Goal: Use online tool/utility: Utilize a website feature to perform a specific function

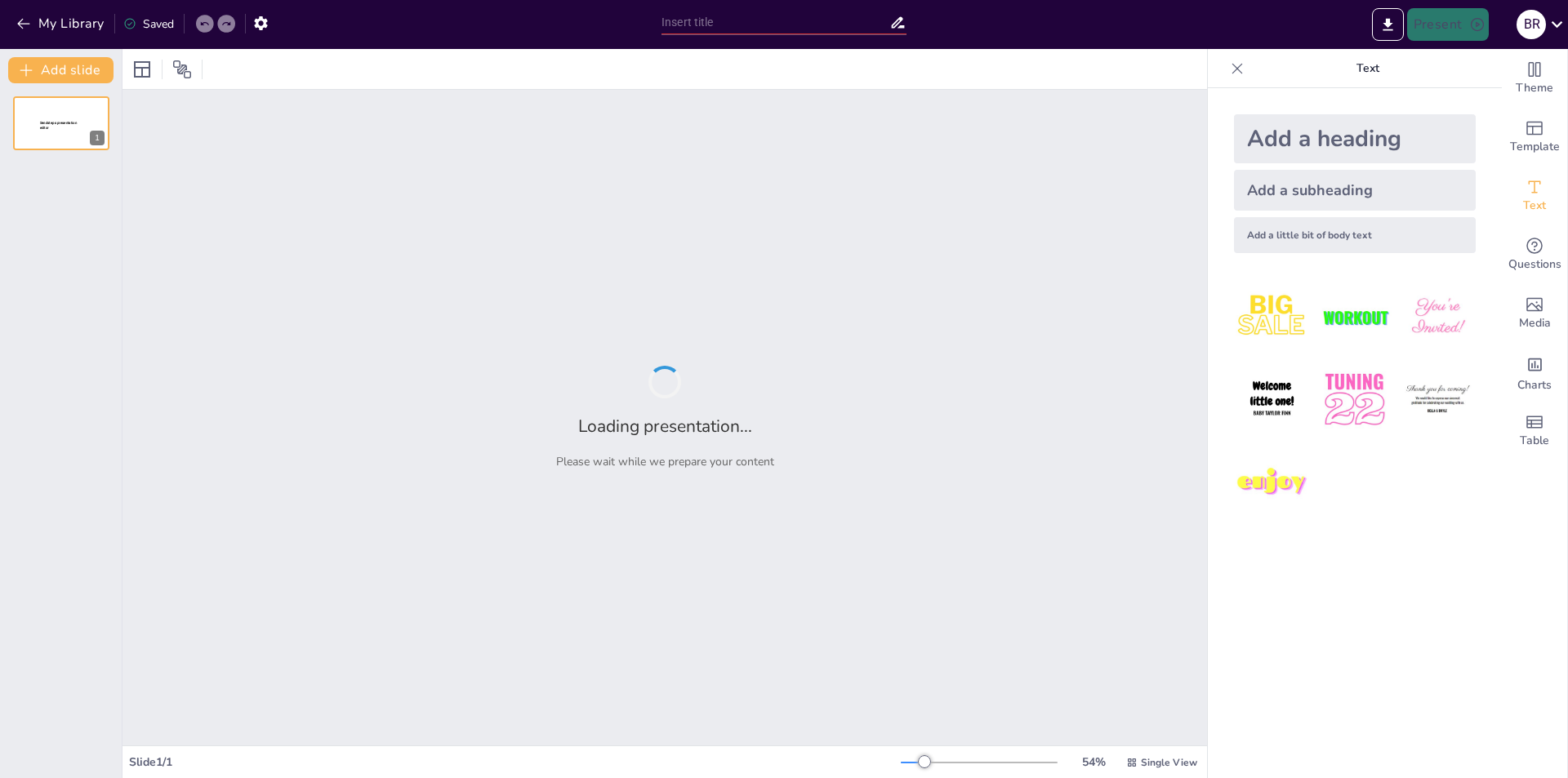
type input "Materi Pertama: Memulai Perjalanan Pemrograman Java"
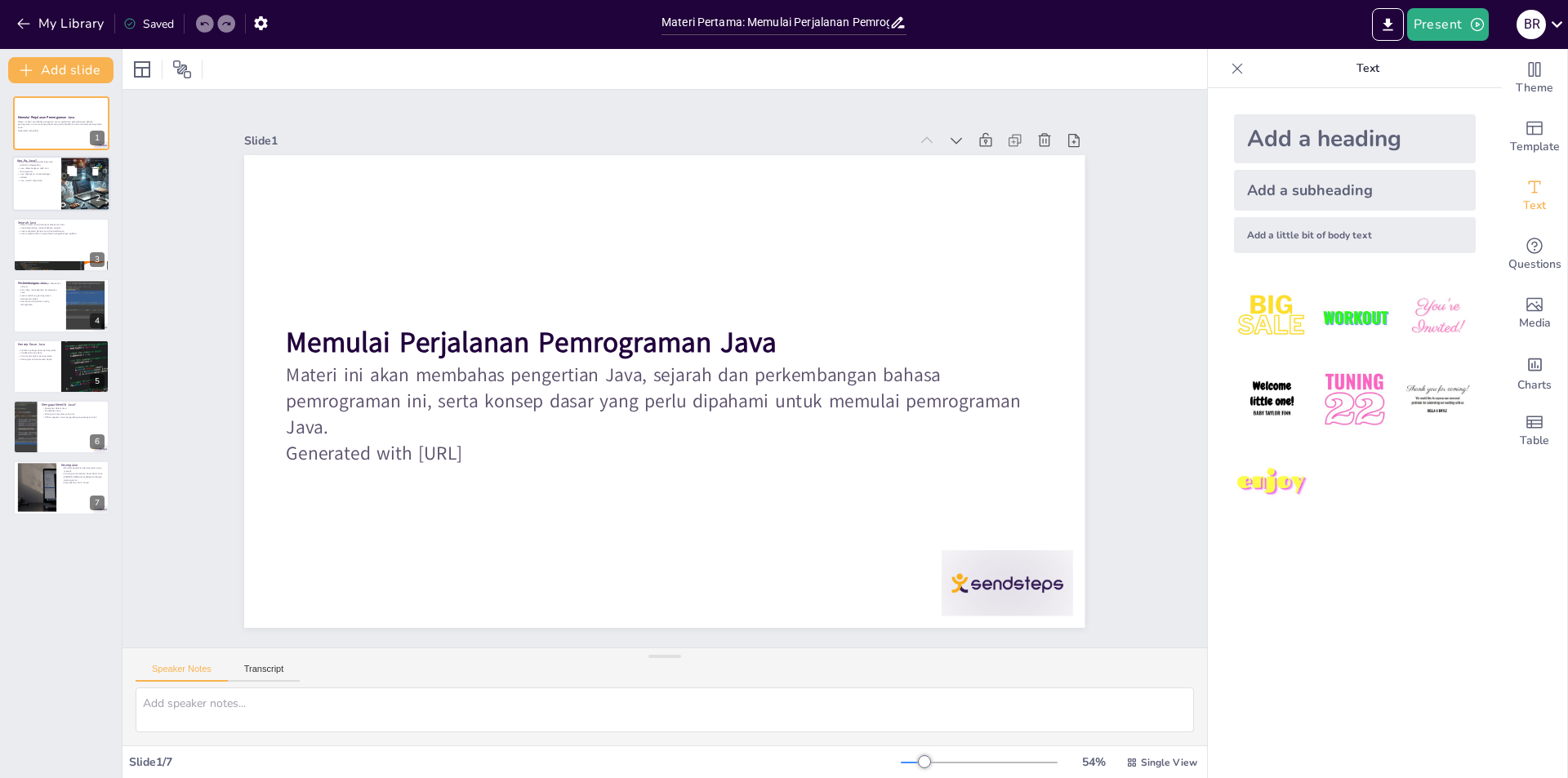
click at [51, 184] on div at bounding box center [61, 184] width 98 height 56
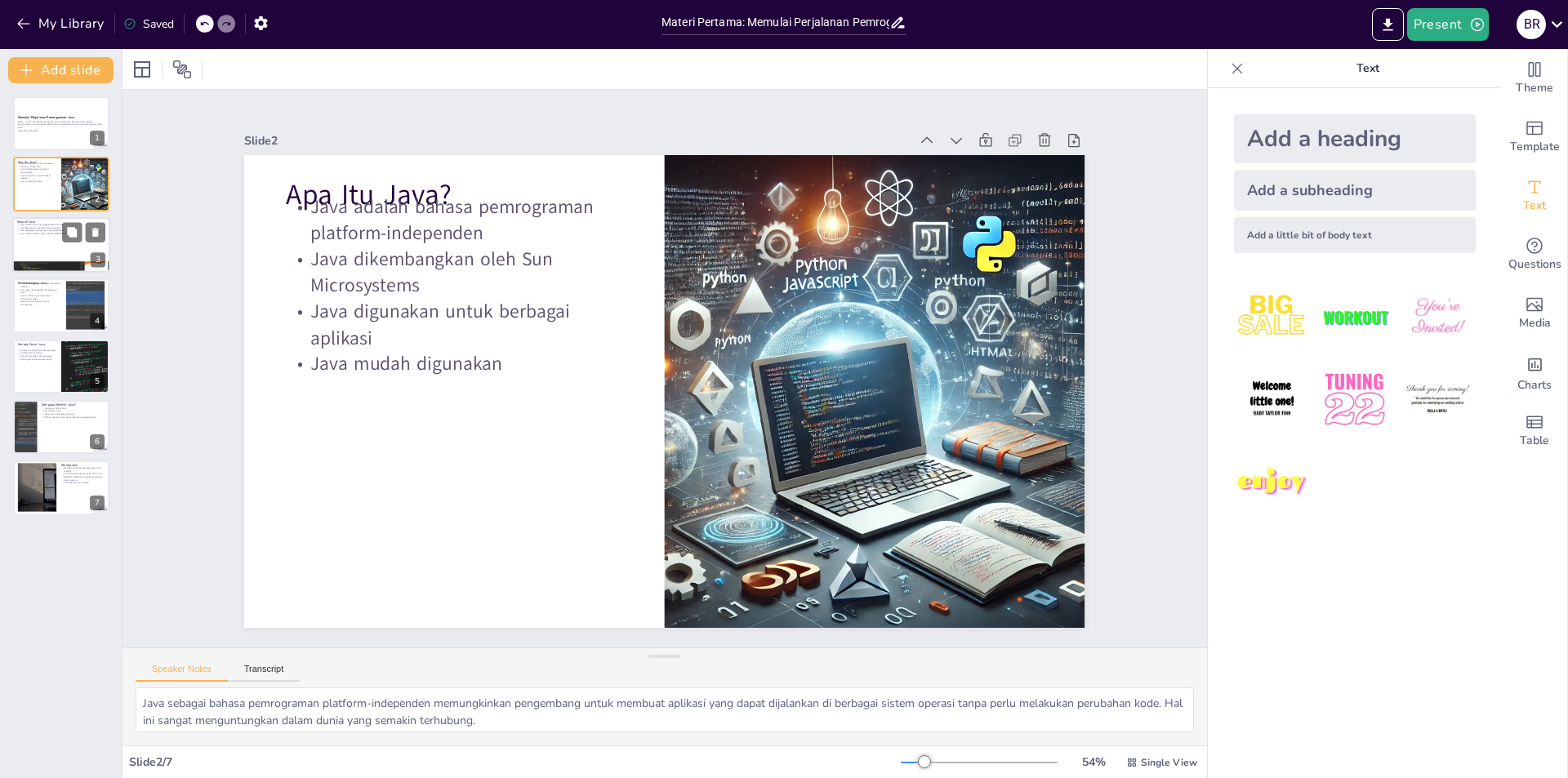
click at [43, 239] on div at bounding box center [61, 245] width 98 height 56
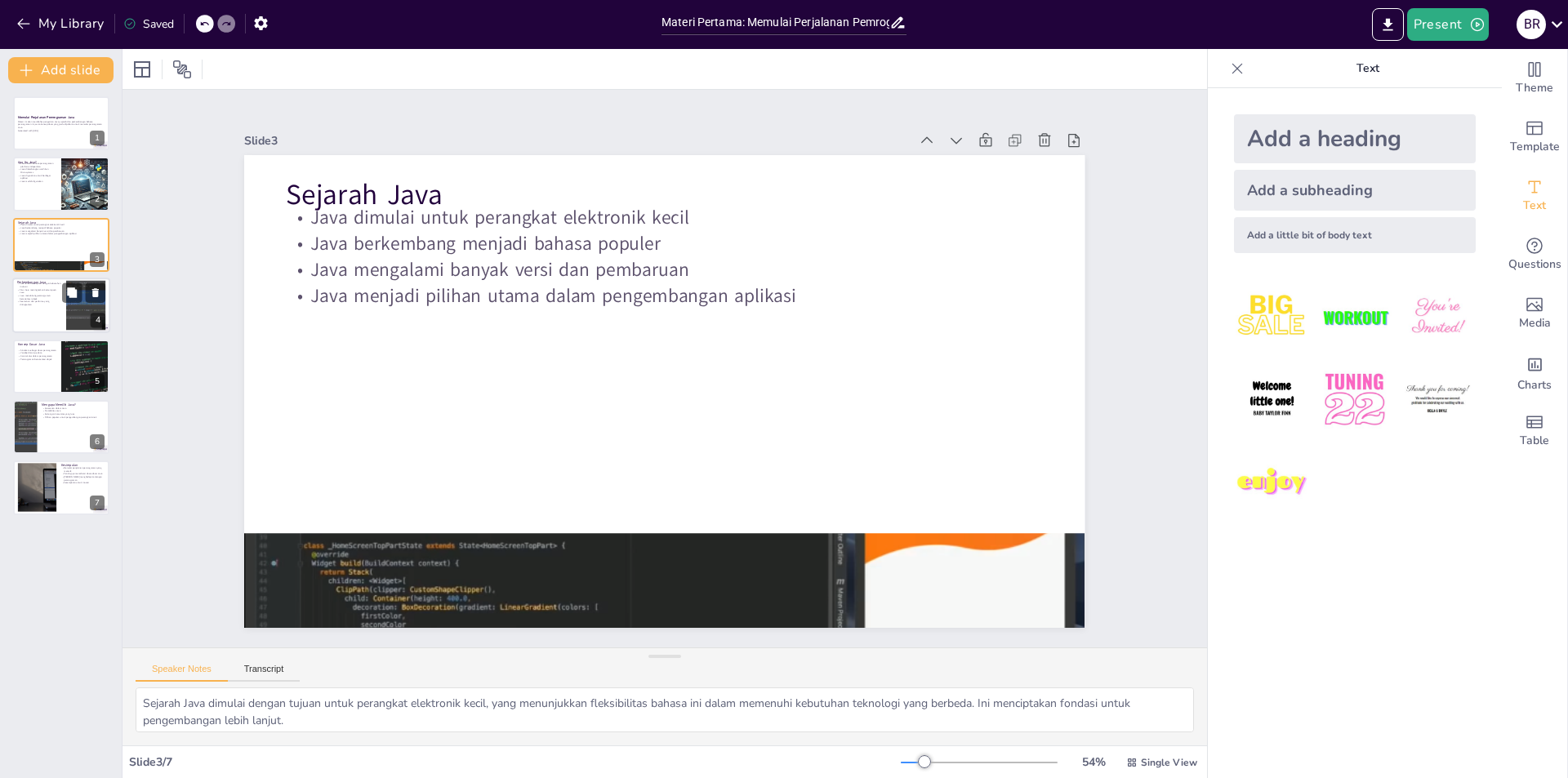
click at [41, 285] on p "Java terus beradaptasi dengan kebutuhan industri" at bounding box center [39, 285] width 44 height 6
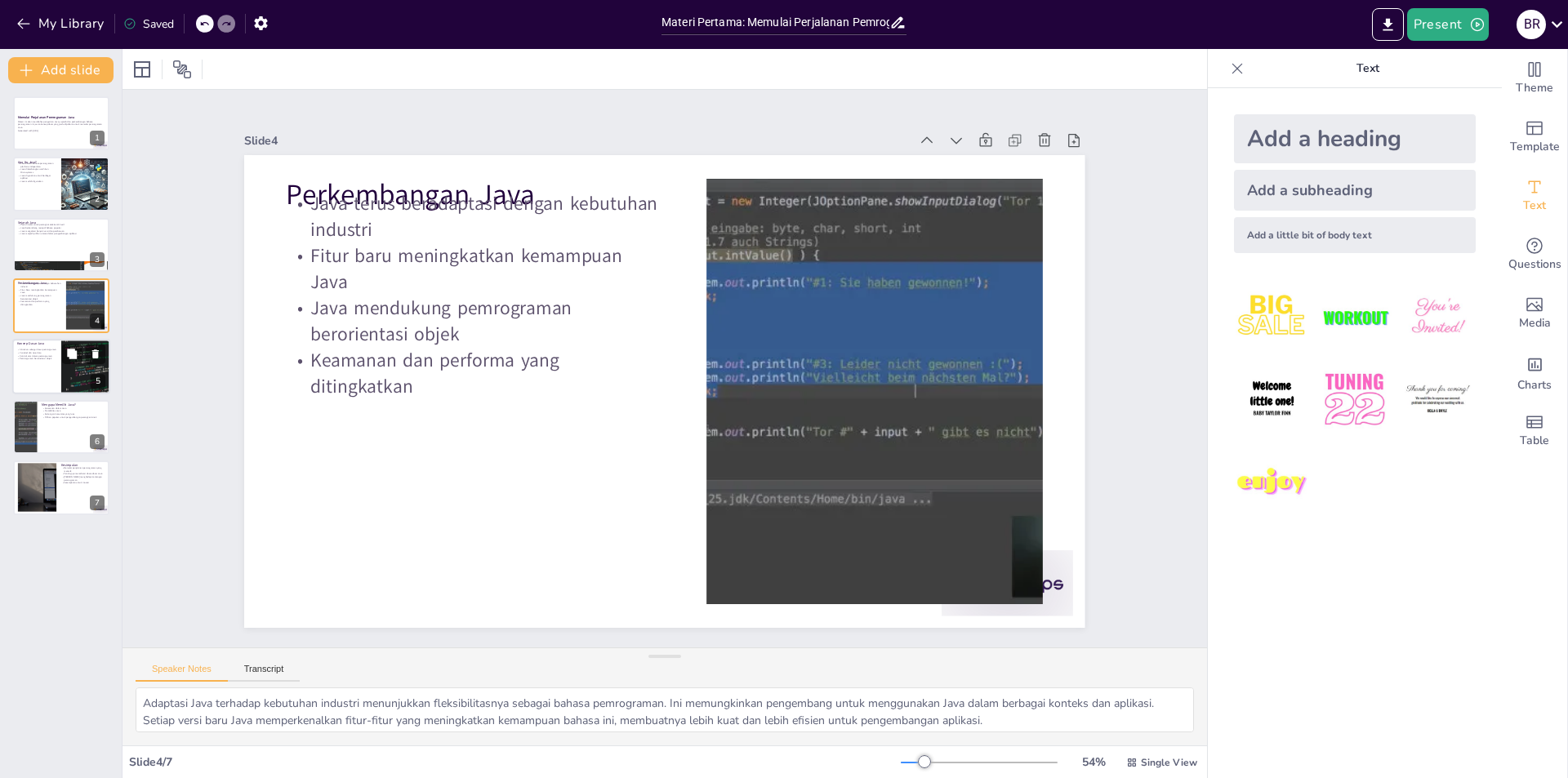
click at [47, 376] on div at bounding box center [61, 366] width 98 height 56
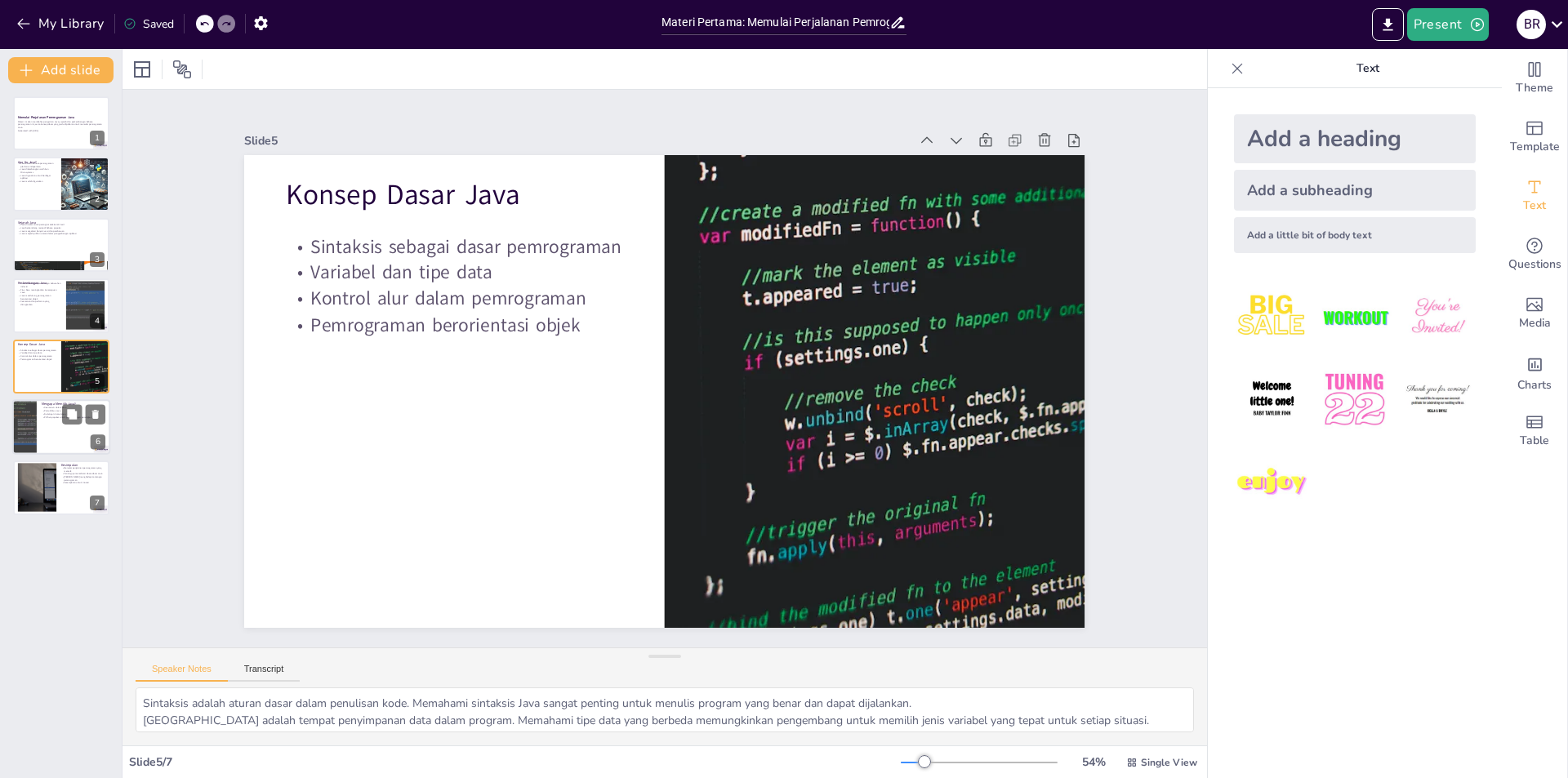
click at [40, 420] on div at bounding box center [61, 427] width 98 height 56
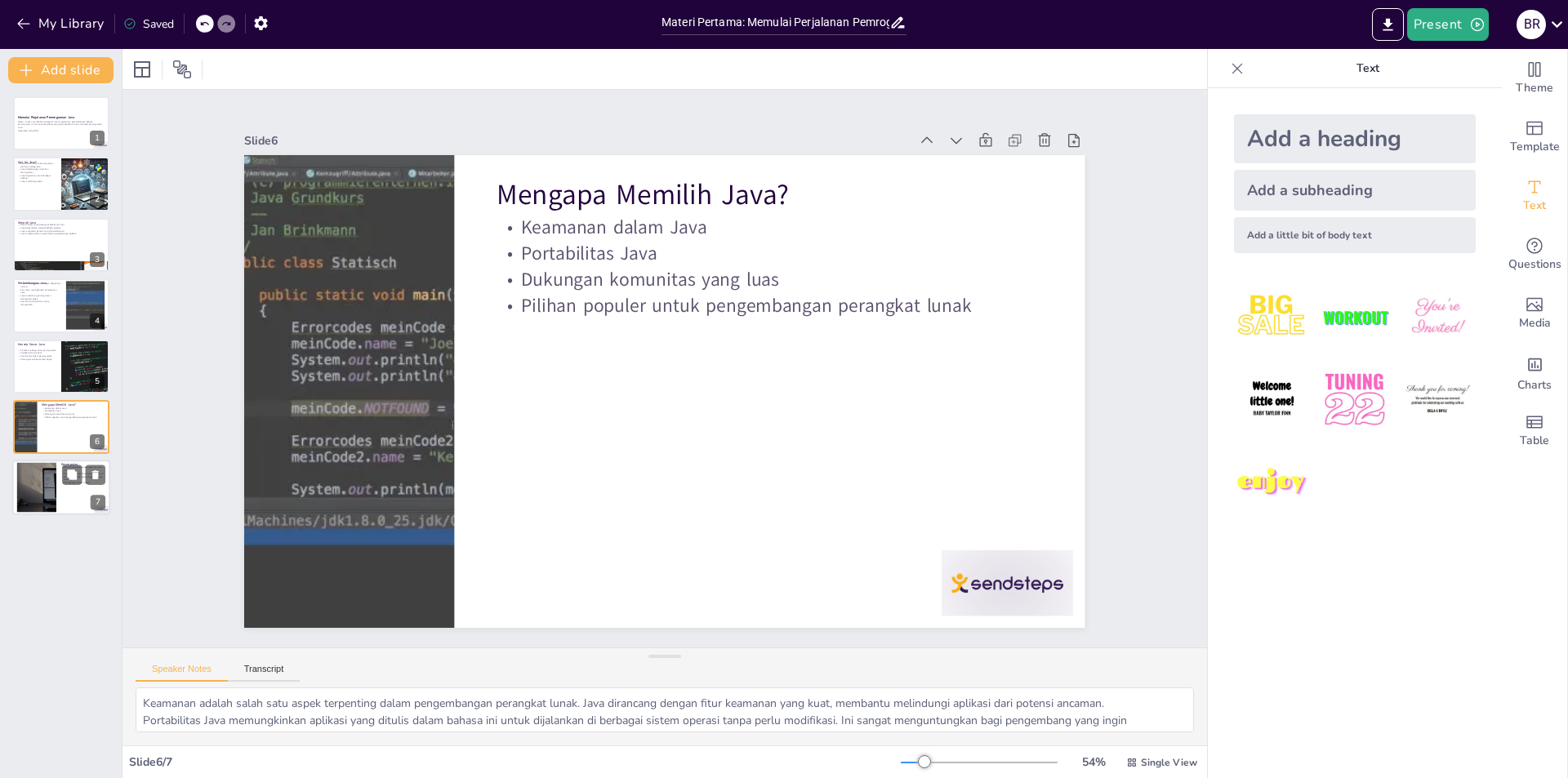
click at [40, 489] on div at bounding box center [36, 488] width 100 height 50
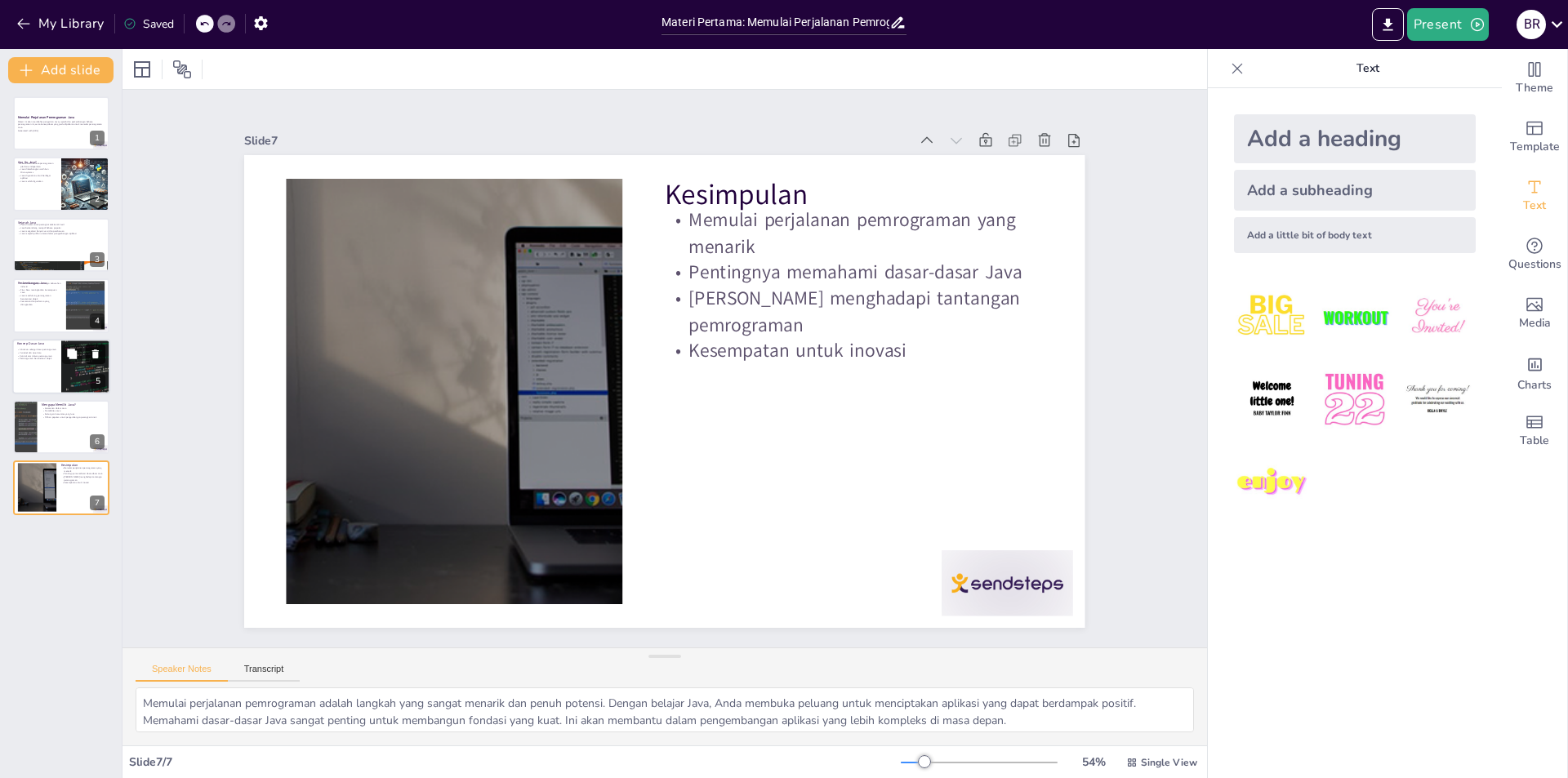
click at [96, 361] on button at bounding box center [95, 353] width 19 height 19
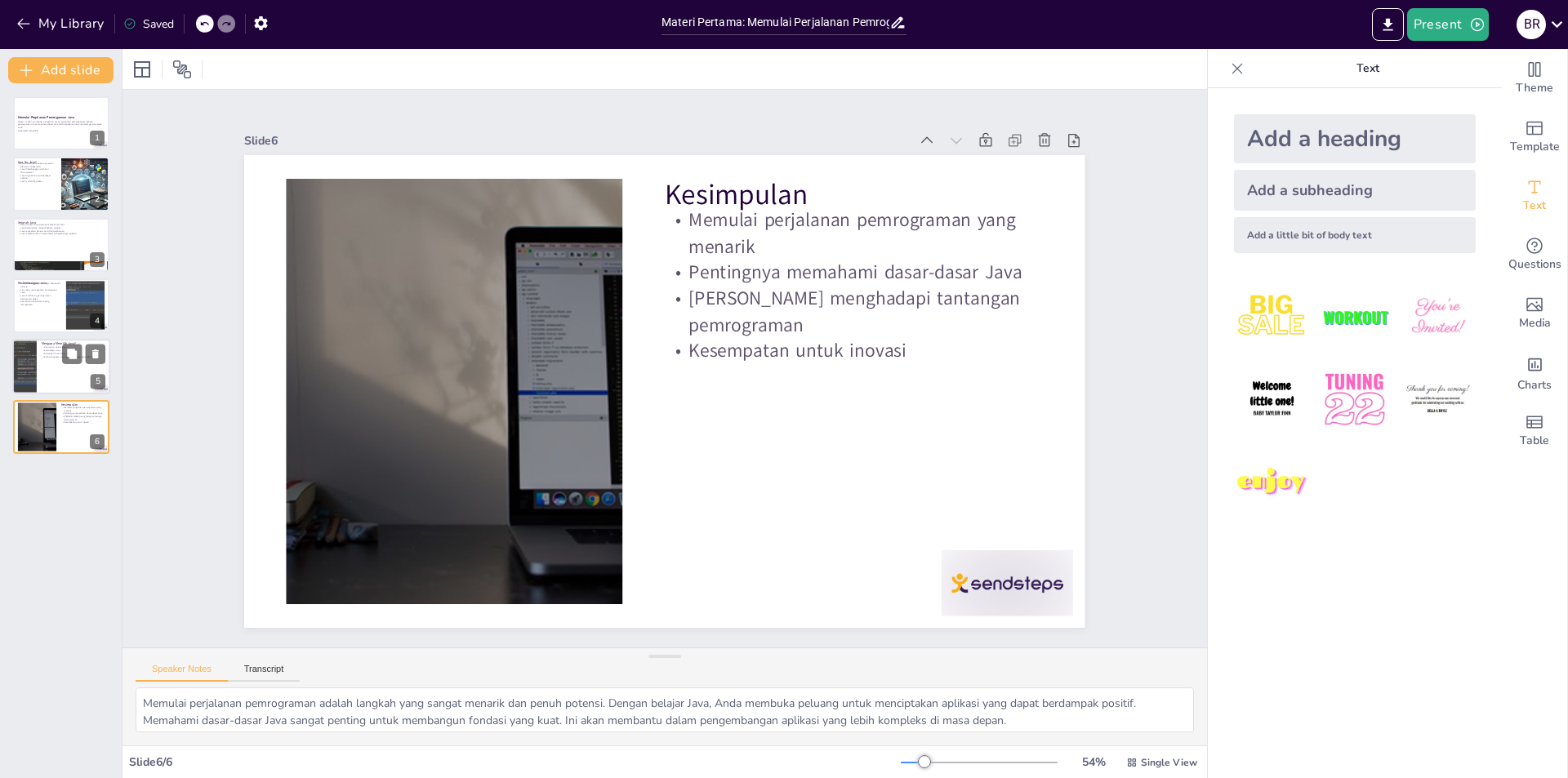
click at [31, 379] on div at bounding box center [24, 366] width 83 height 56
type textarea "Keamanan adalah salah satu aspek terpenting dalam pengembangan perangkat lunak.…"
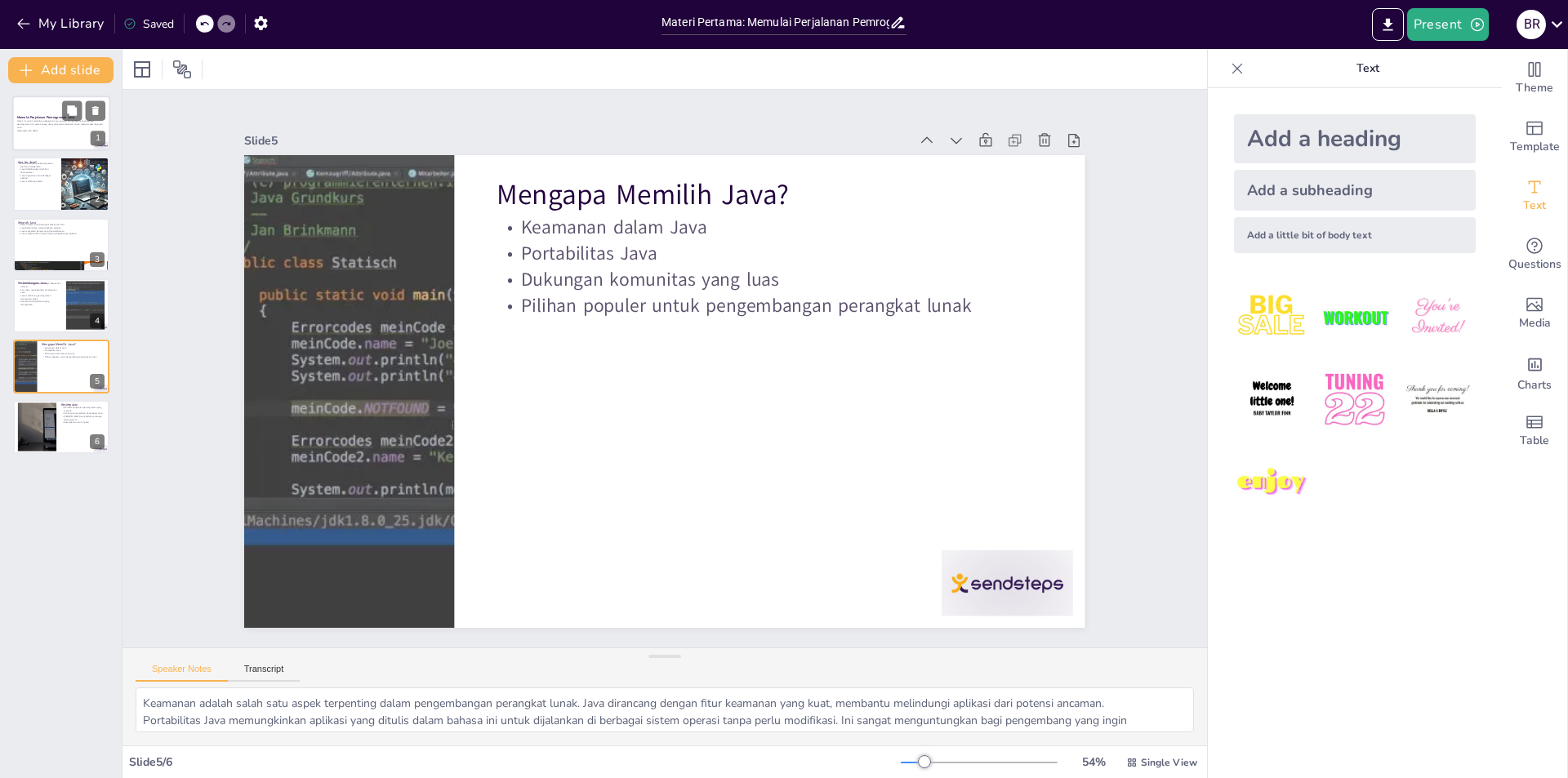
click at [39, 112] on div at bounding box center [61, 124] width 98 height 56
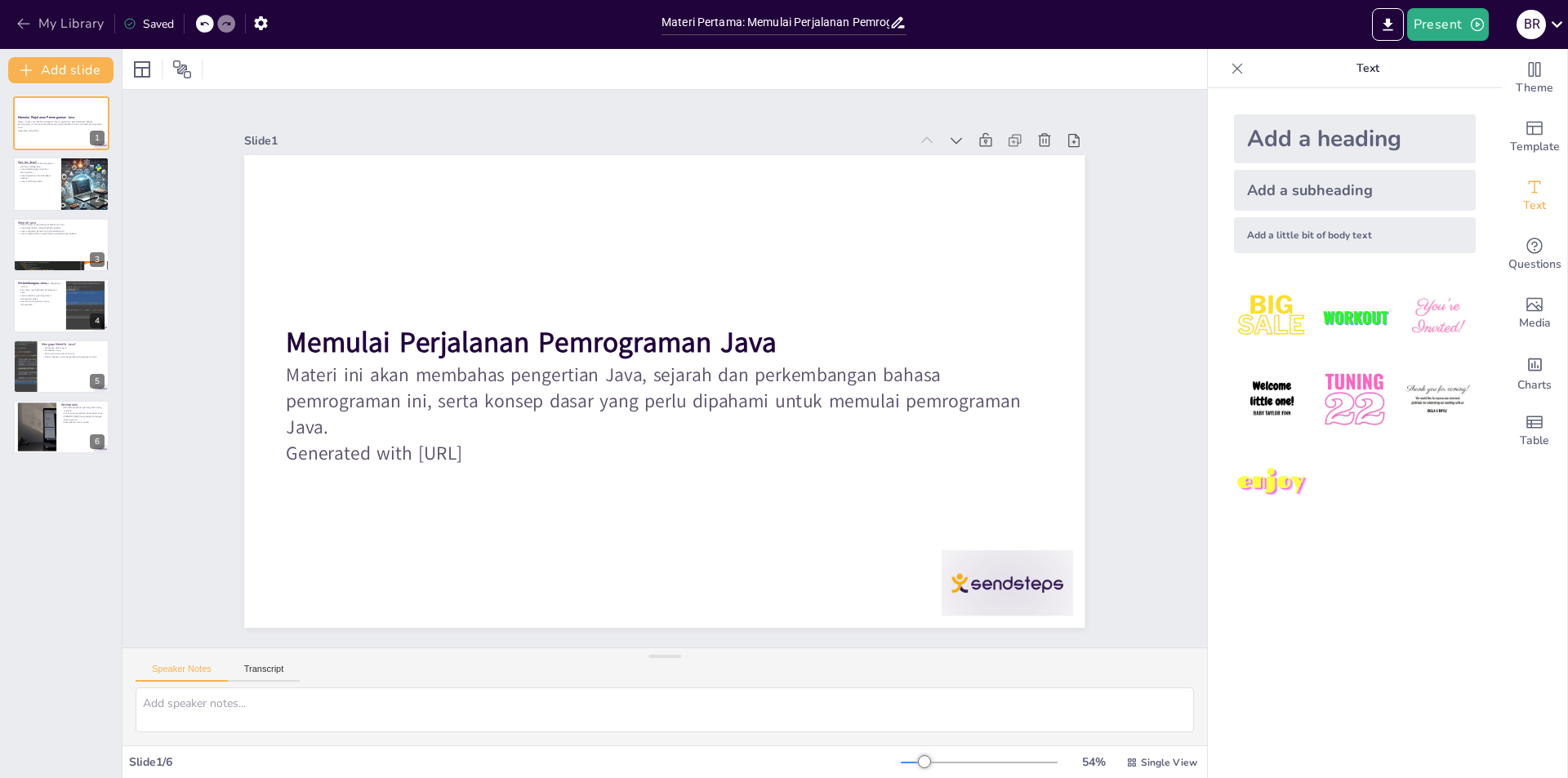
click at [18, 20] on icon "button" at bounding box center [23, 23] width 16 height 16
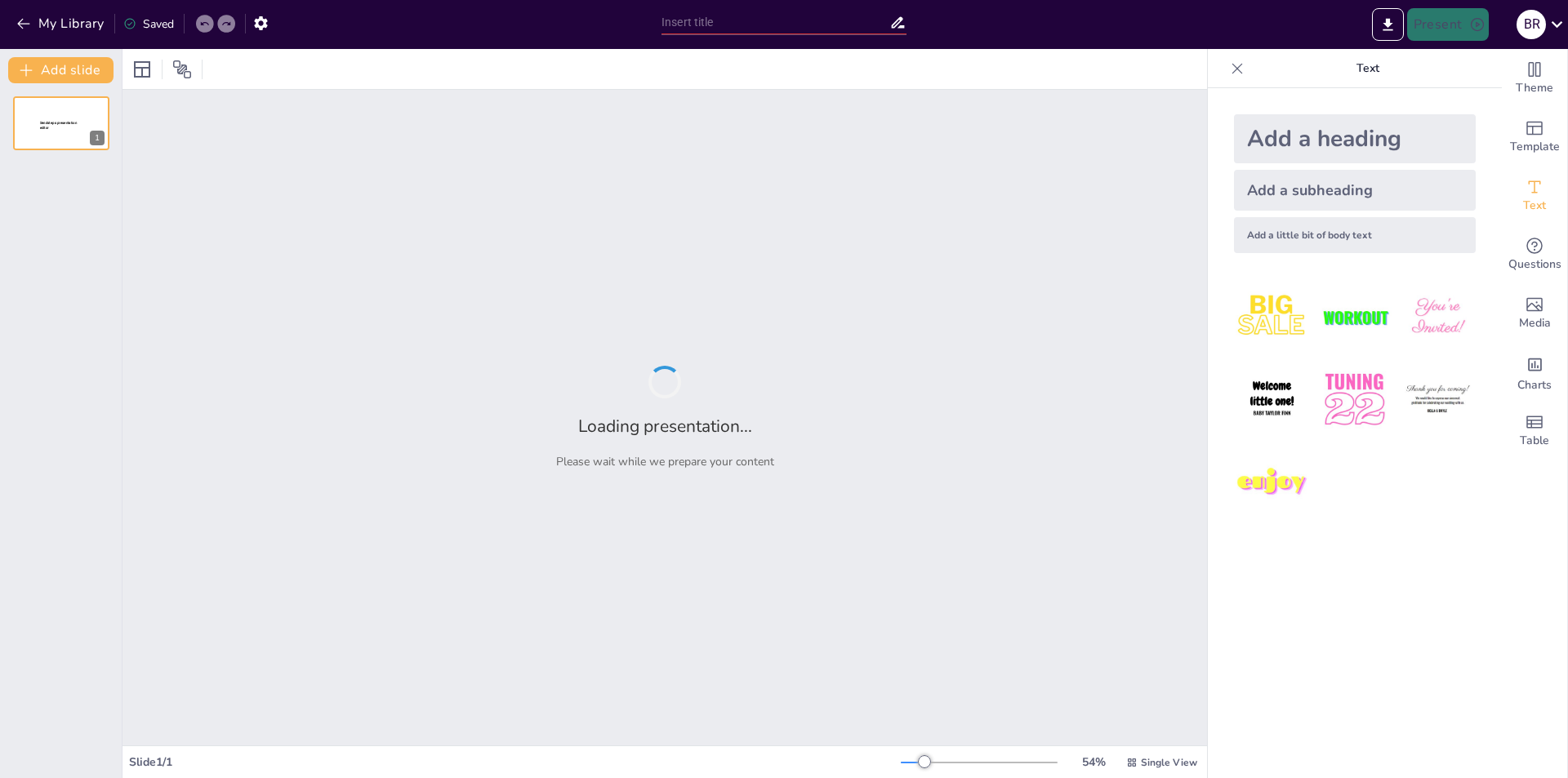
type input "- Penjelasan mendalam mengenai Java sebagai bahasa pemrograman, serta peran JDK…"
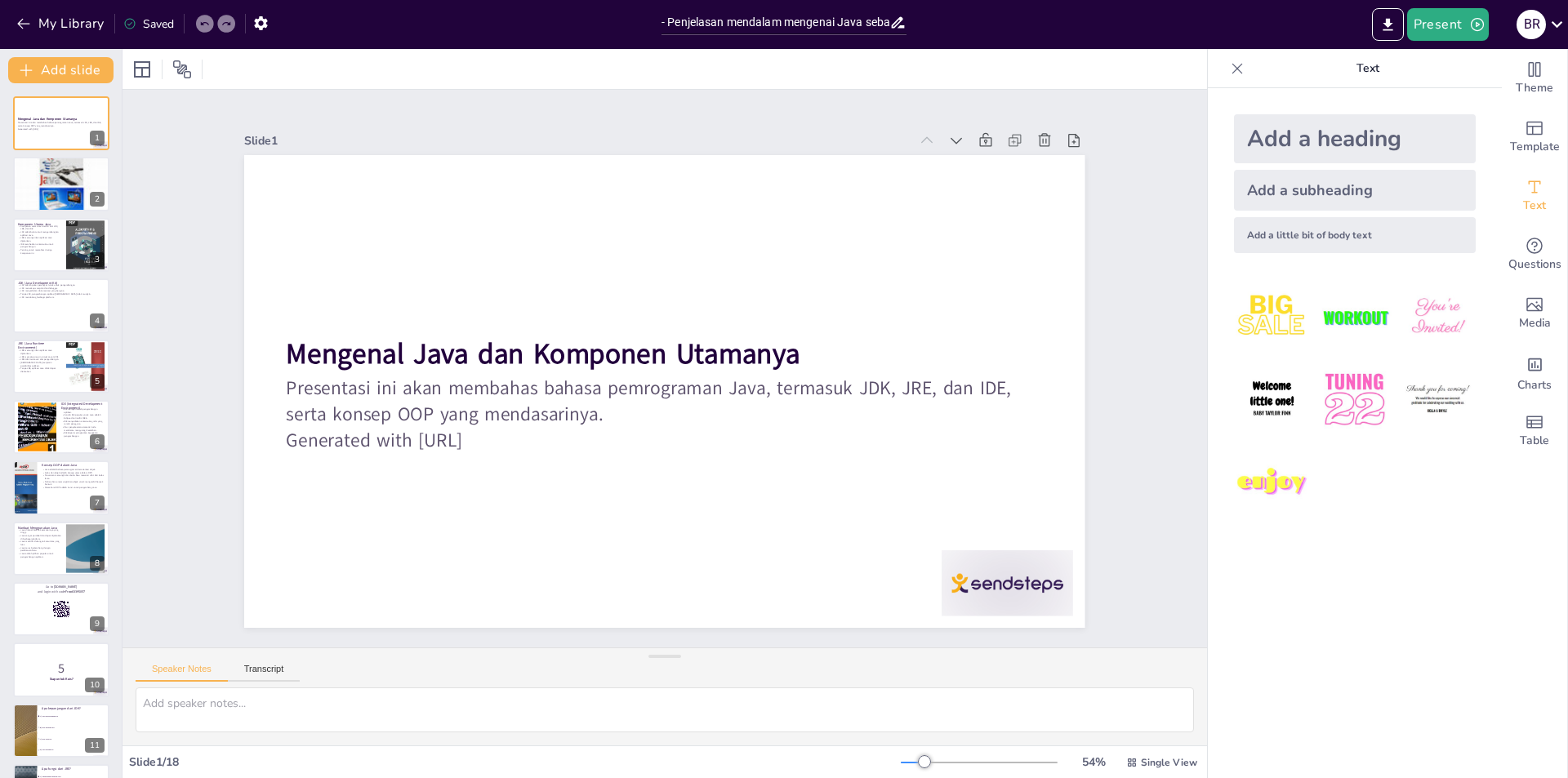
checkbox input "true"
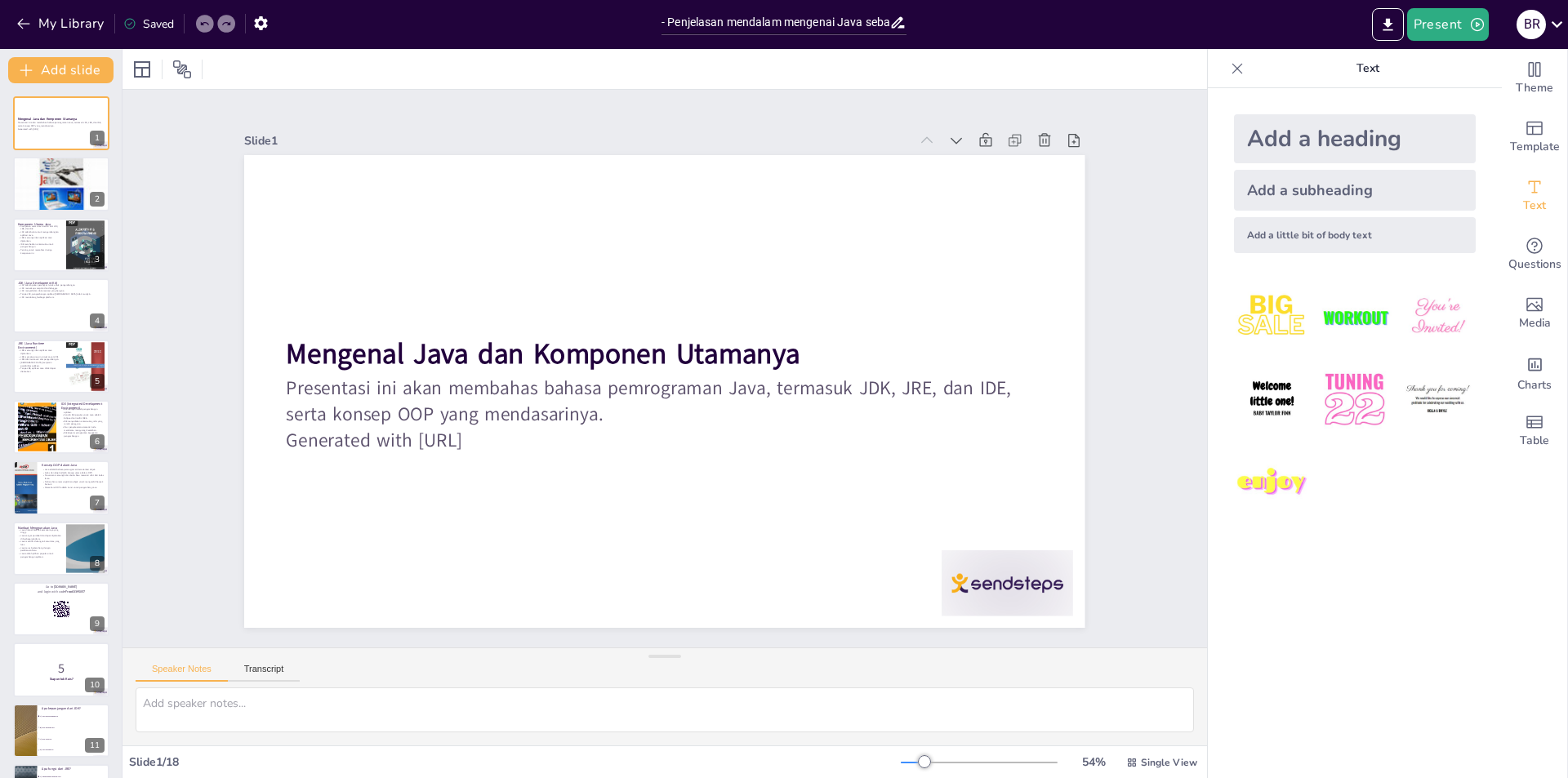
checkbox input "true"
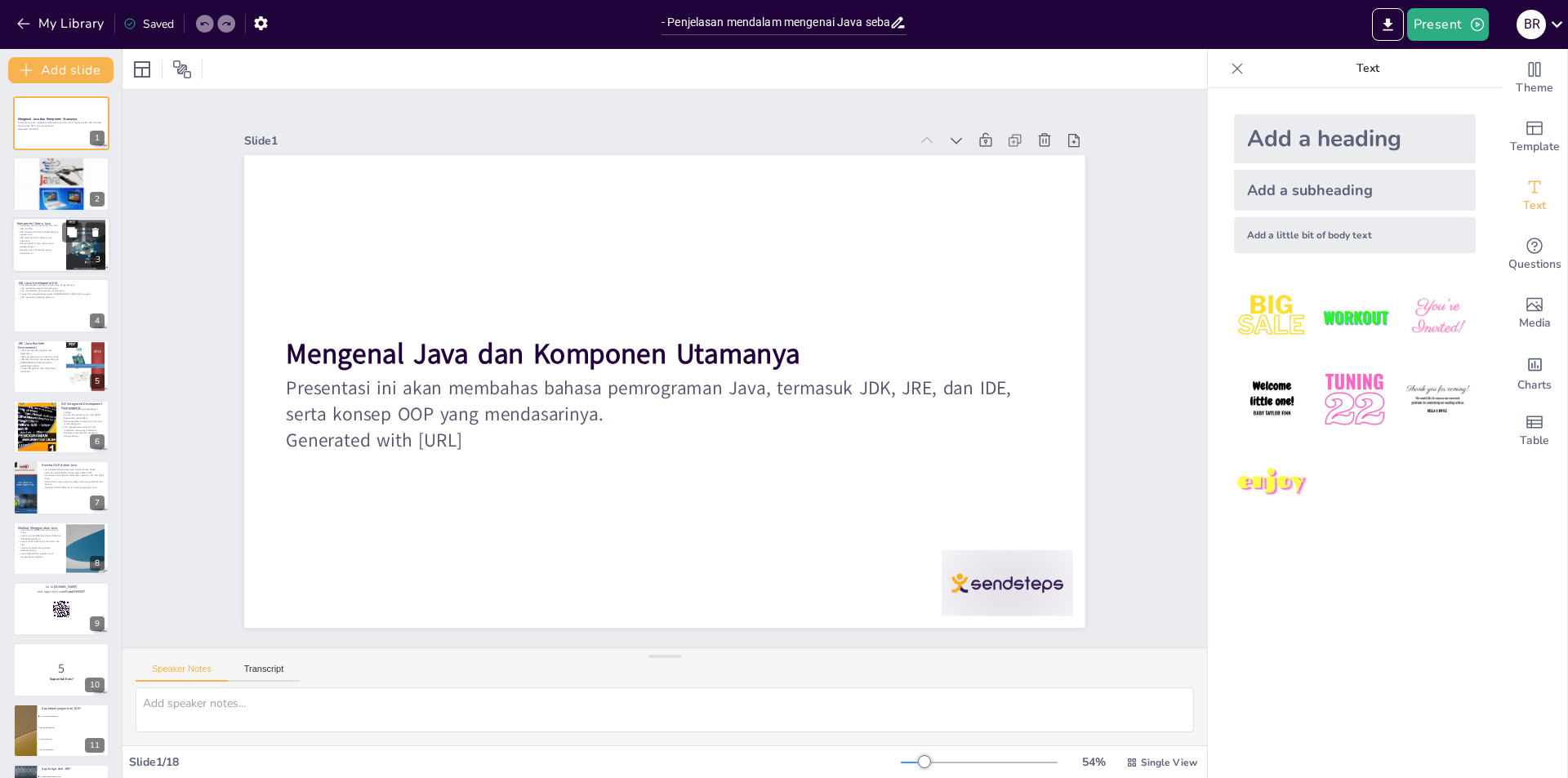
checkbox input "true"
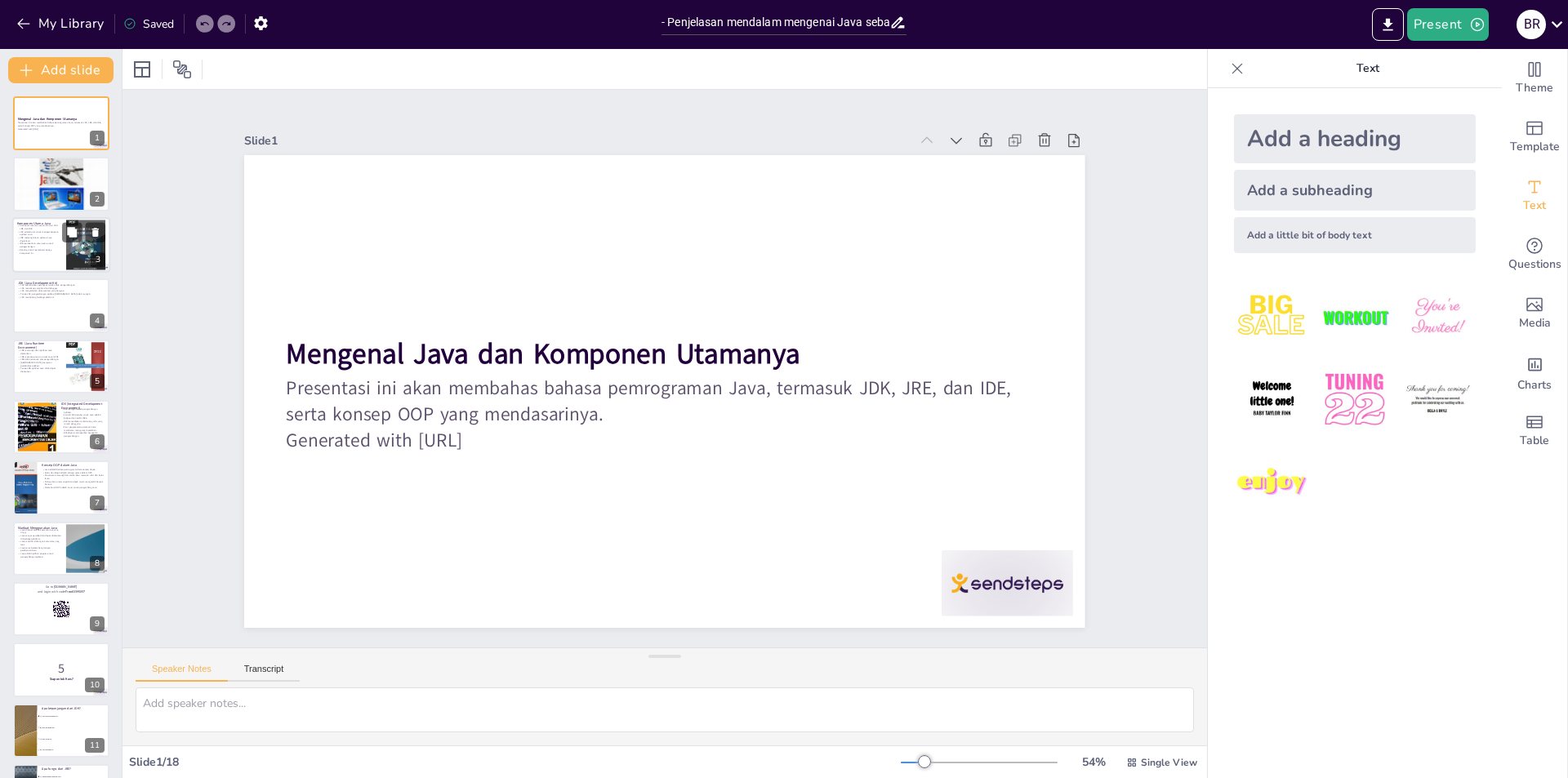
checkbox input "true"
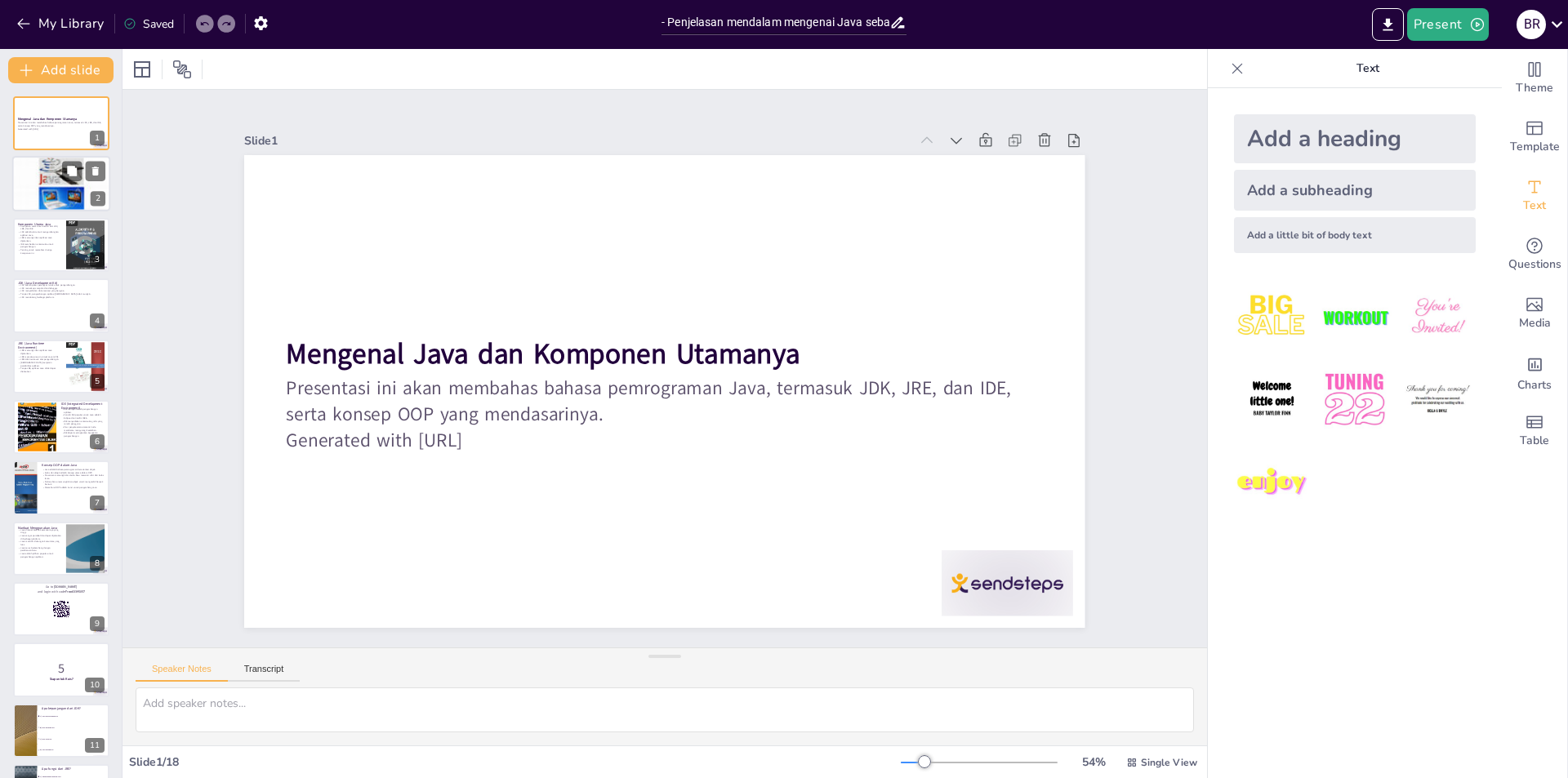
checkbox input "true"
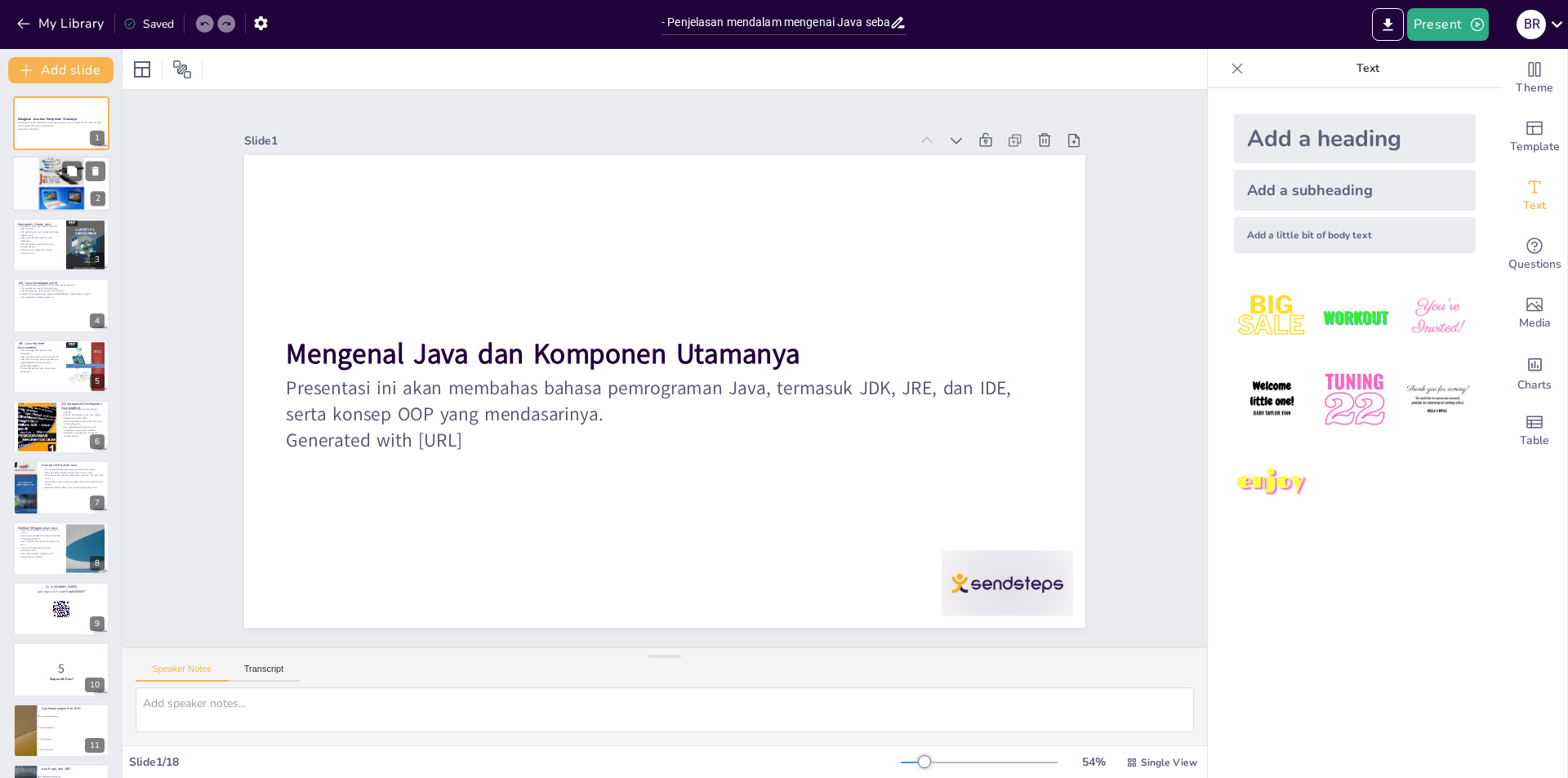
checkbox input "true"
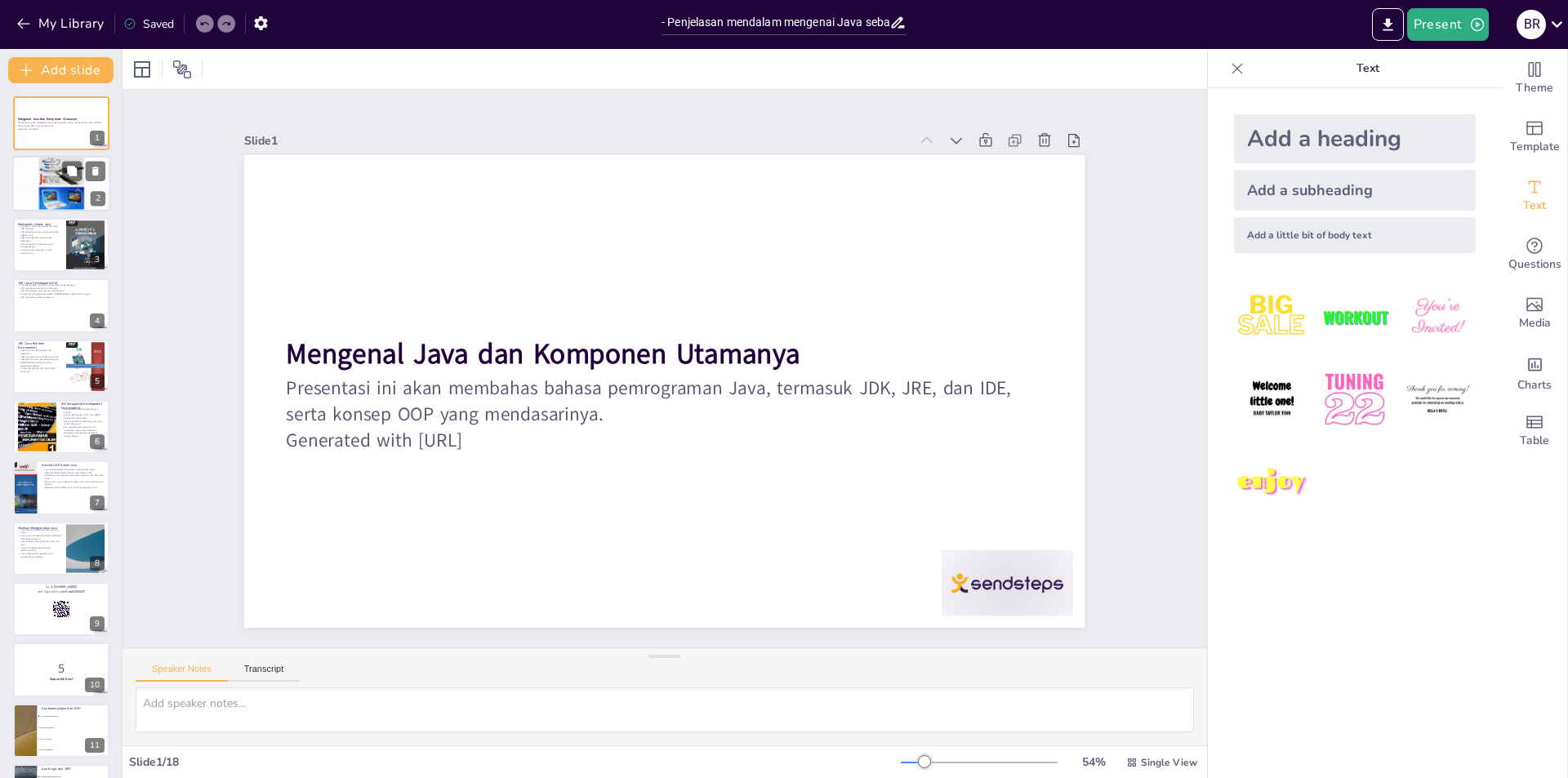
checkbox input "true"
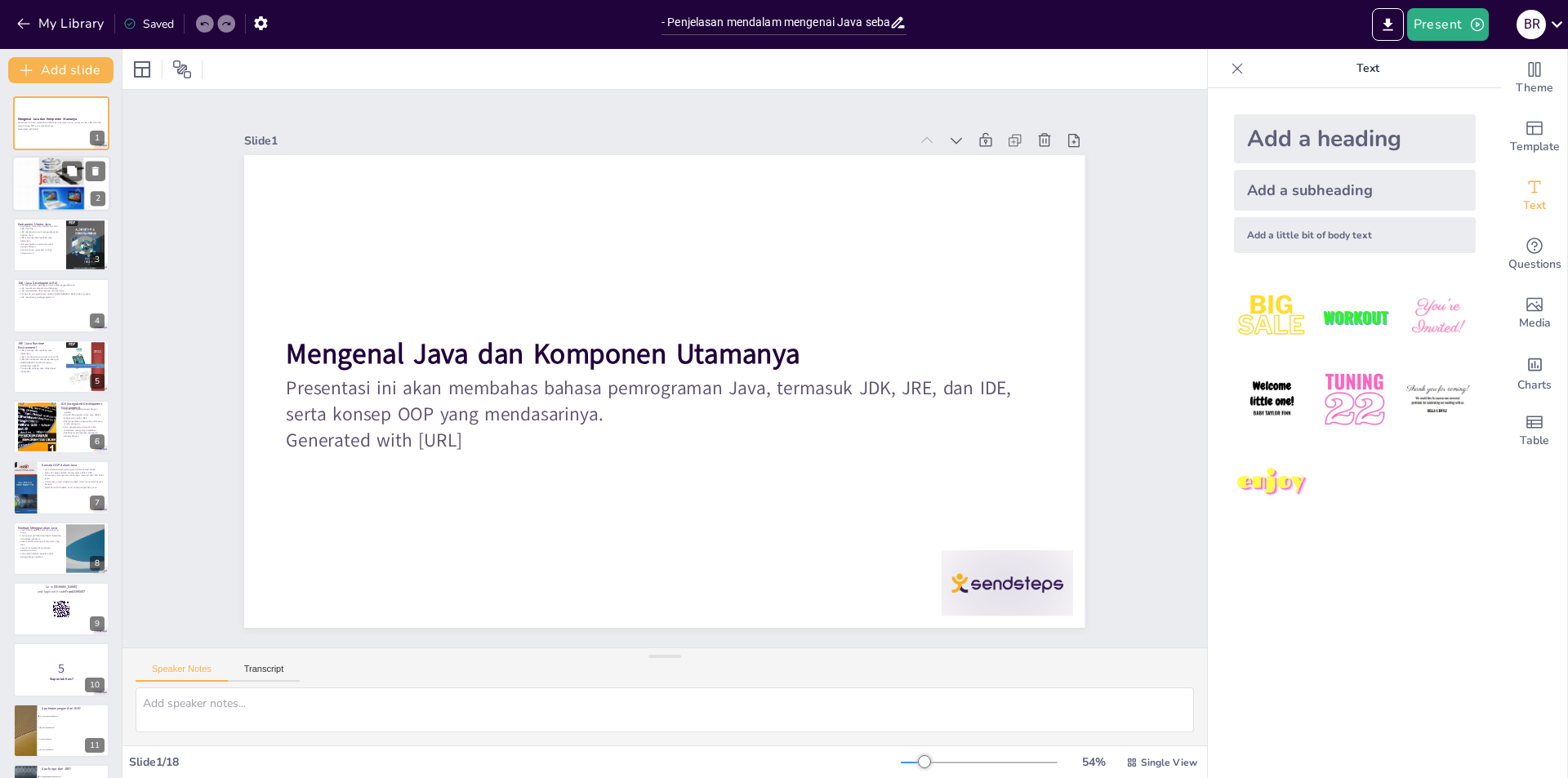
click at [47, 200] on div at bounding box center [61, 184] width 98 height 140
checkbox input "true"
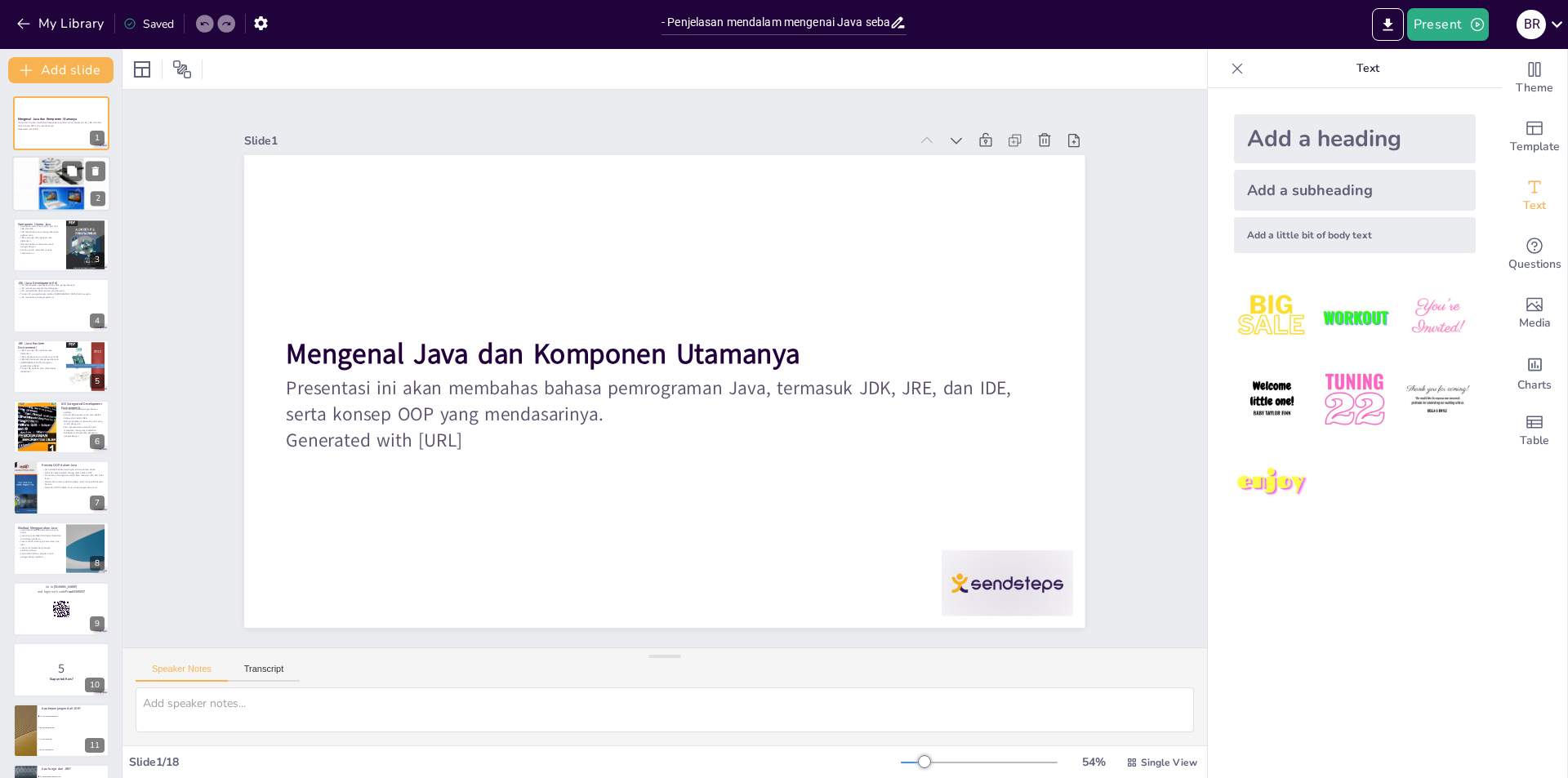
checkbox input "true"
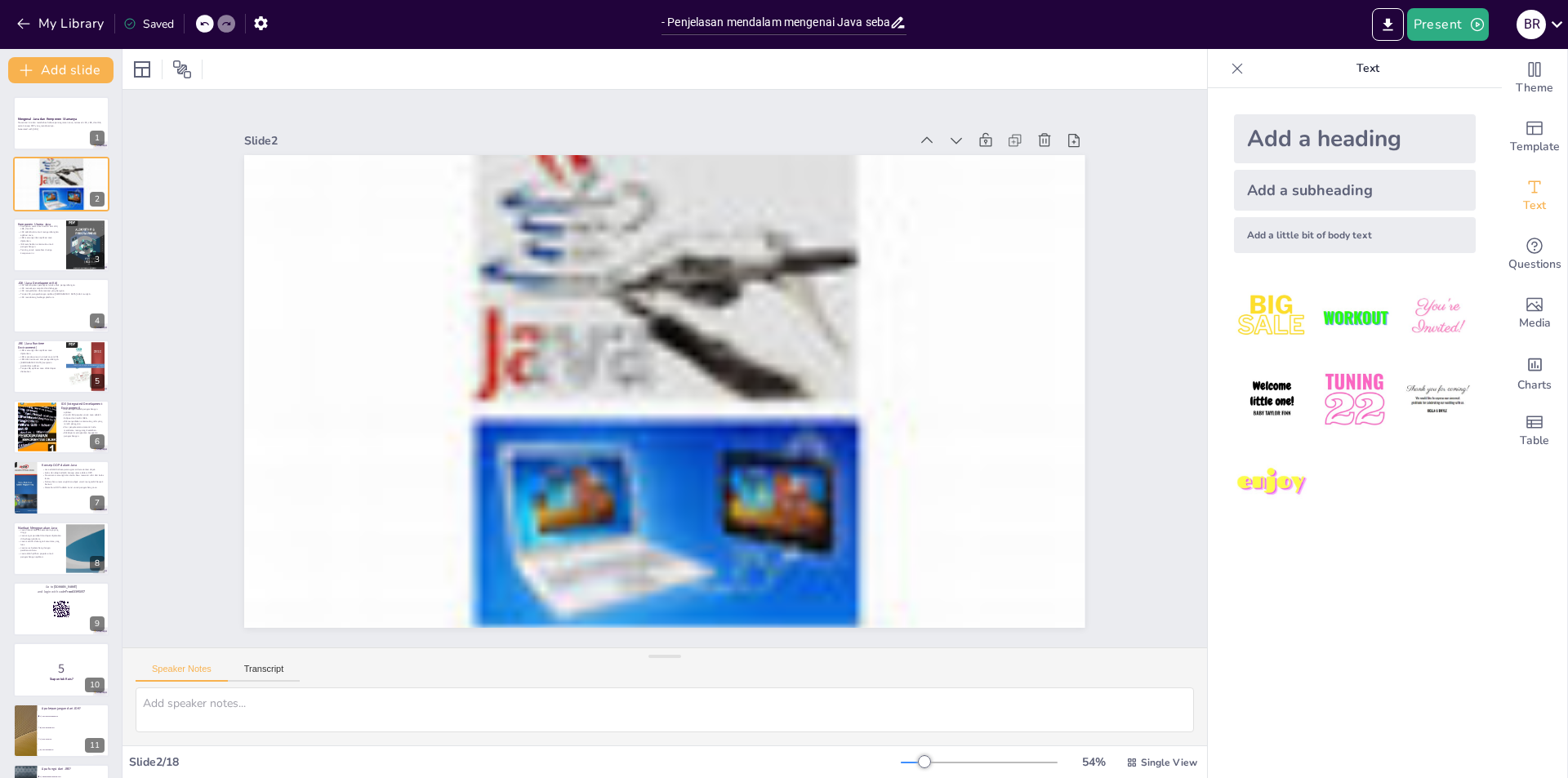
checkbox input "true"
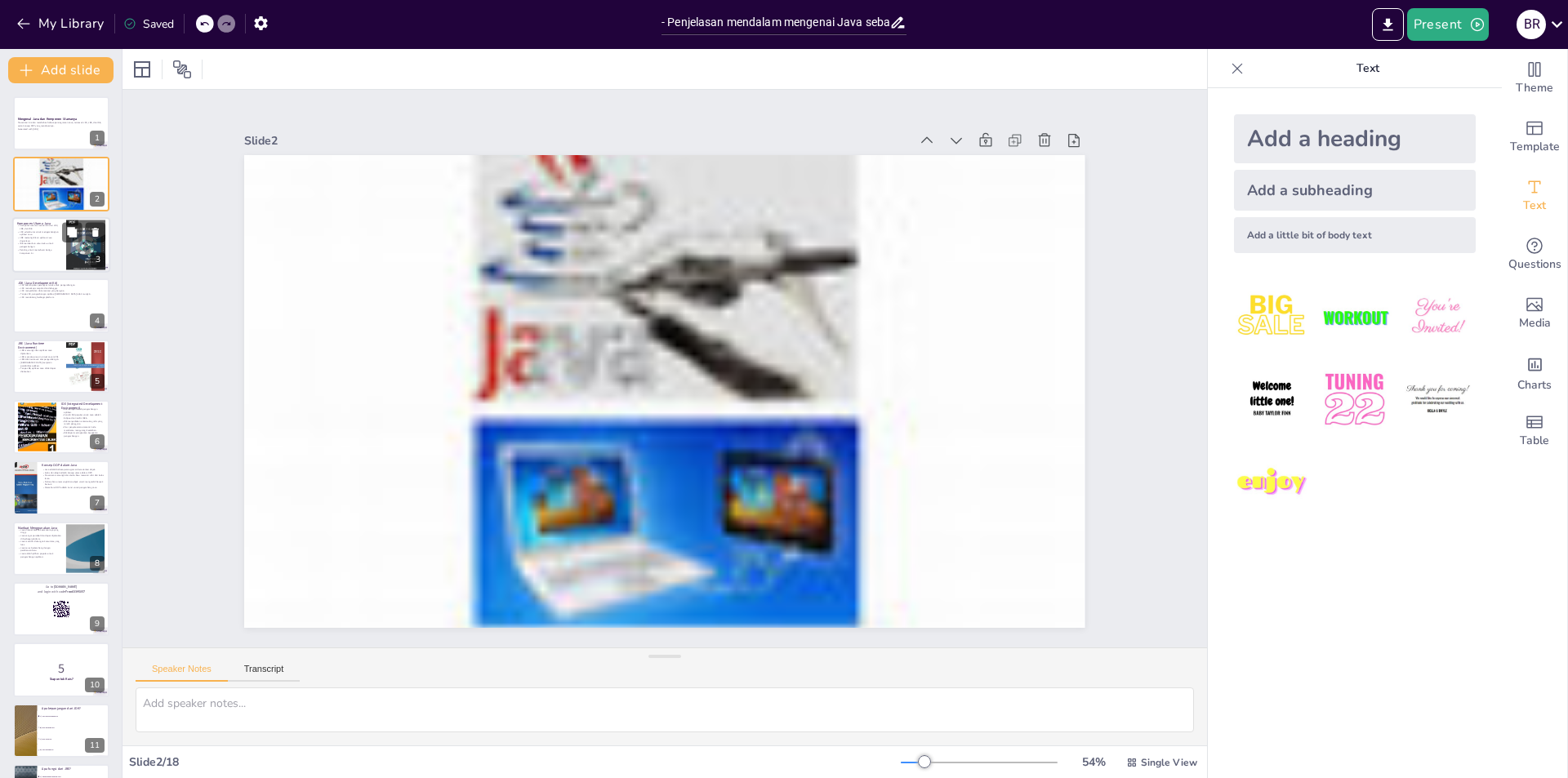
checkbox input "true"
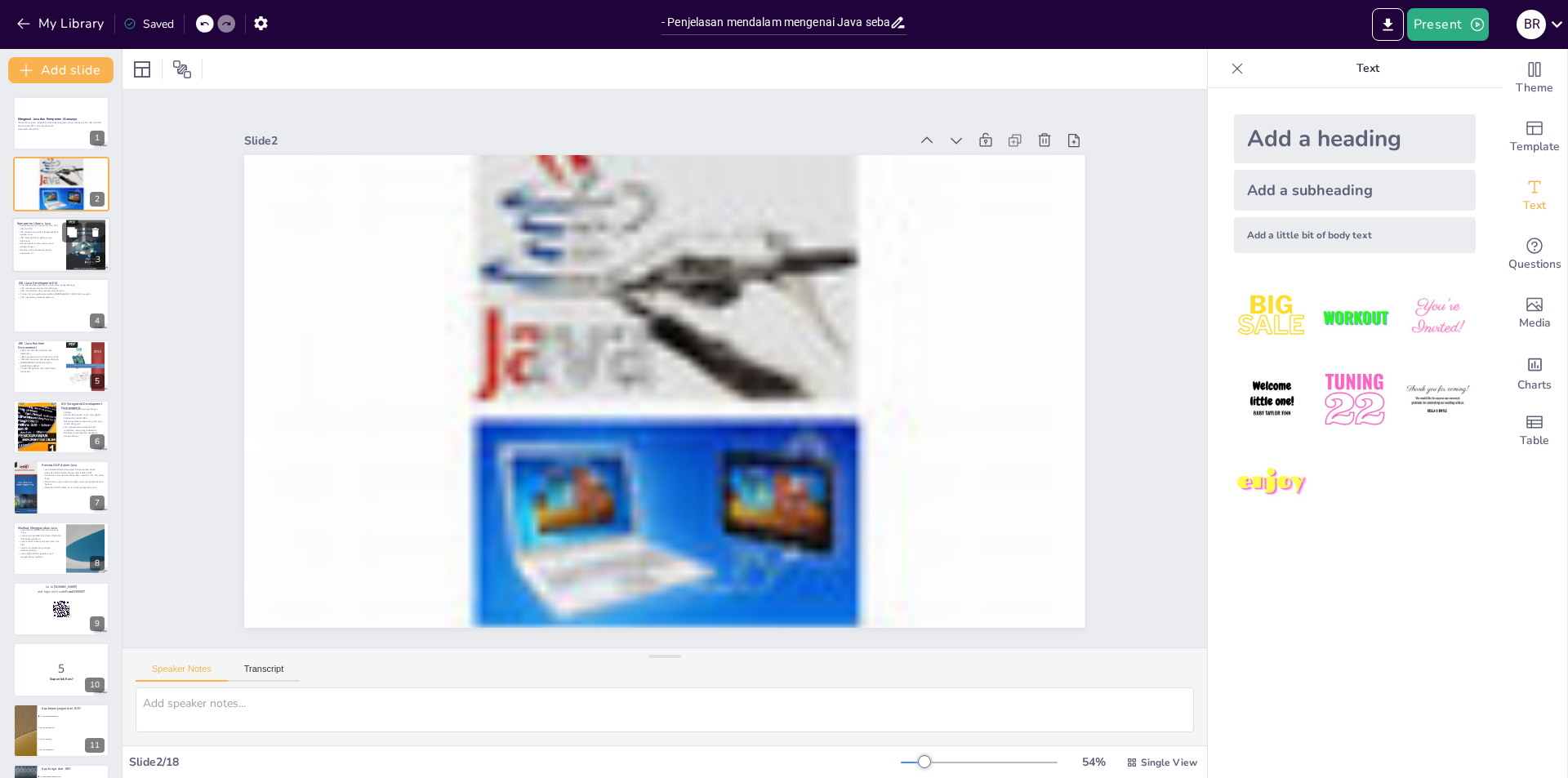
checkbox input "true"
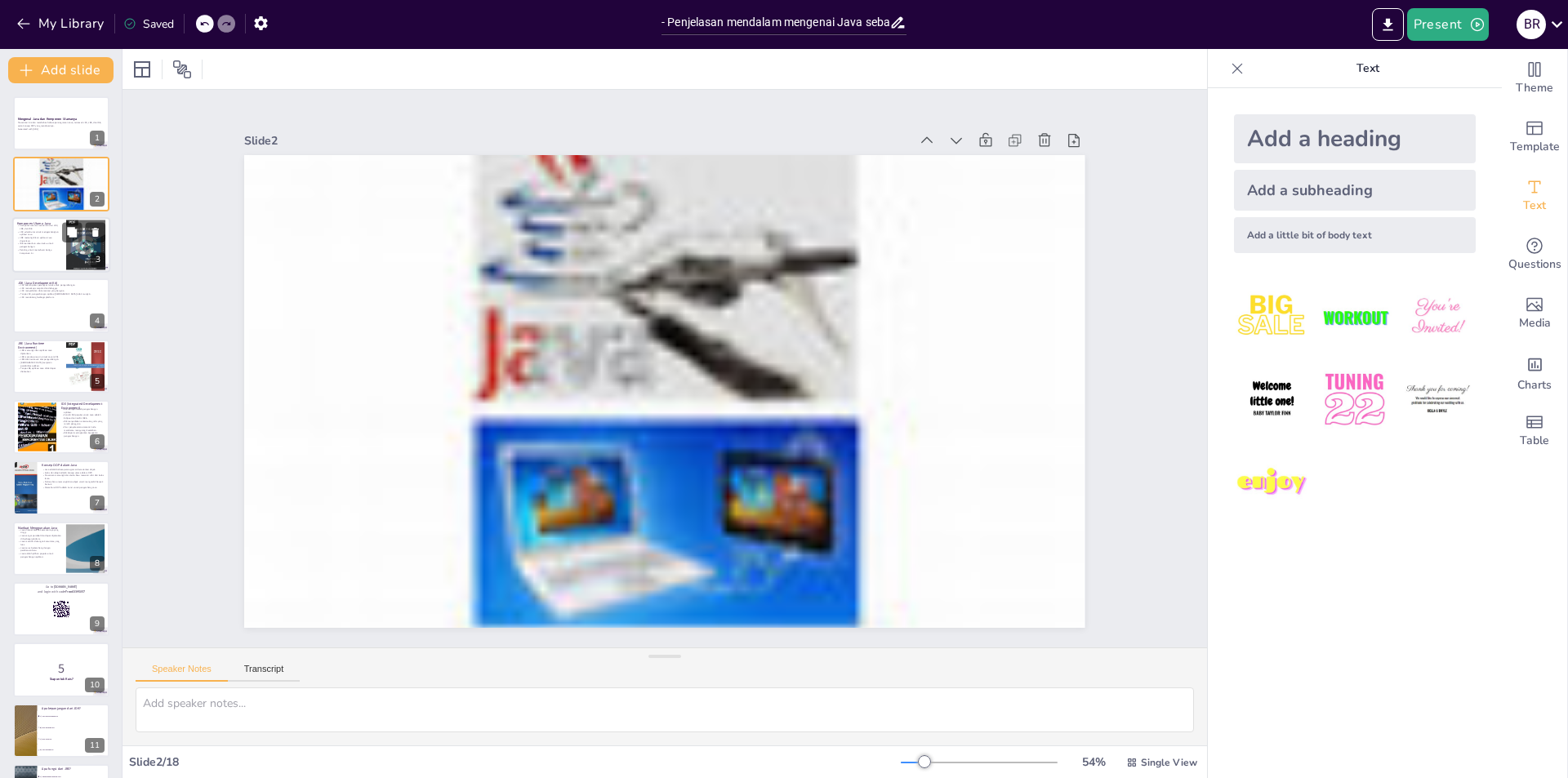
checkbox input "true"
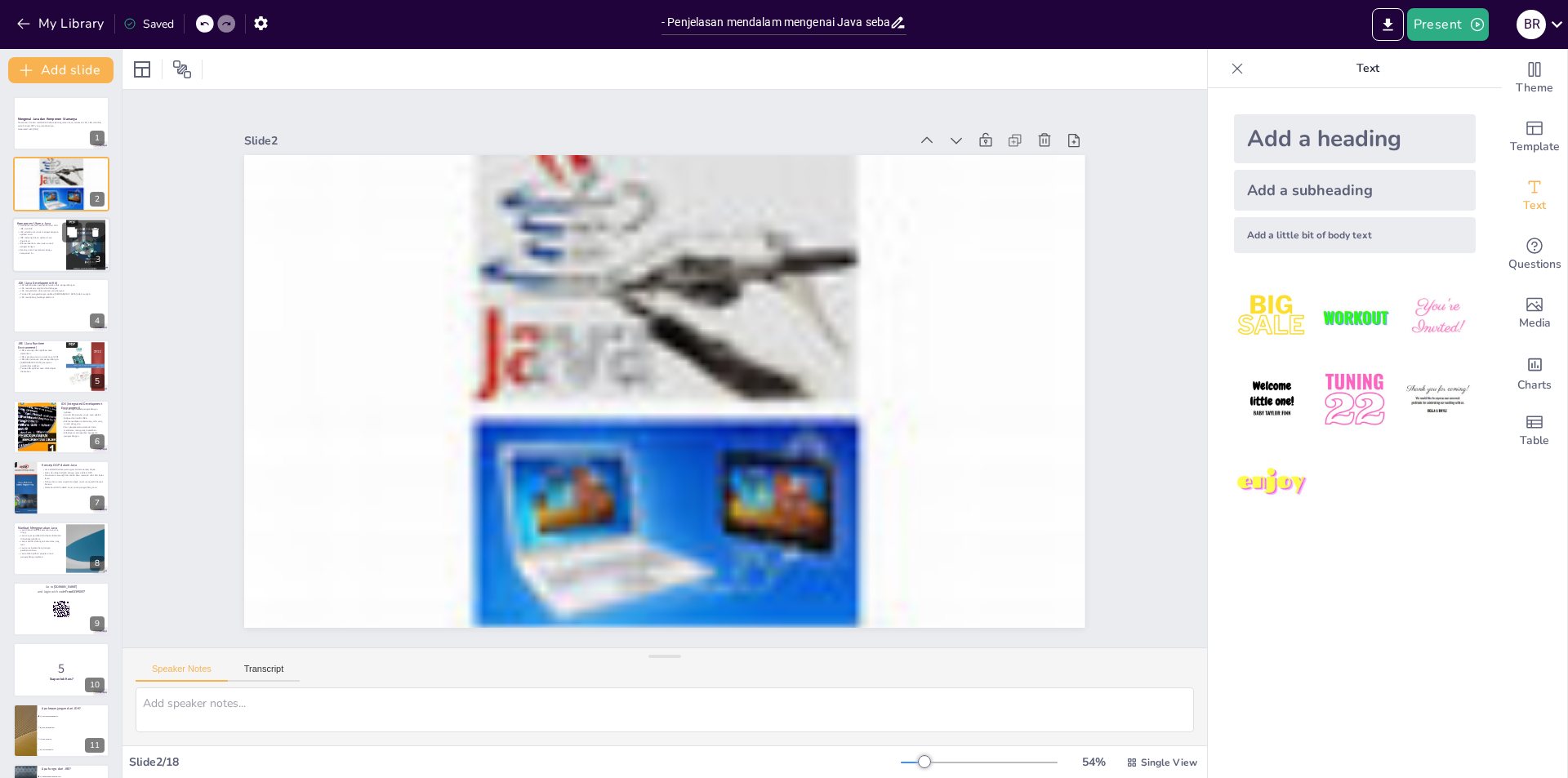
checkbox input "true"
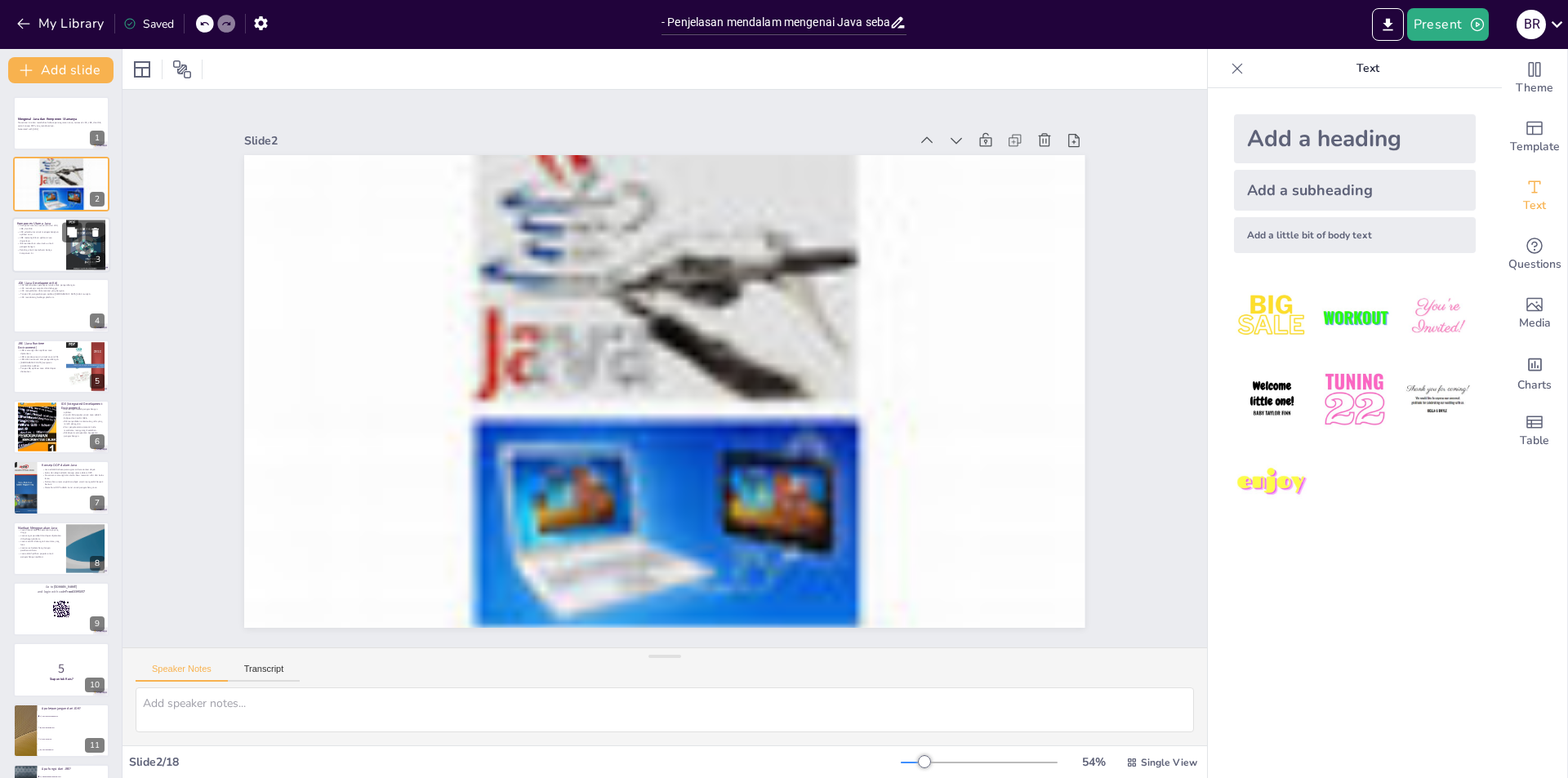
checkbox input "true"
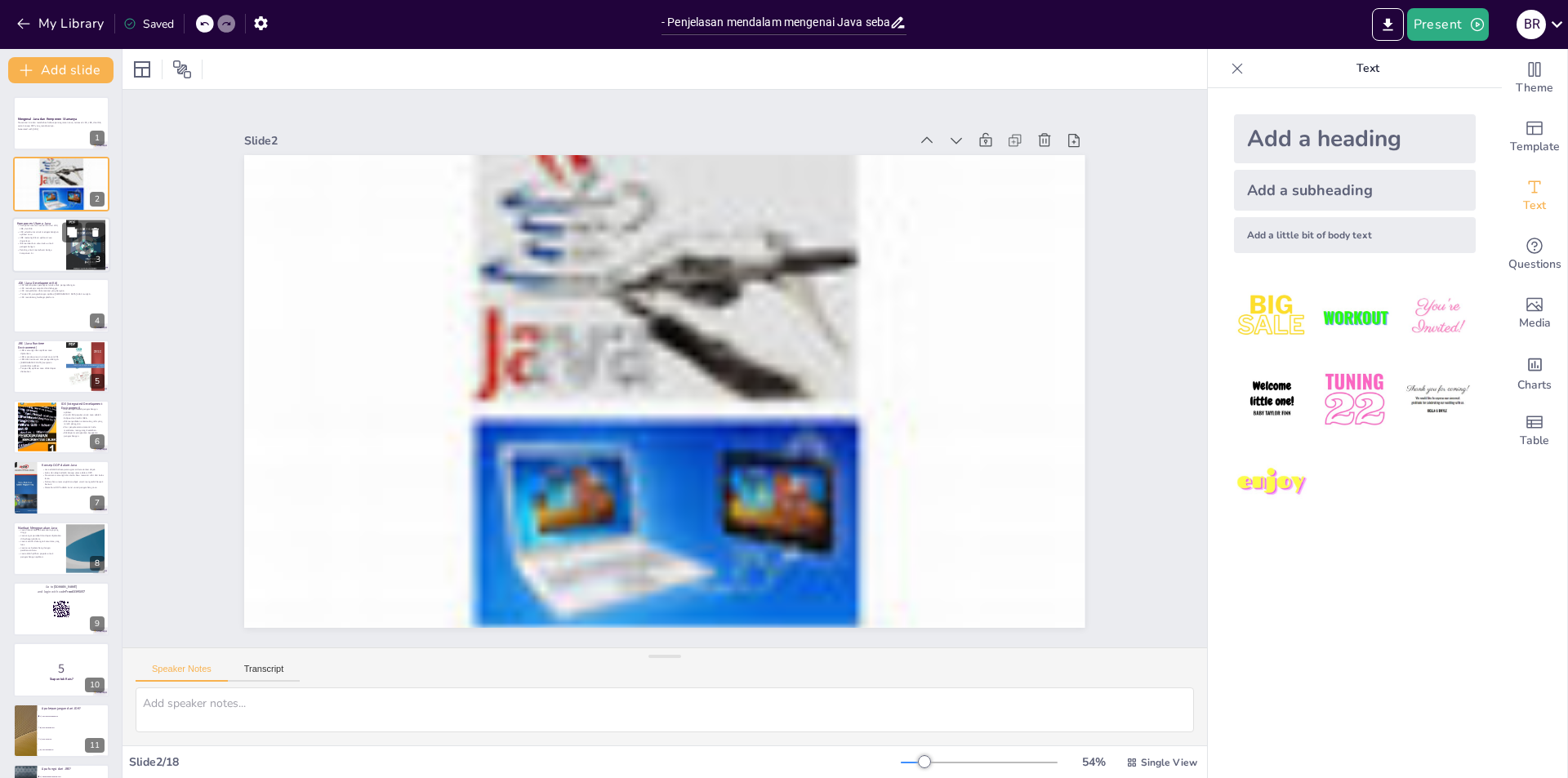
checkbox input "true"
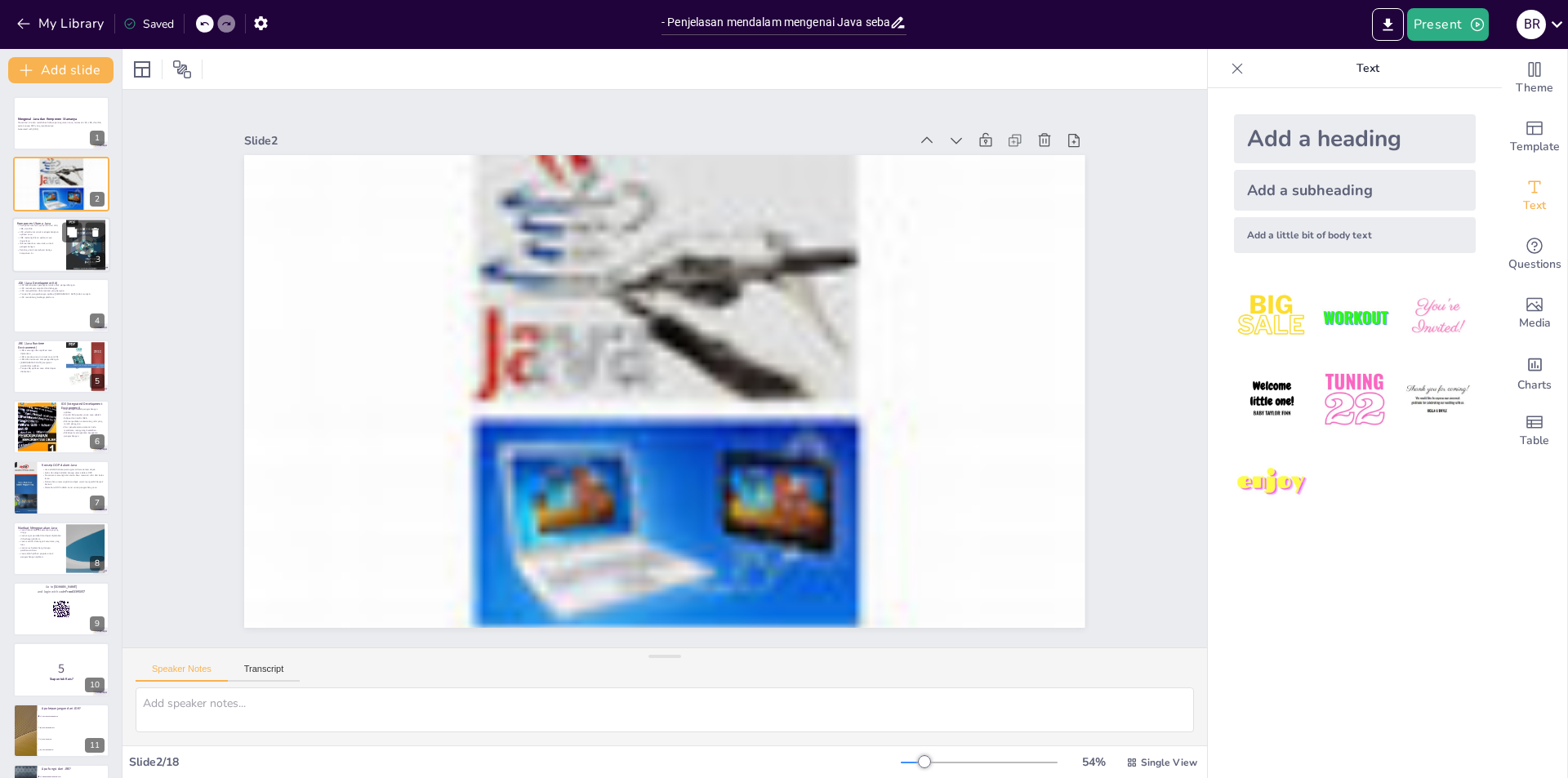
checkbox input "true"
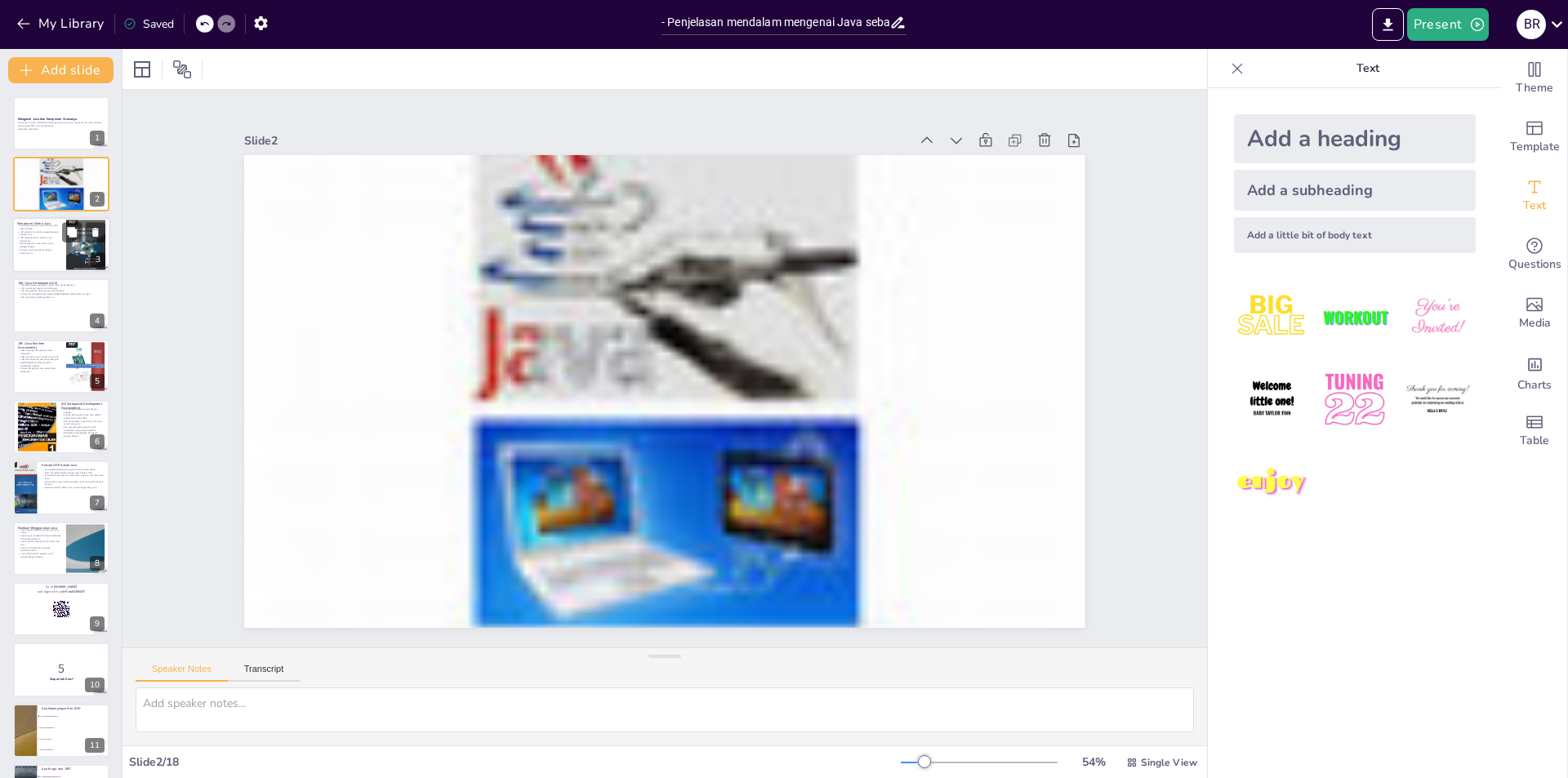
checkbox input "true"
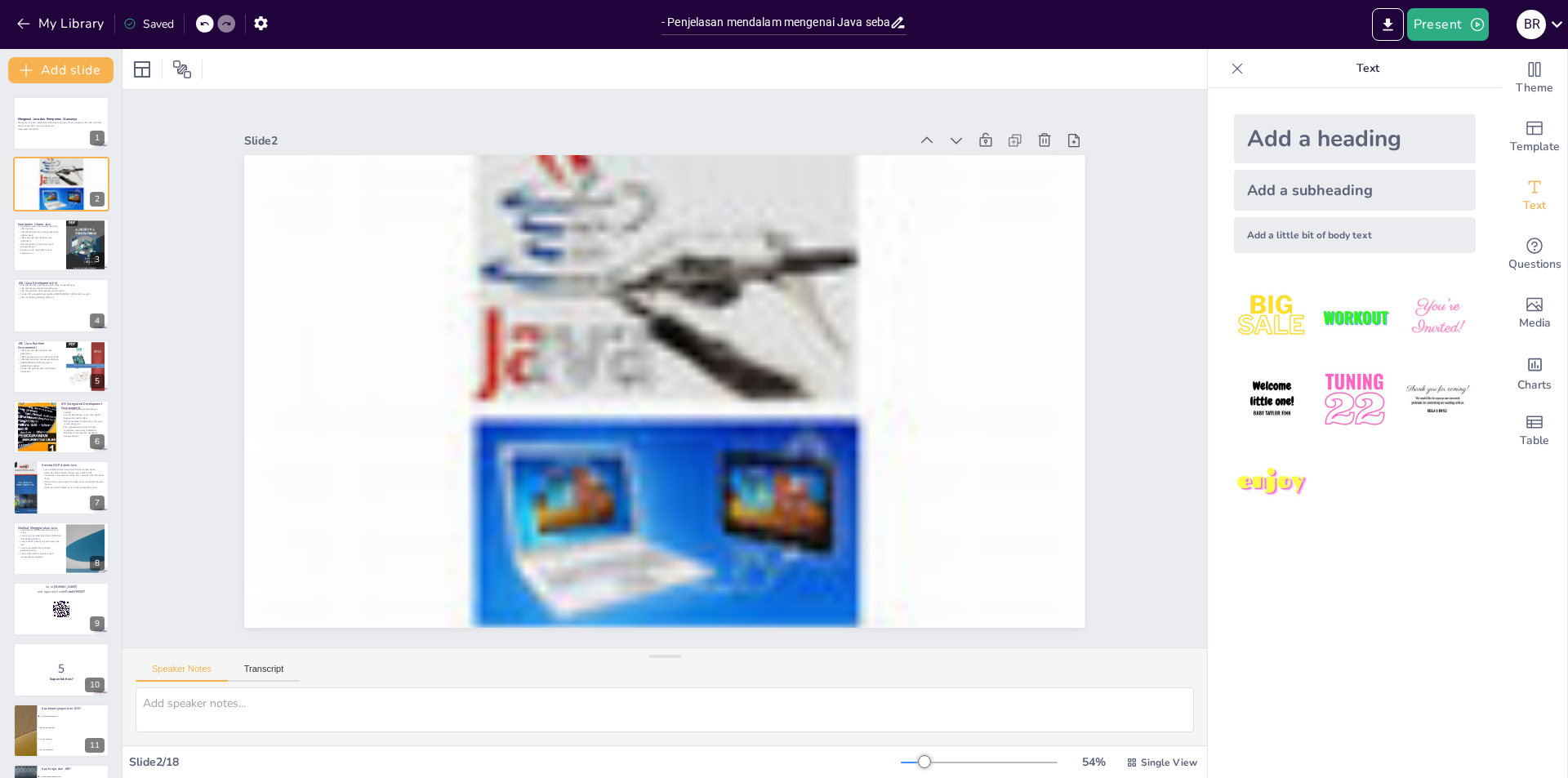
checkbox input "true"
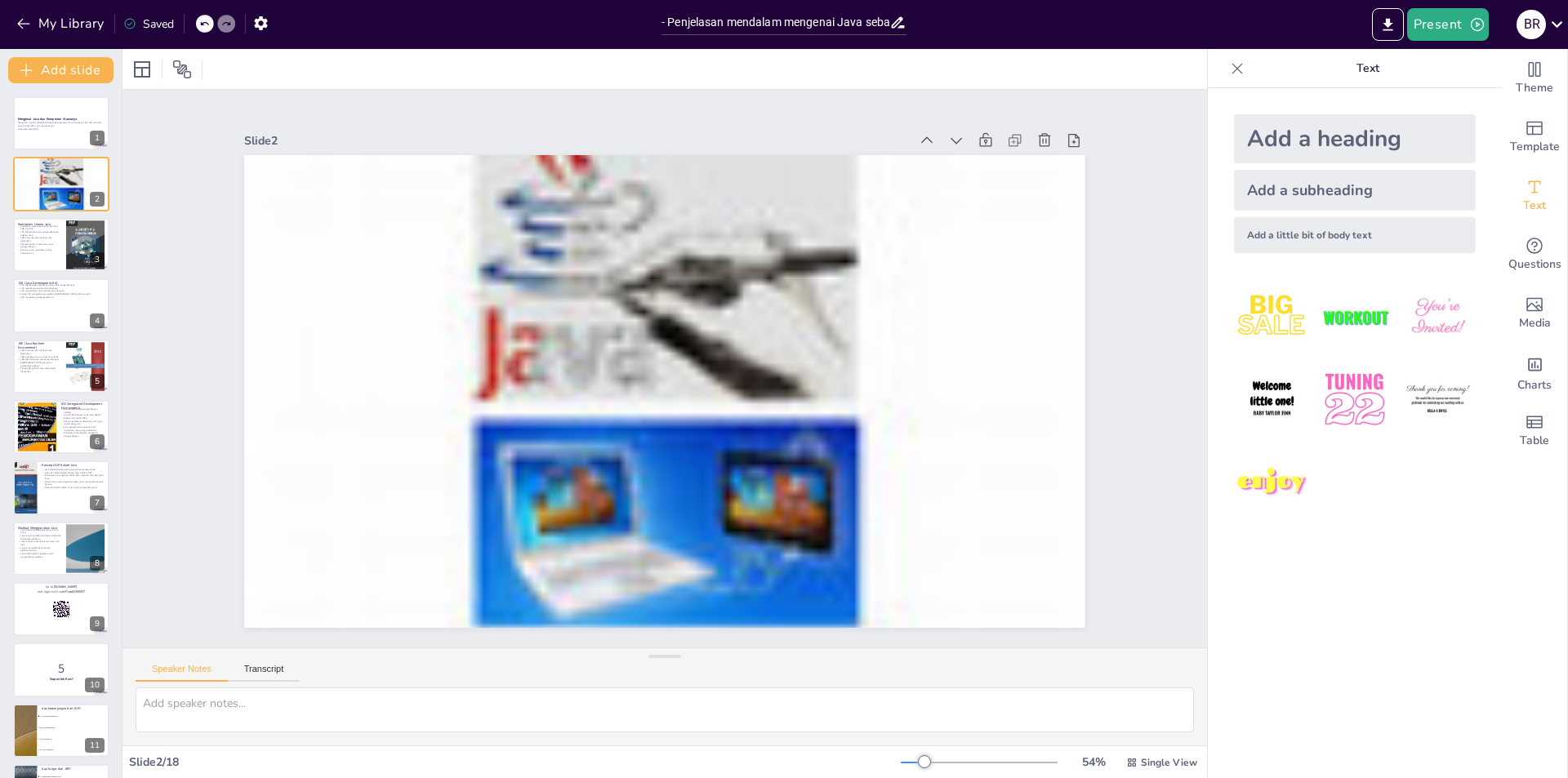
checkbox input "true"
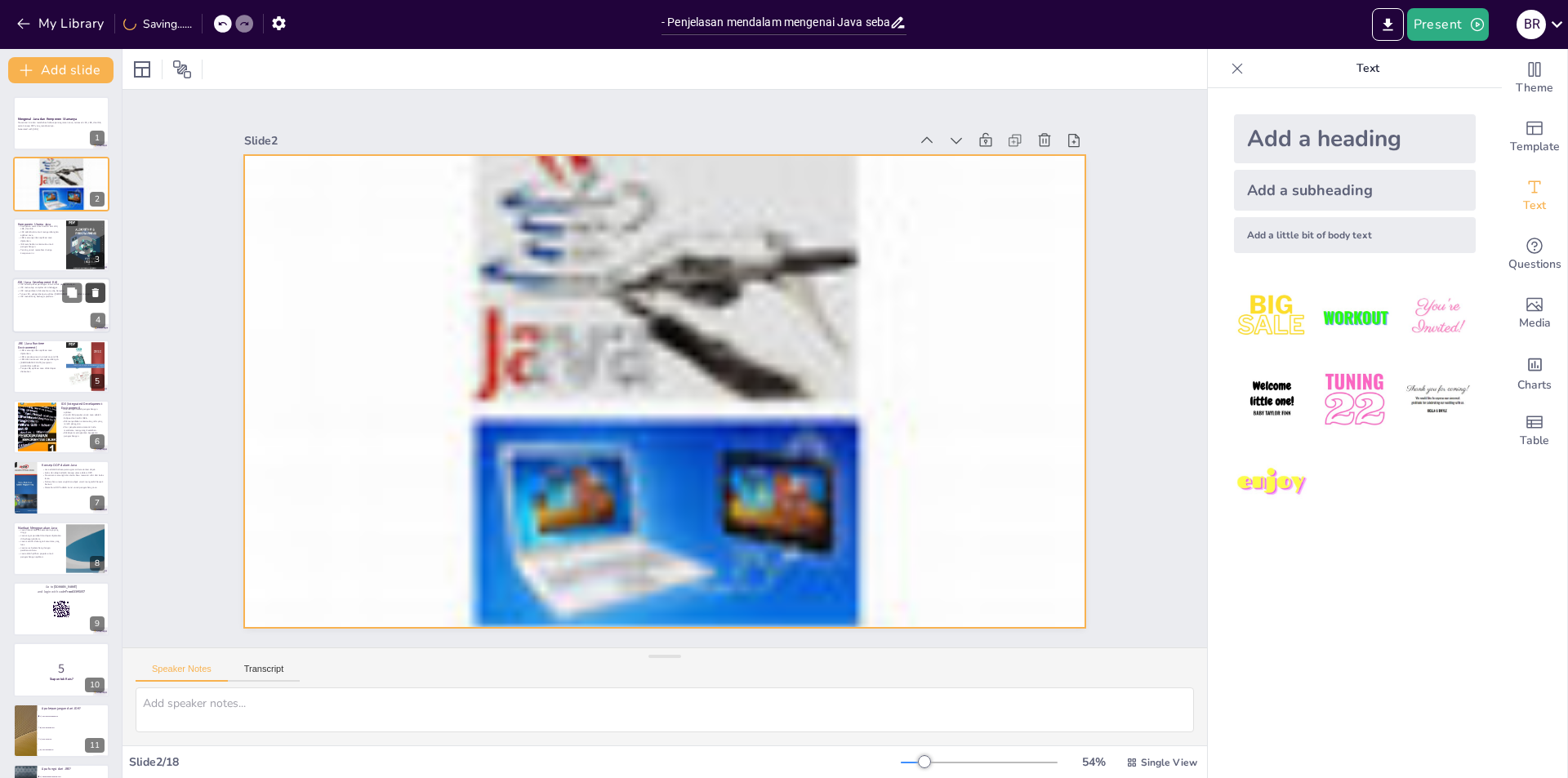
checkbox input "true"
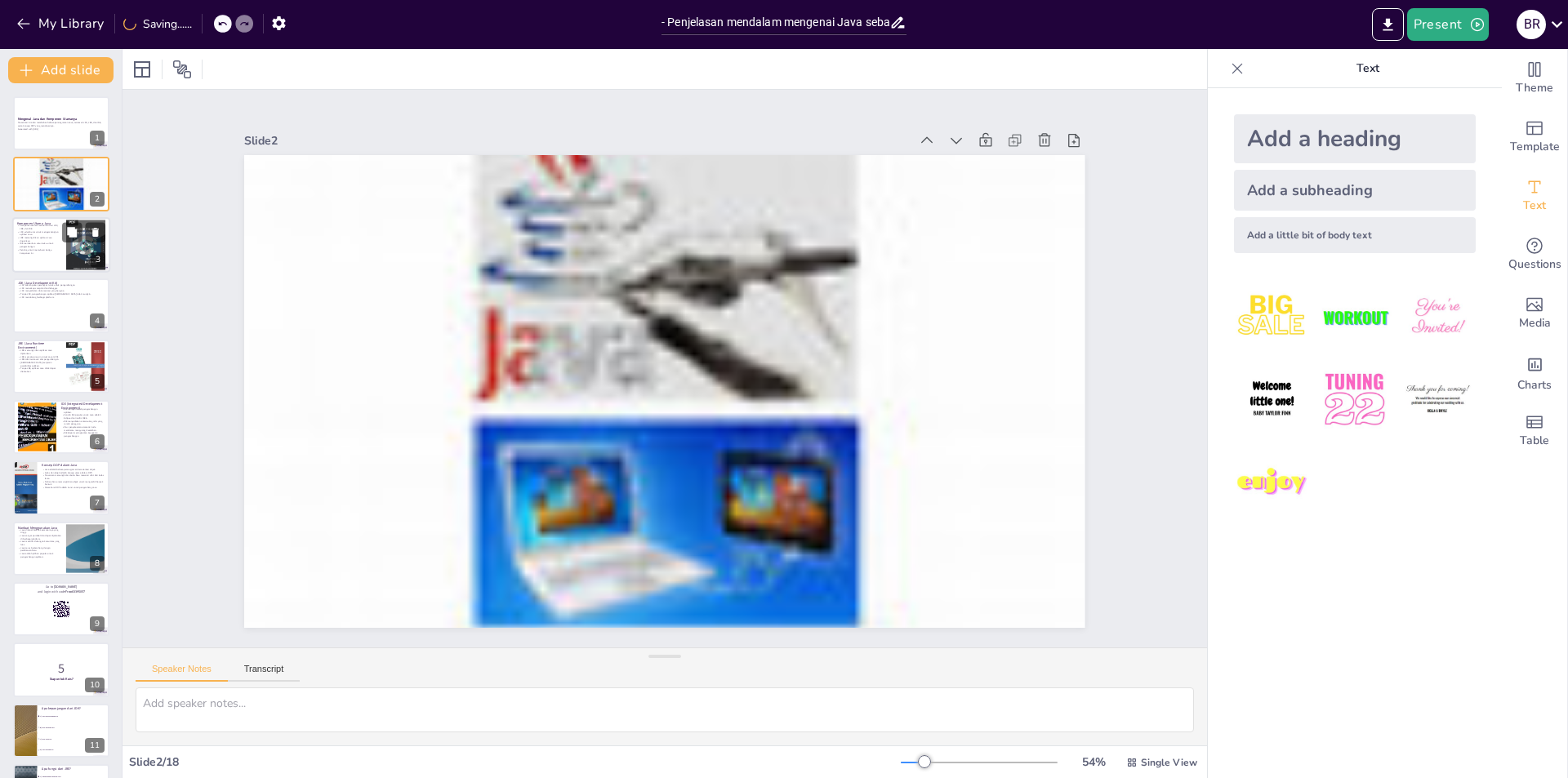
checkbox input "true"
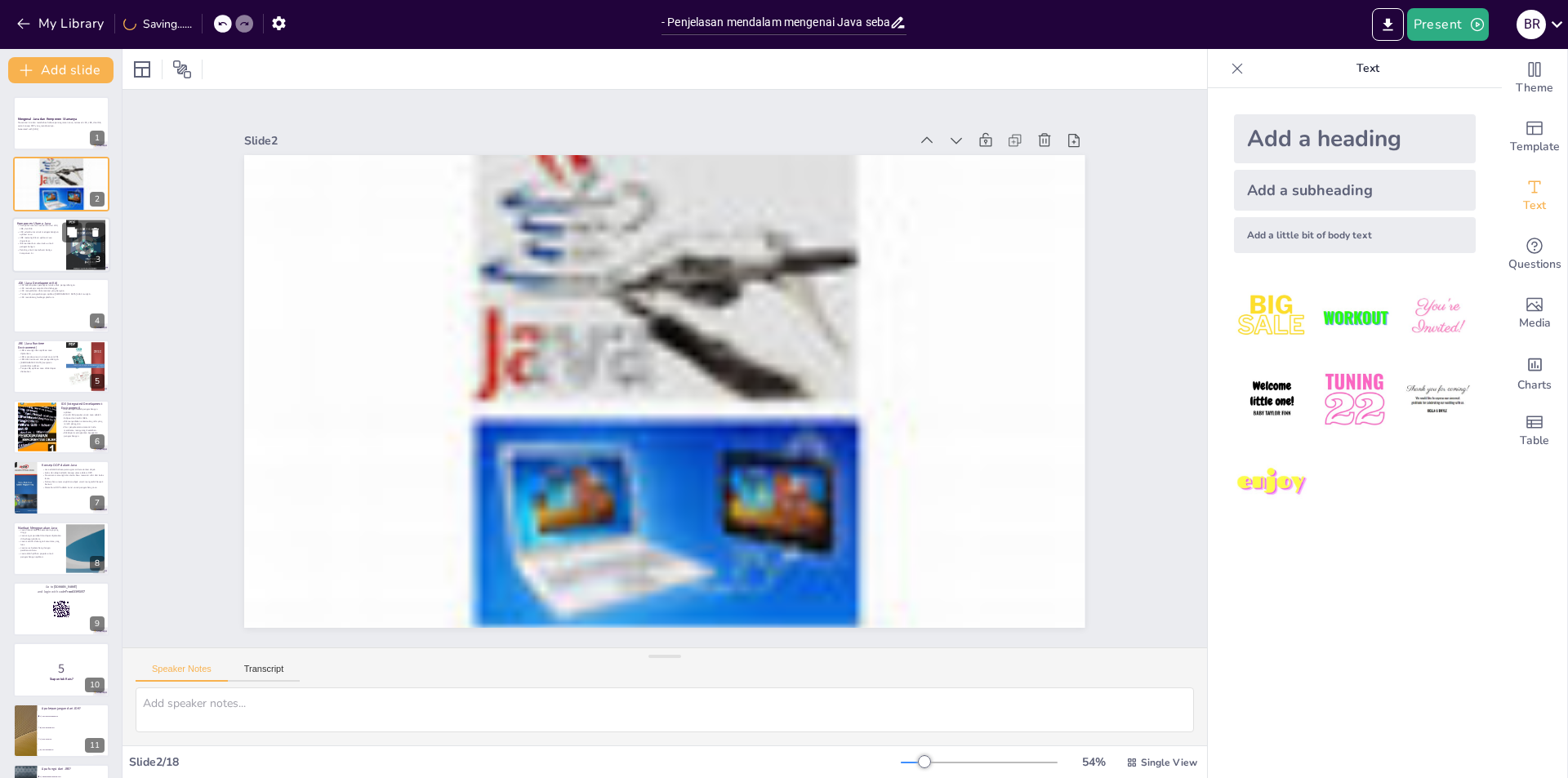
checkbox input "true"
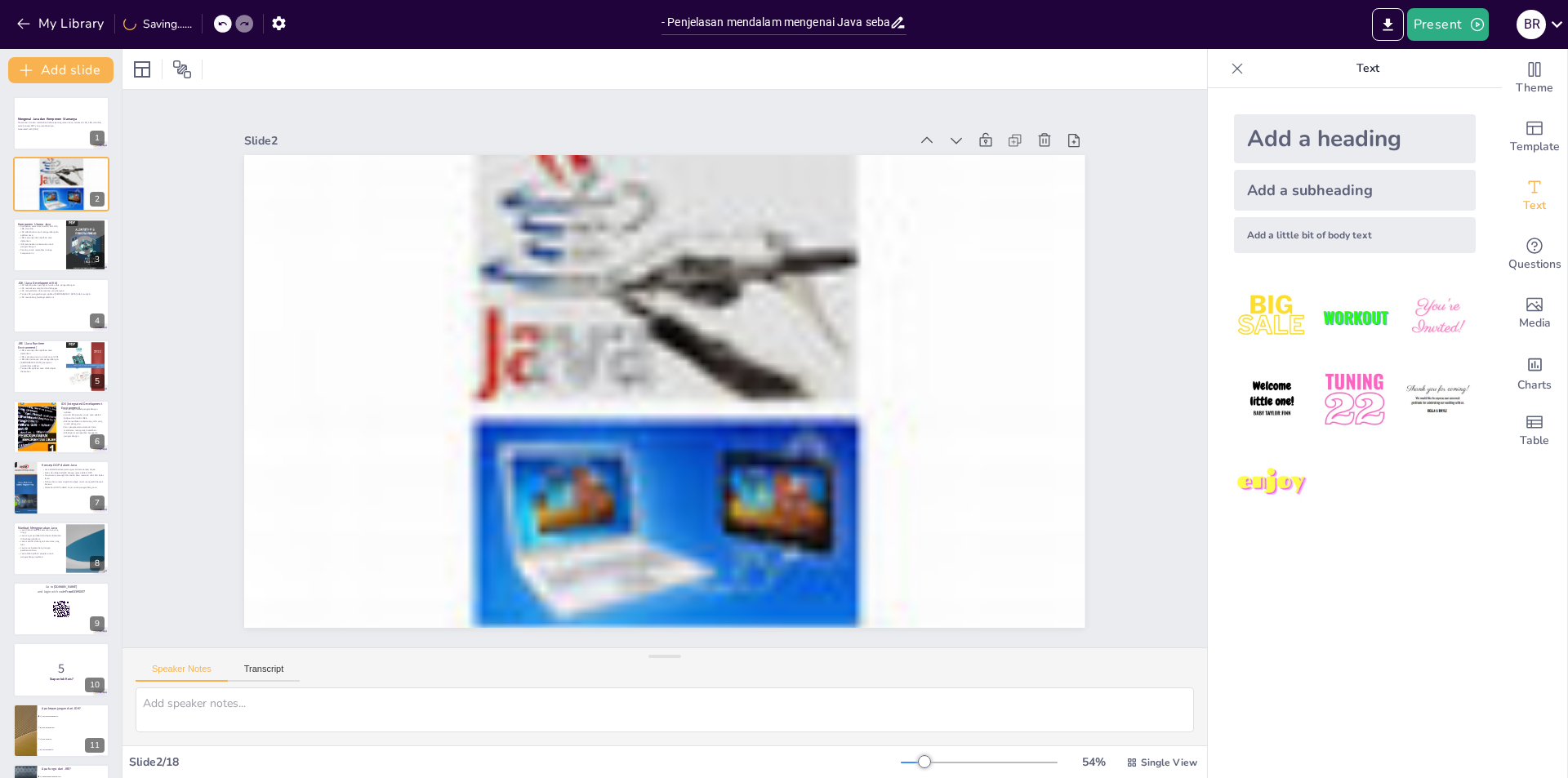
checkbox input "true"
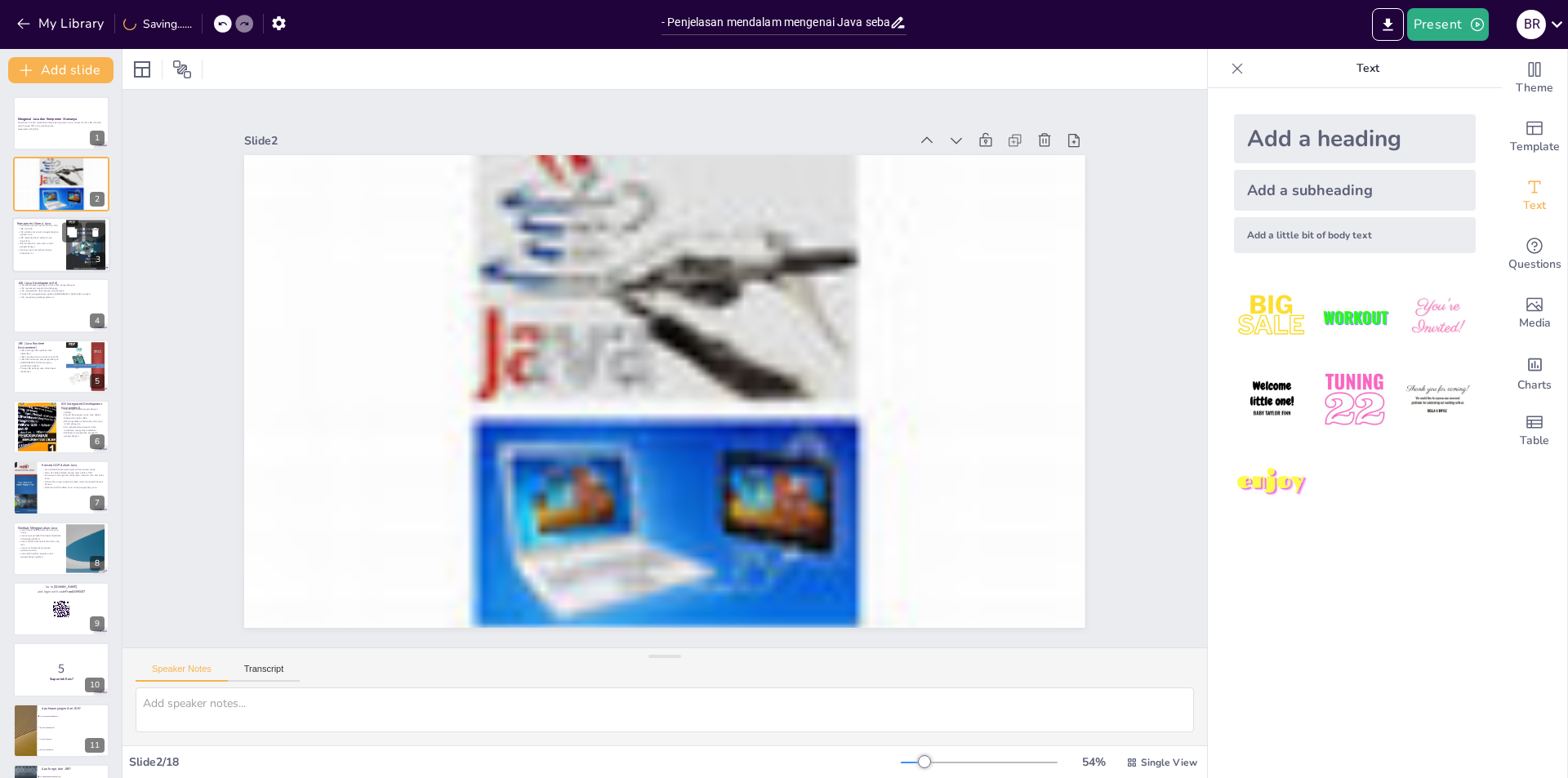
checkbox input "true"
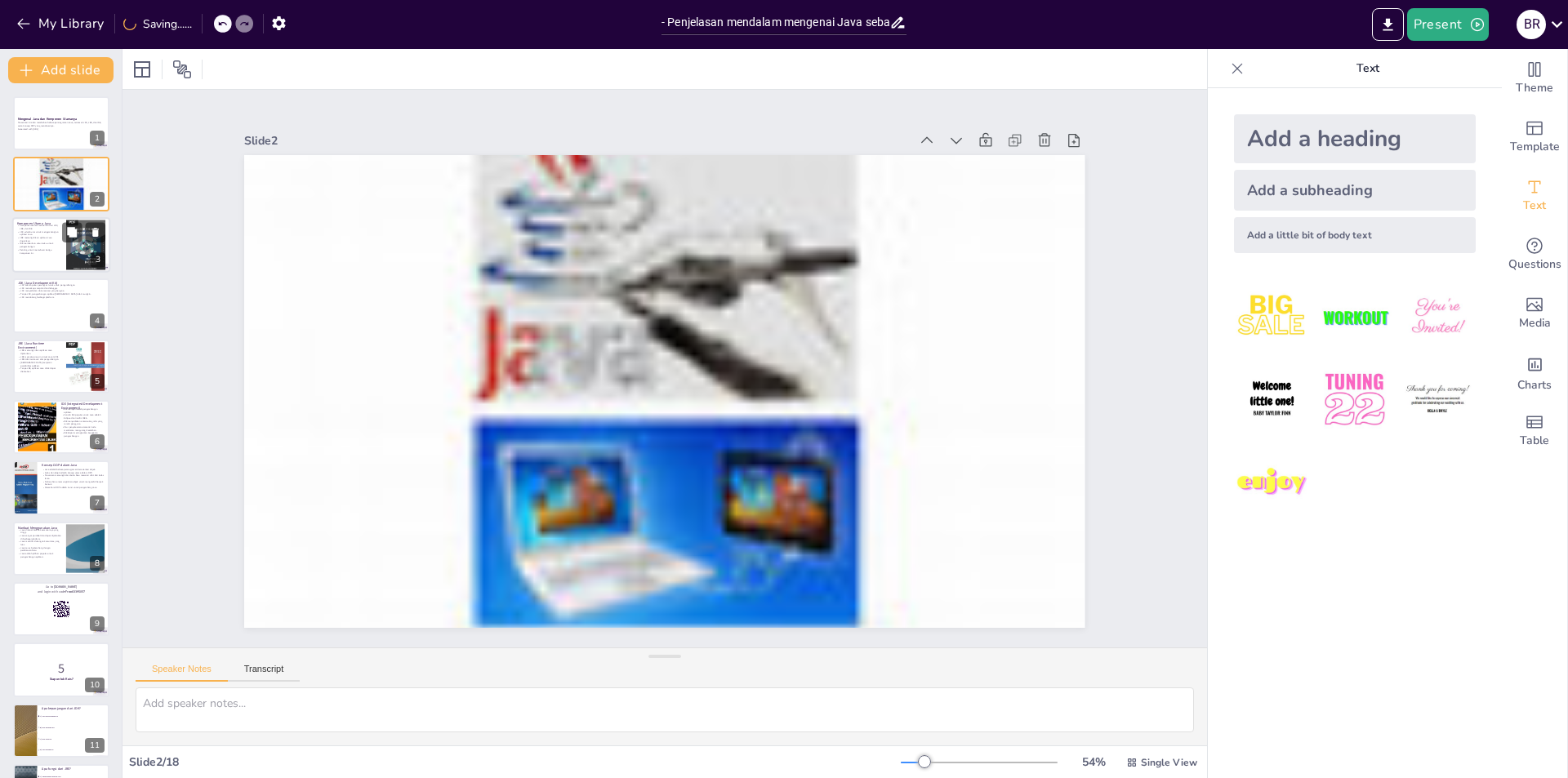
checkbox input "true"
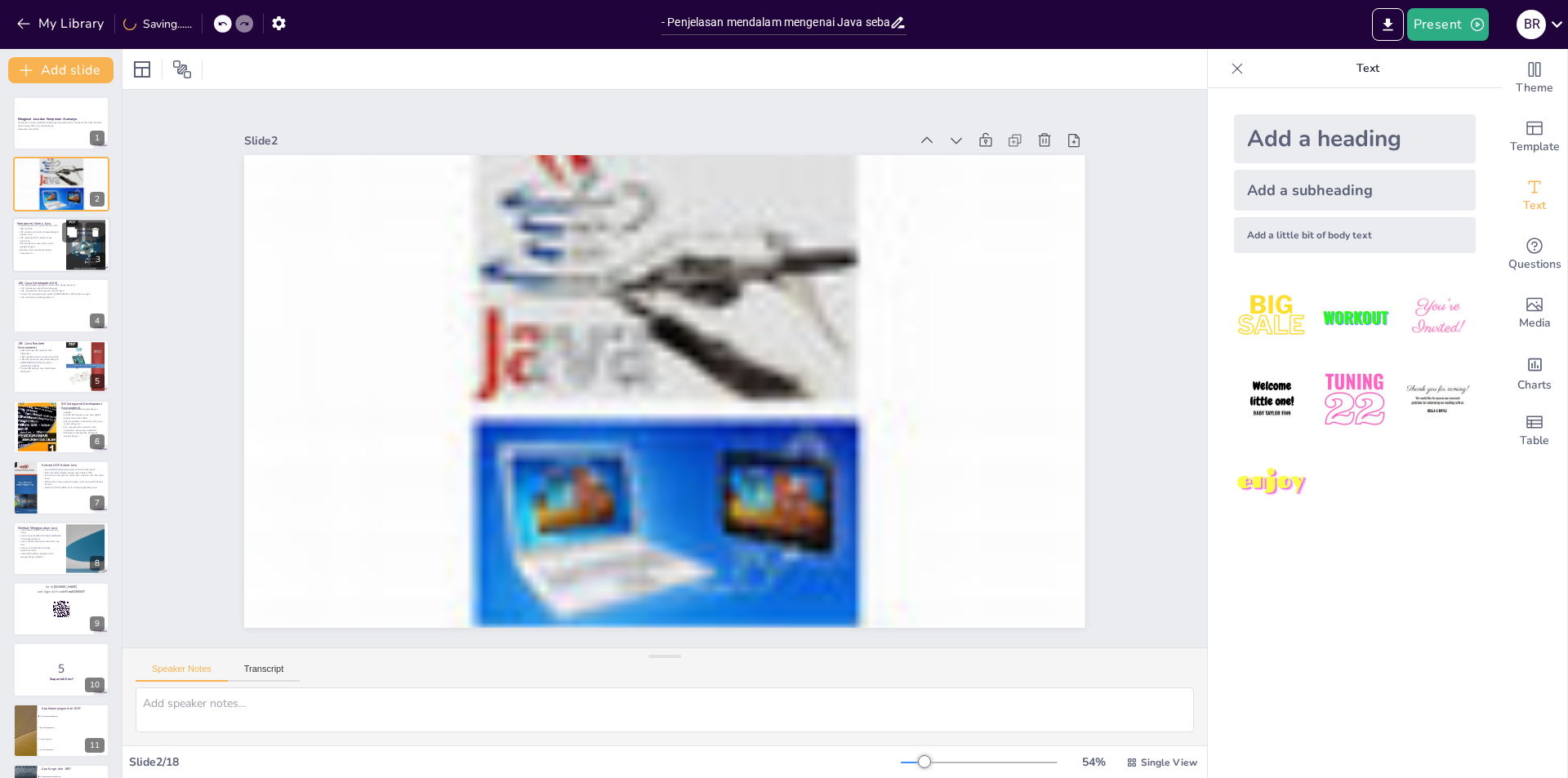
click at [41, 241] on p "JRE memungkinkan aplikasi Java dijalankan." at bounding box center [39, 239] width 44 height 6
checkbox input "true"
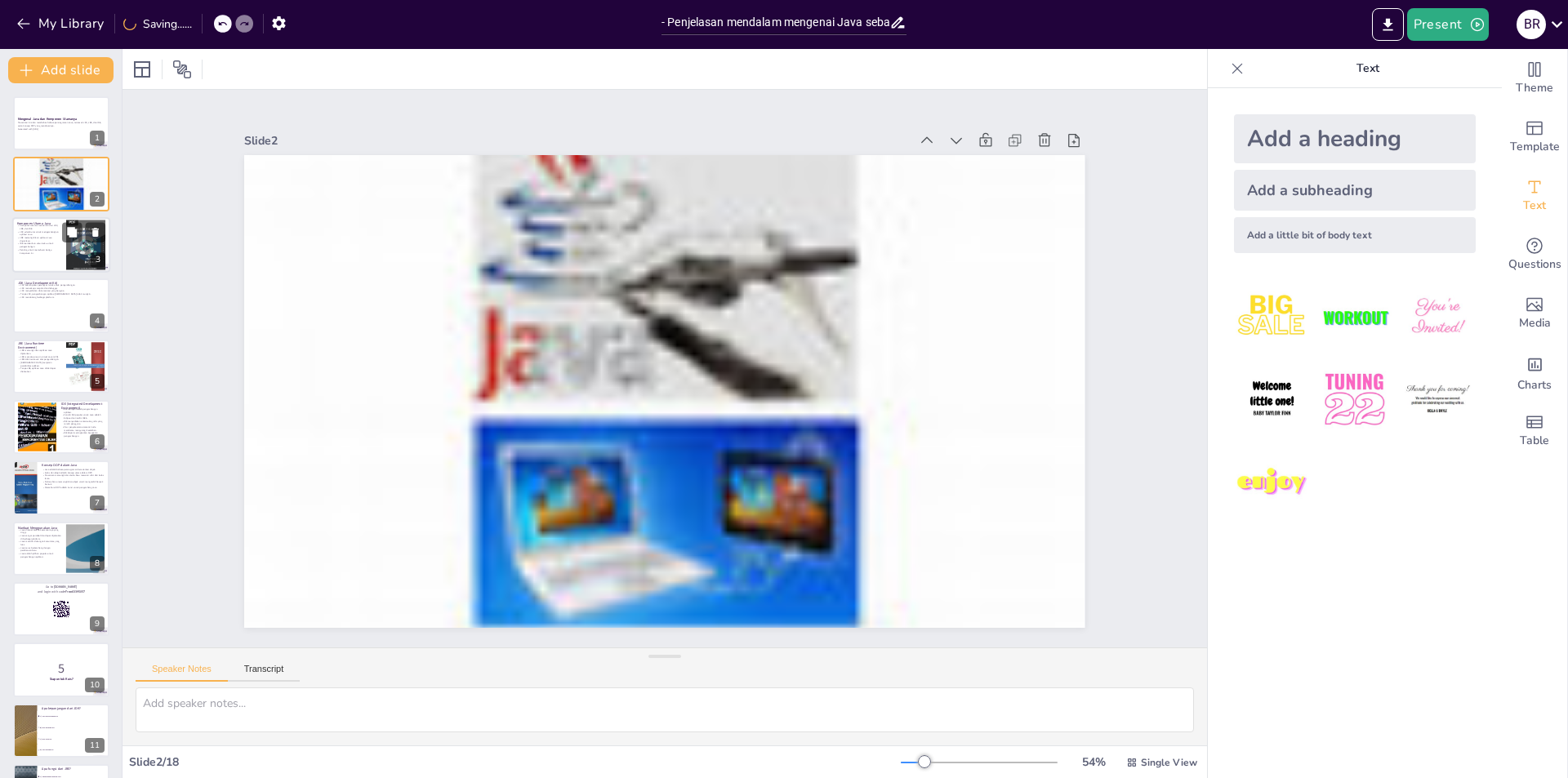
checkbox input "true"
type textarea "Ketiga komponen ini adalah fondasi dari pengembangan aplikasi Java. JDK menyedi…"
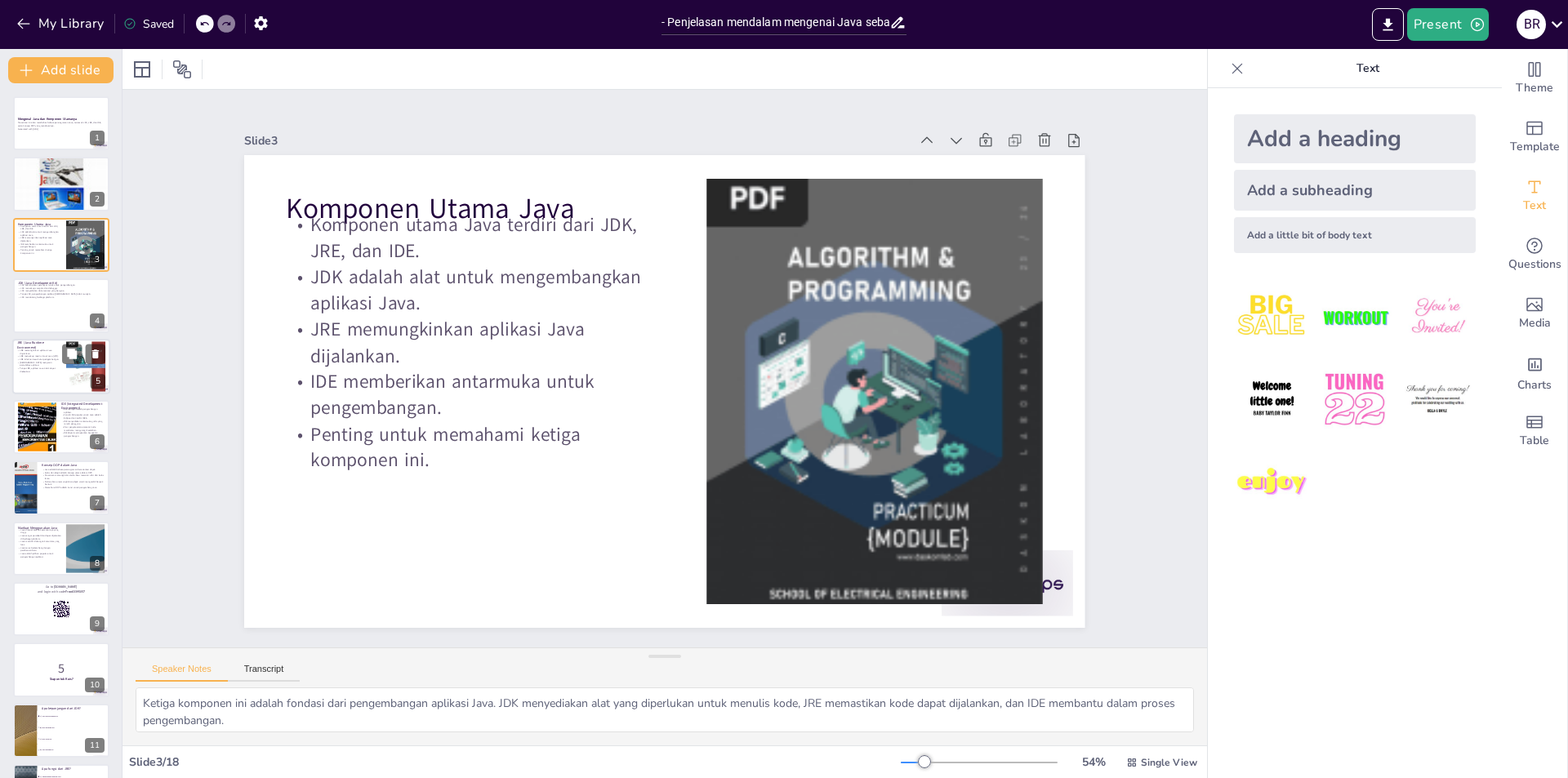
checkbox input "true"
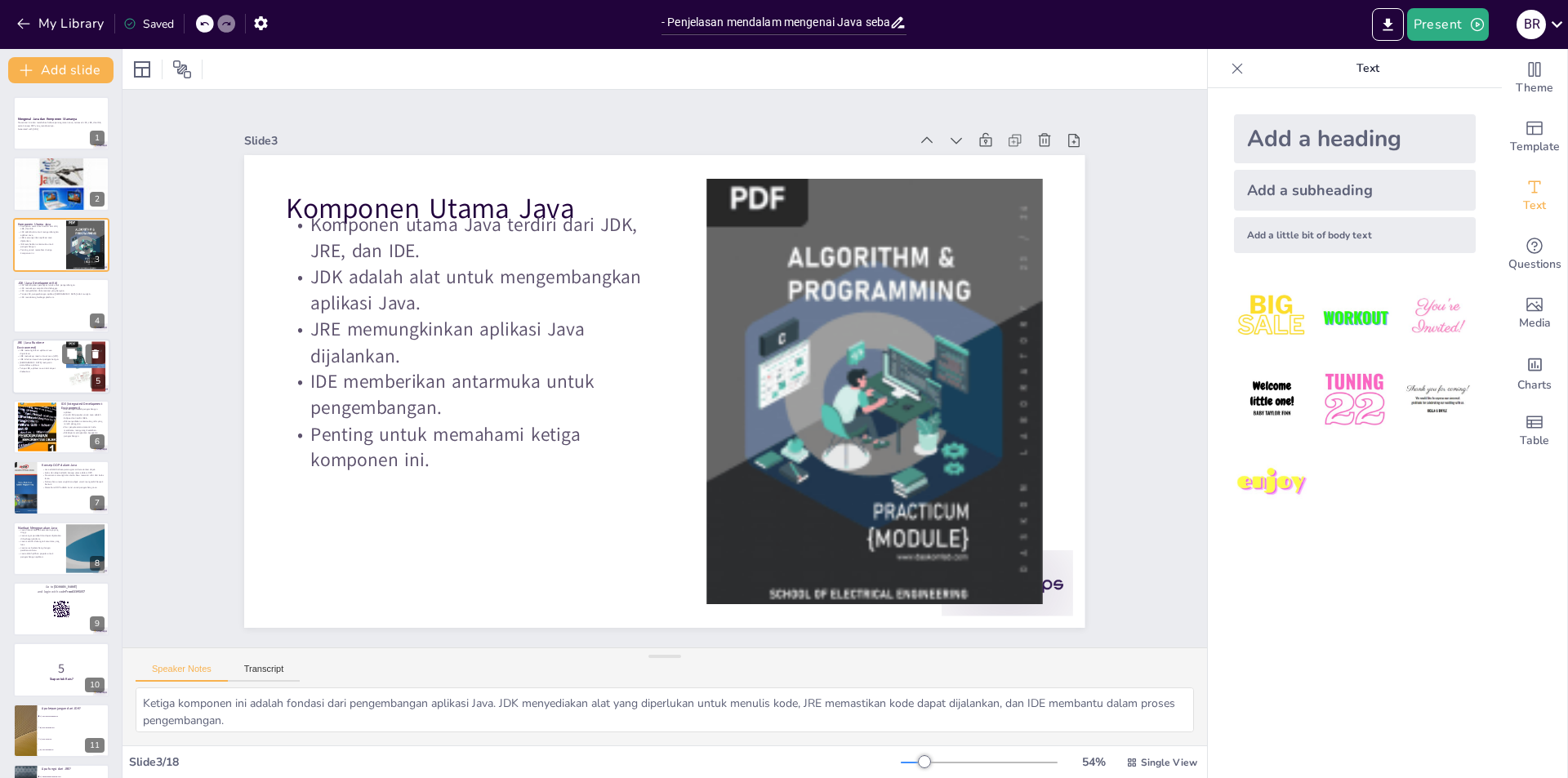
checkbox input "true"
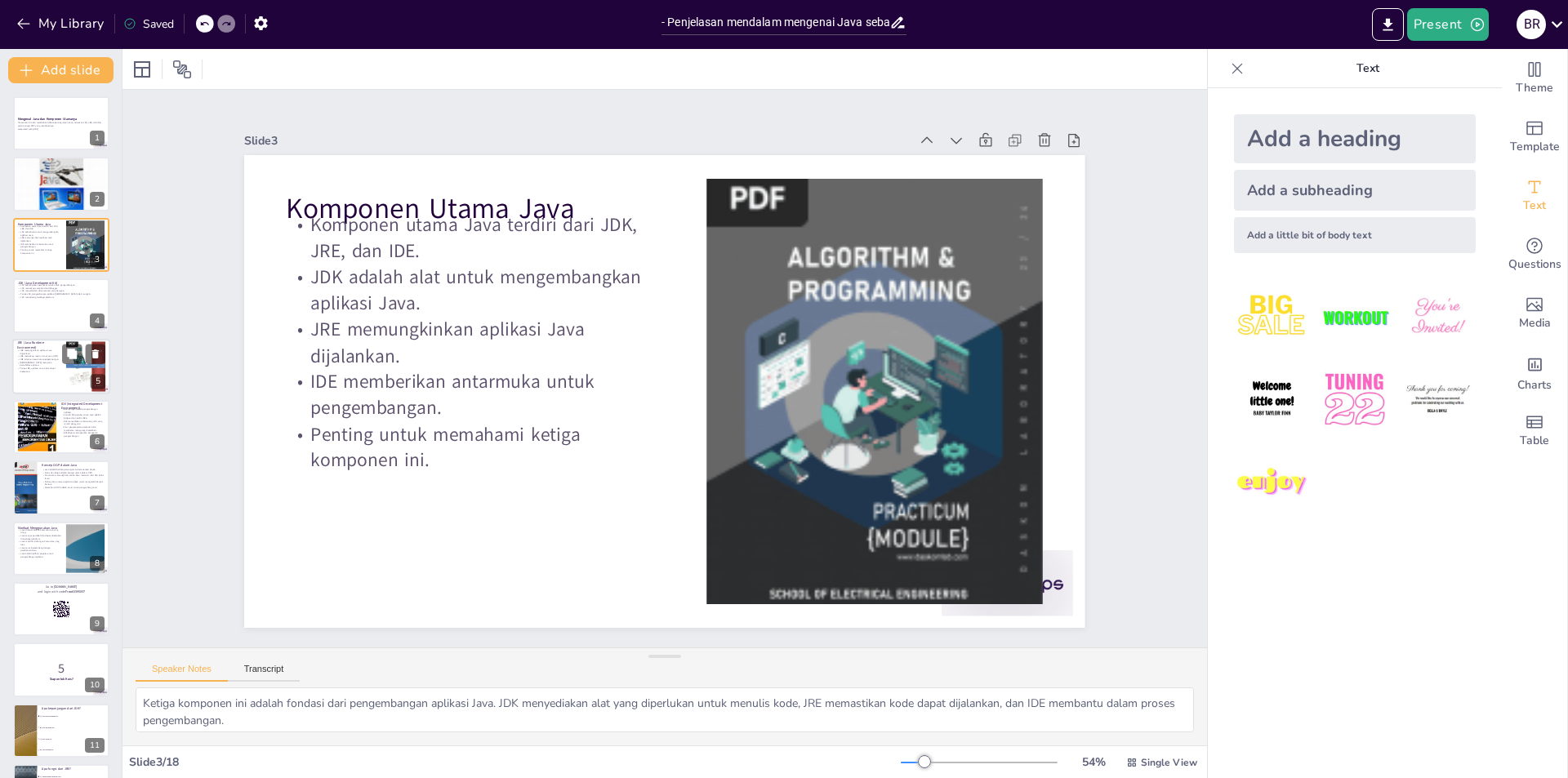
checkbox input "true"
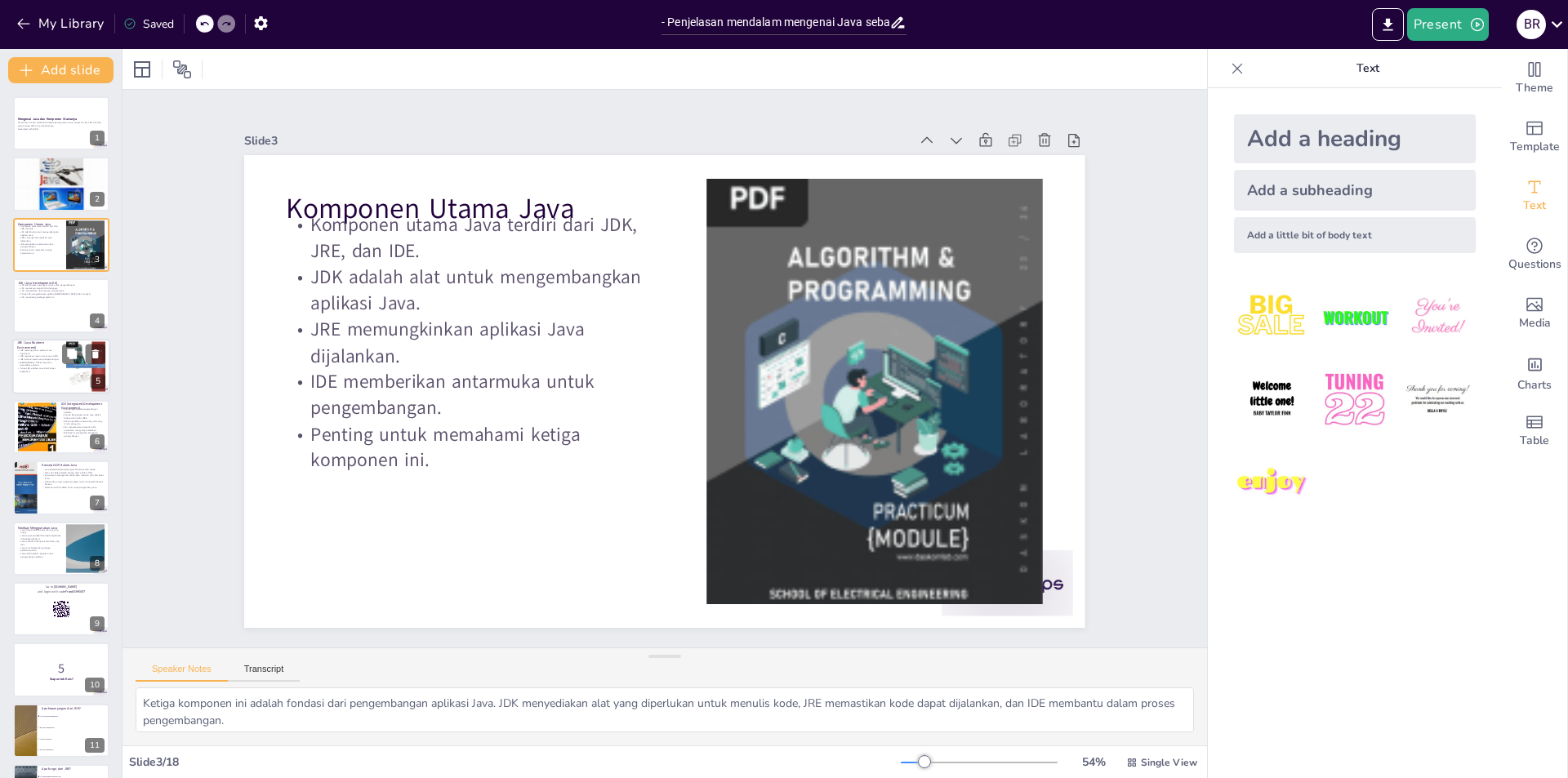
checkbox input "true"
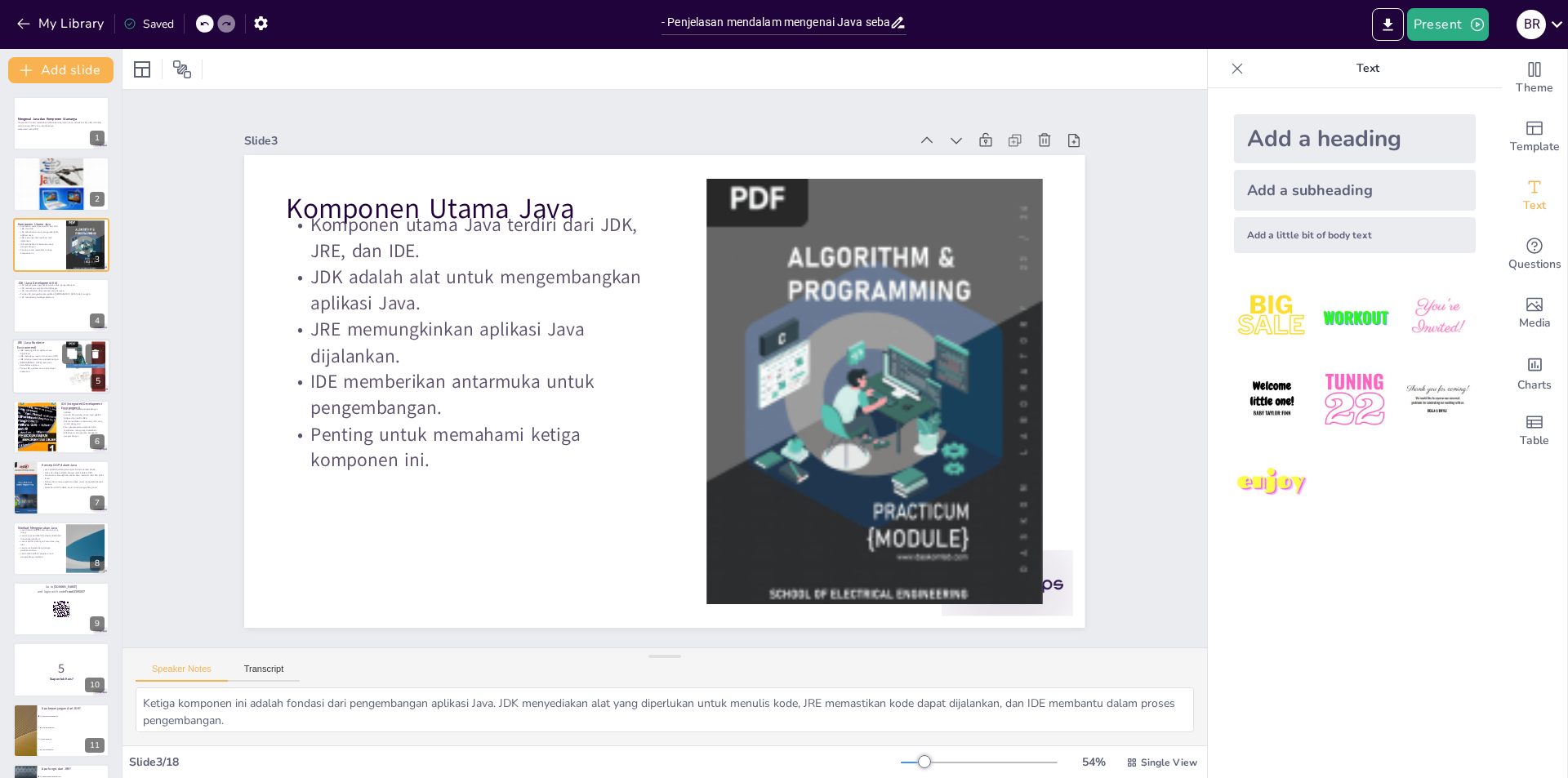
checkbox input "true"
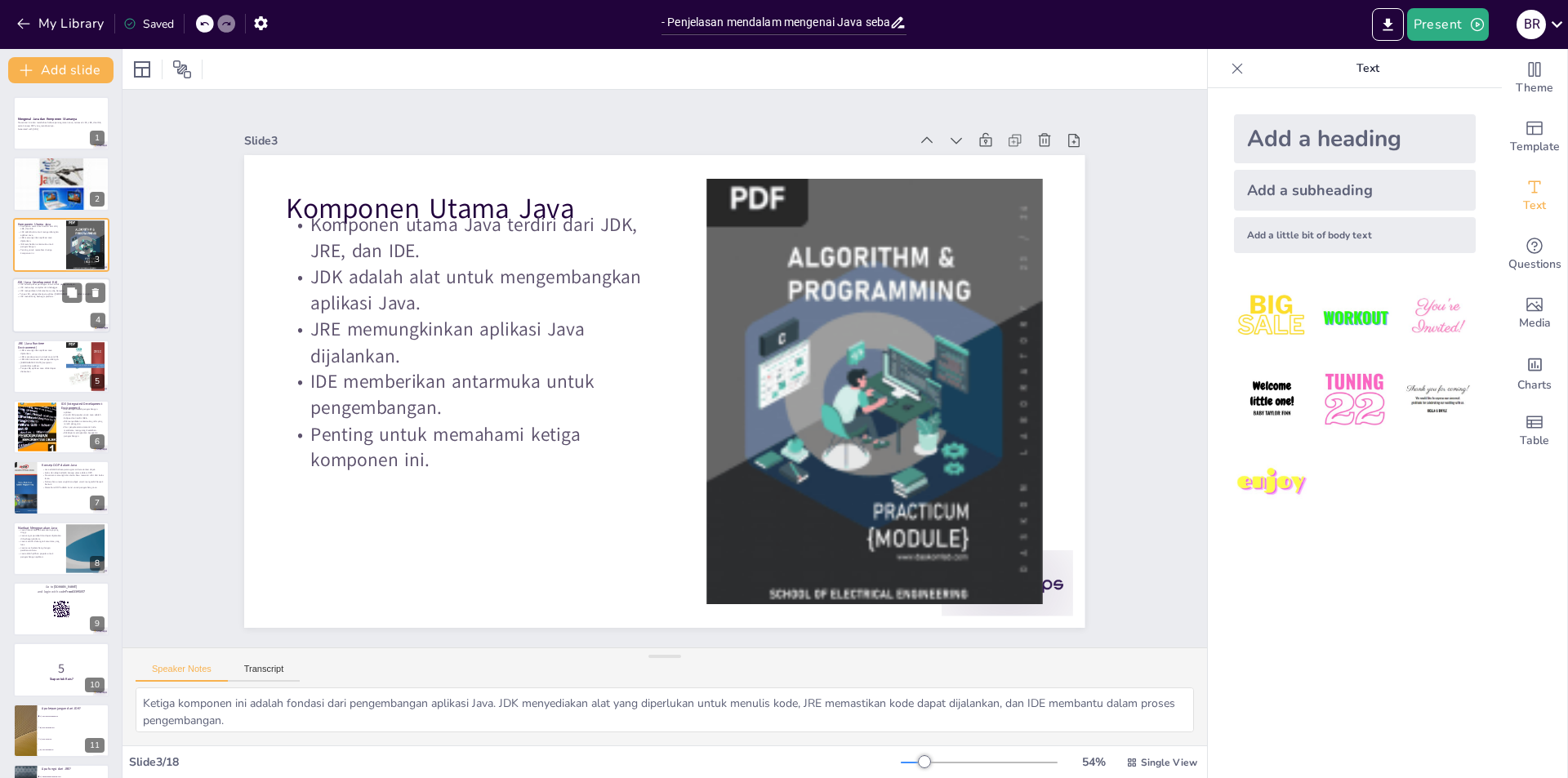
checkbox input "true"
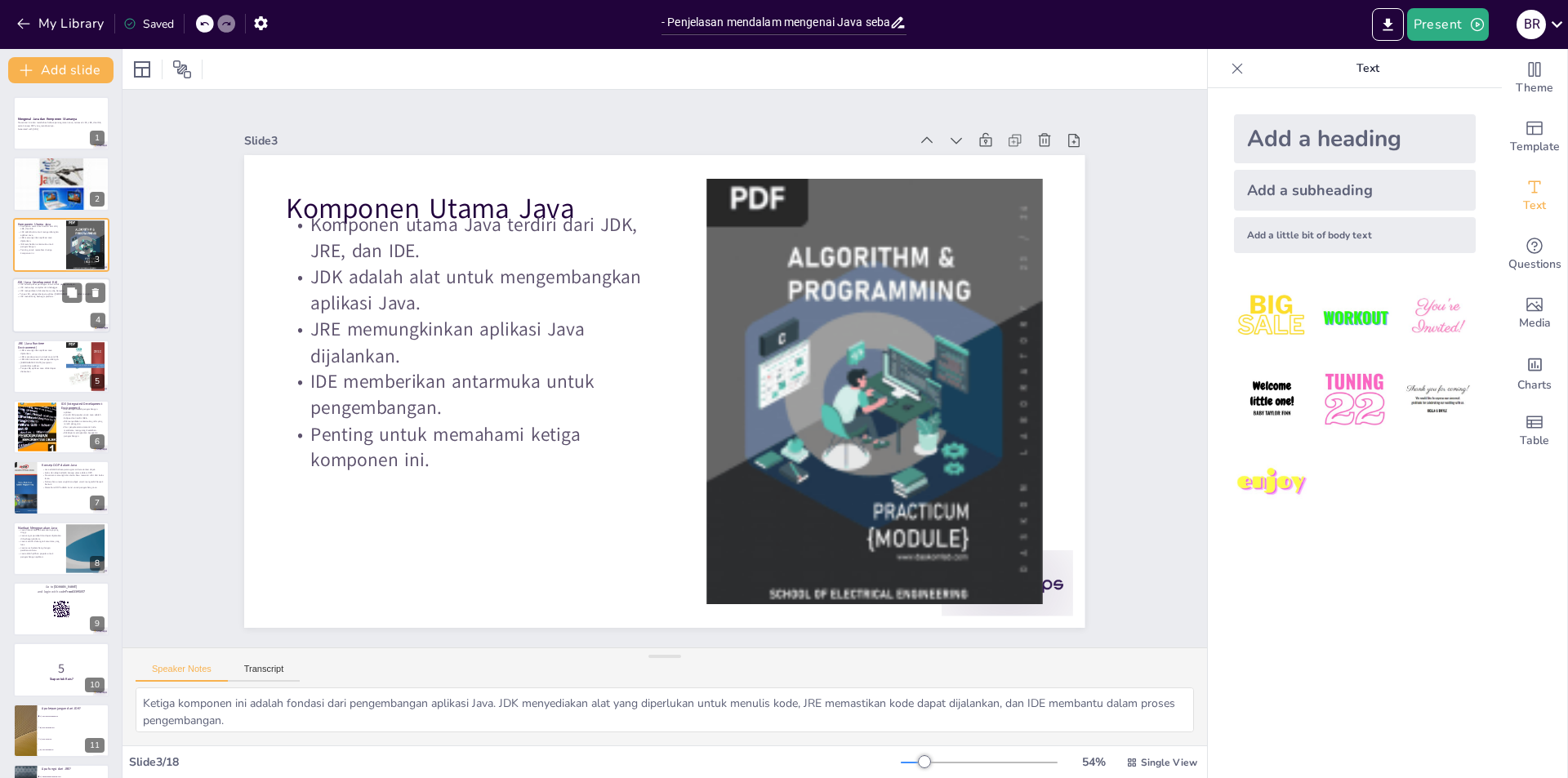
checkbox input "true"
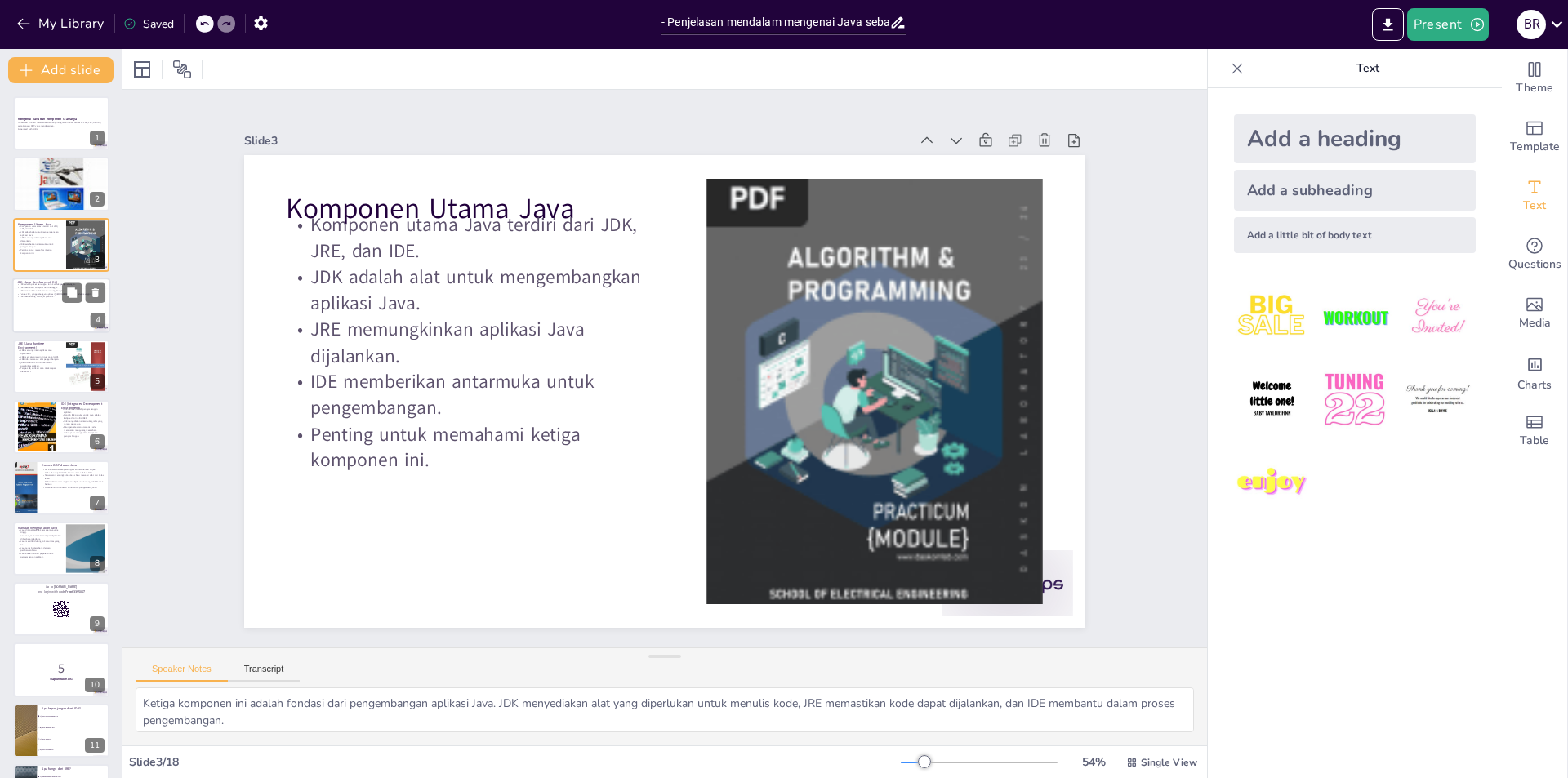
checkbox input "true"
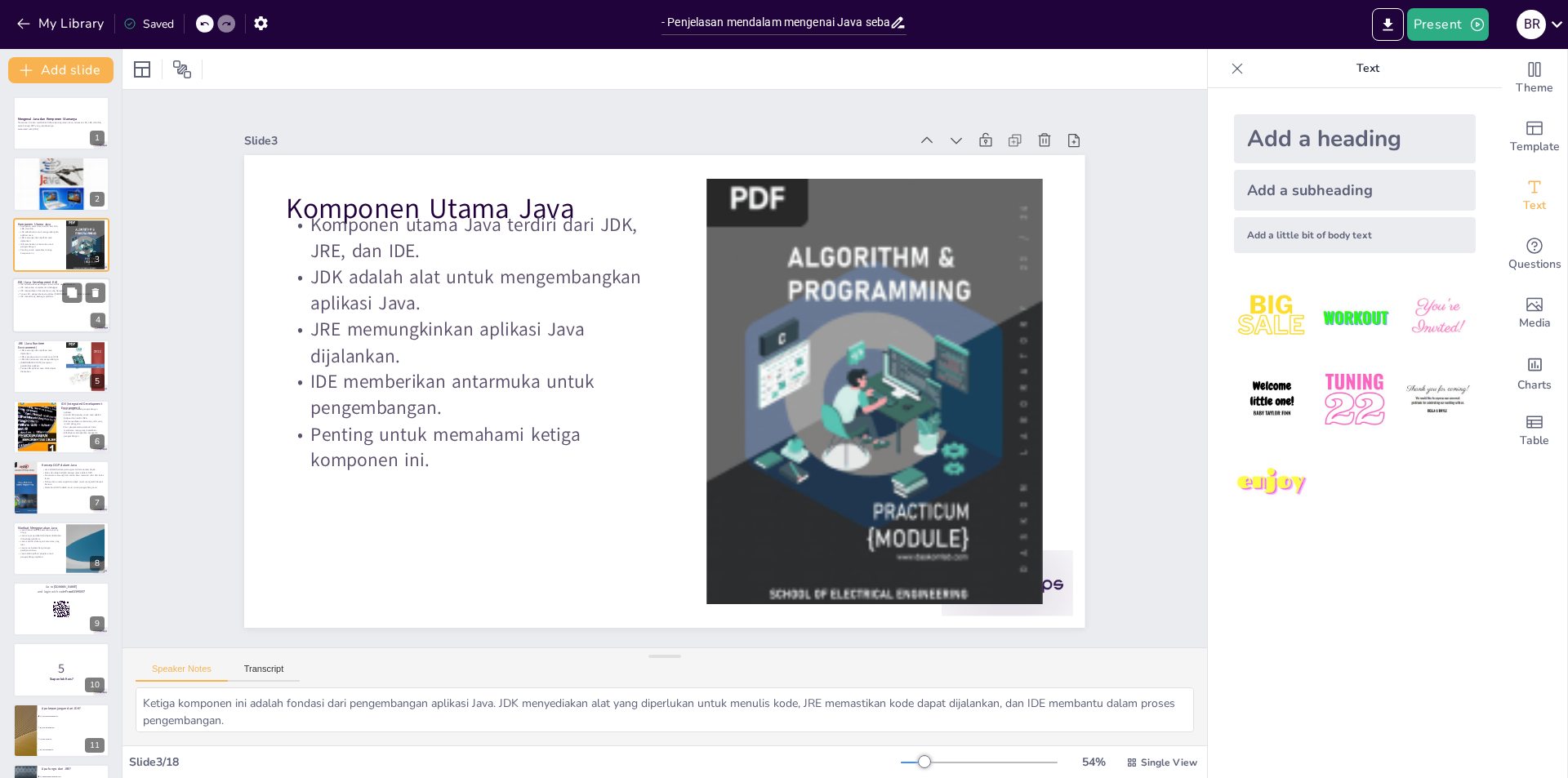
checkbox input "true"
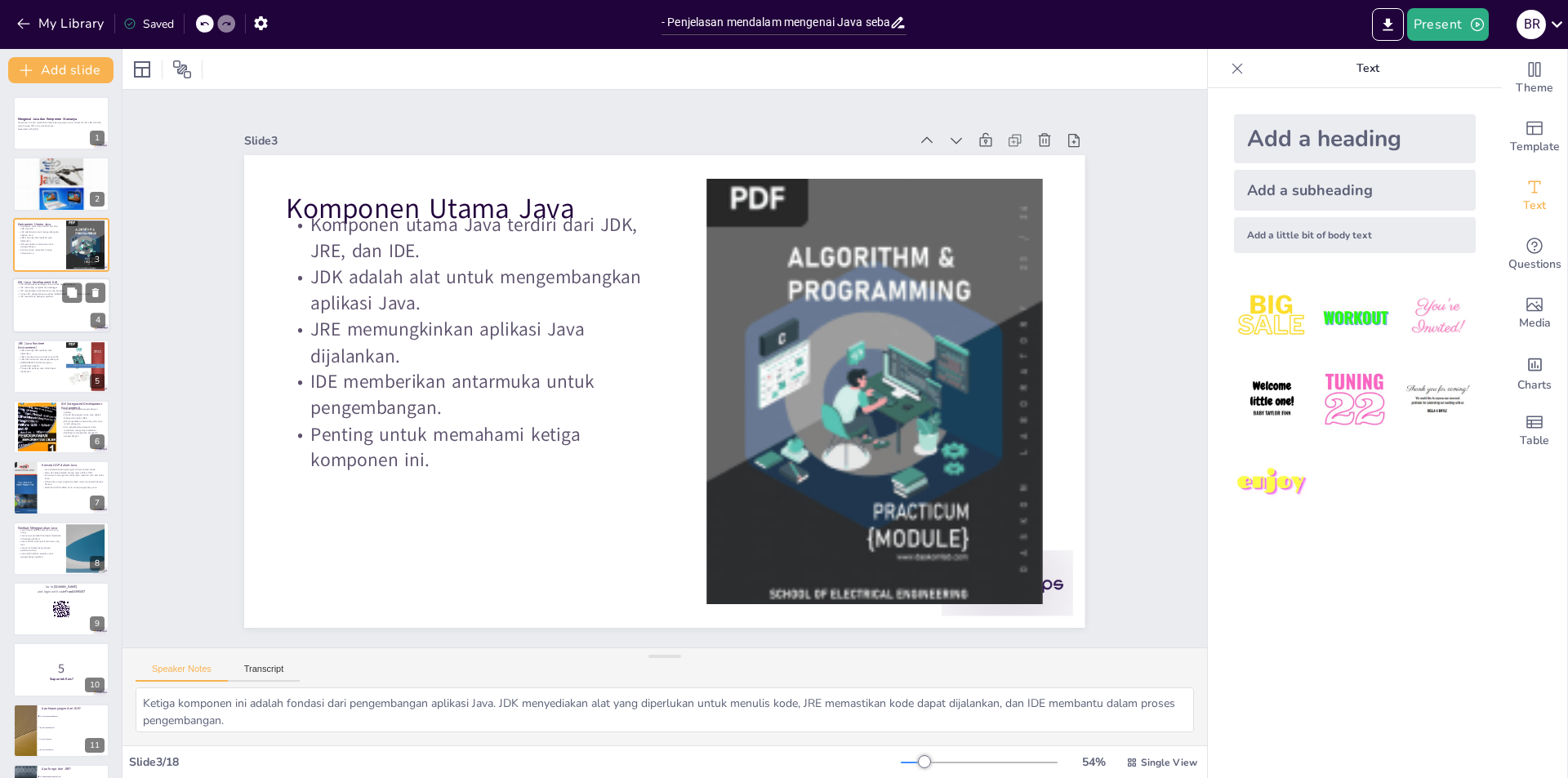
click at [45, 310] on div at bounding box center [61, 305] width 98 height 56
checkbox input "true"
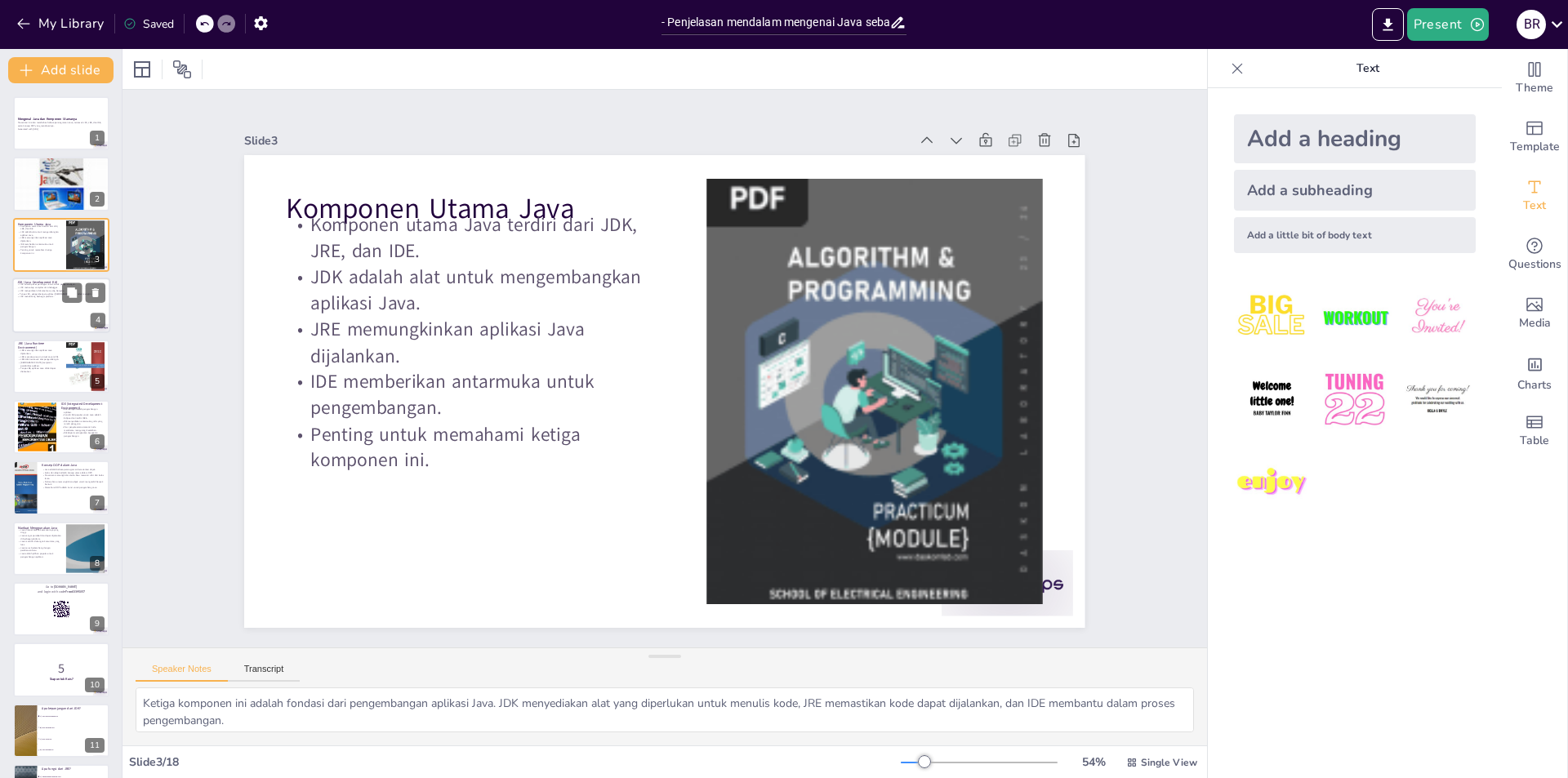
checkbox input "true"
type textarea "JDK adalah alat utama yang digunakan oleh pengembang untuk menulis dan mengemba…"
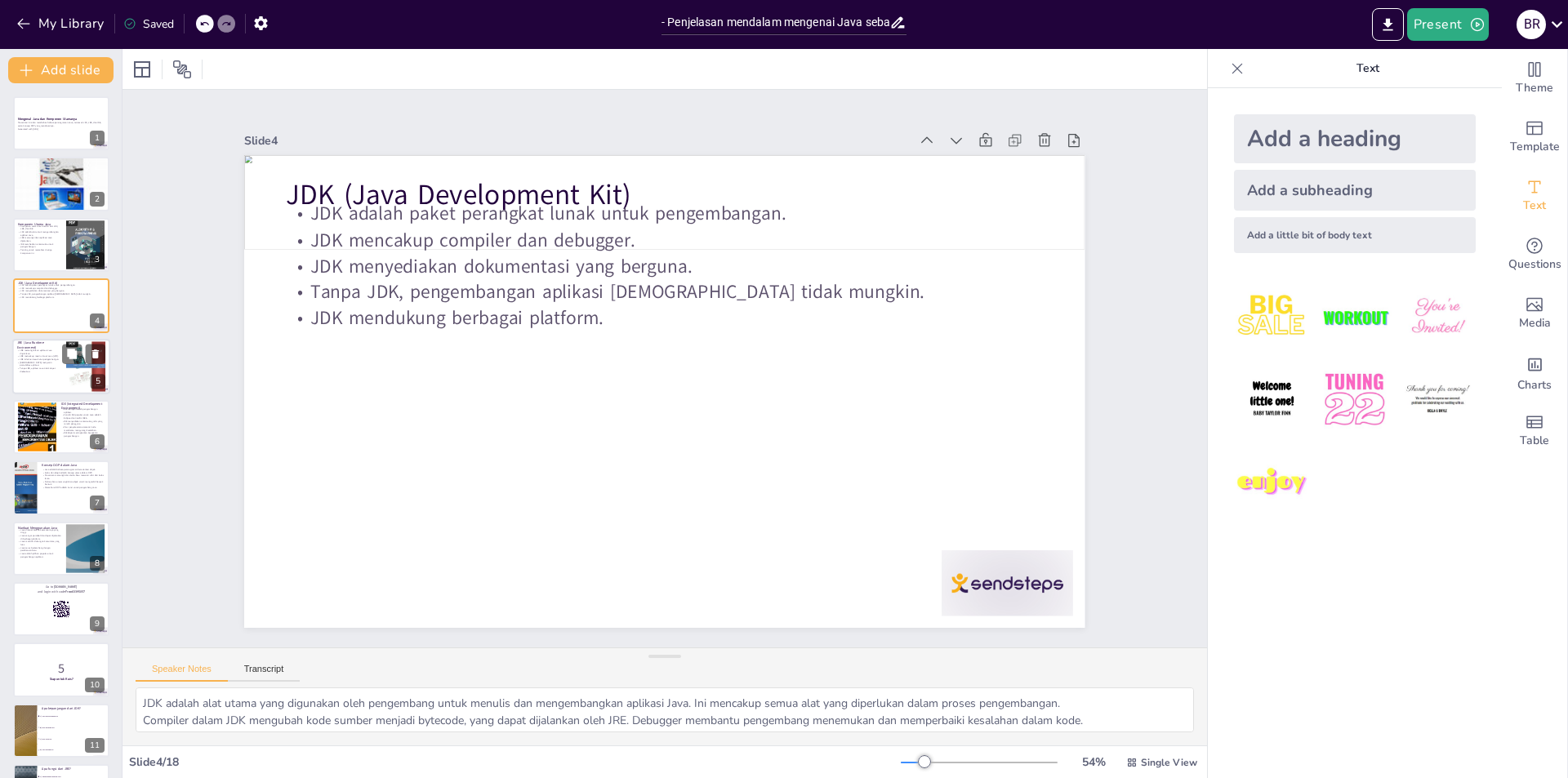
checkbox input "true"
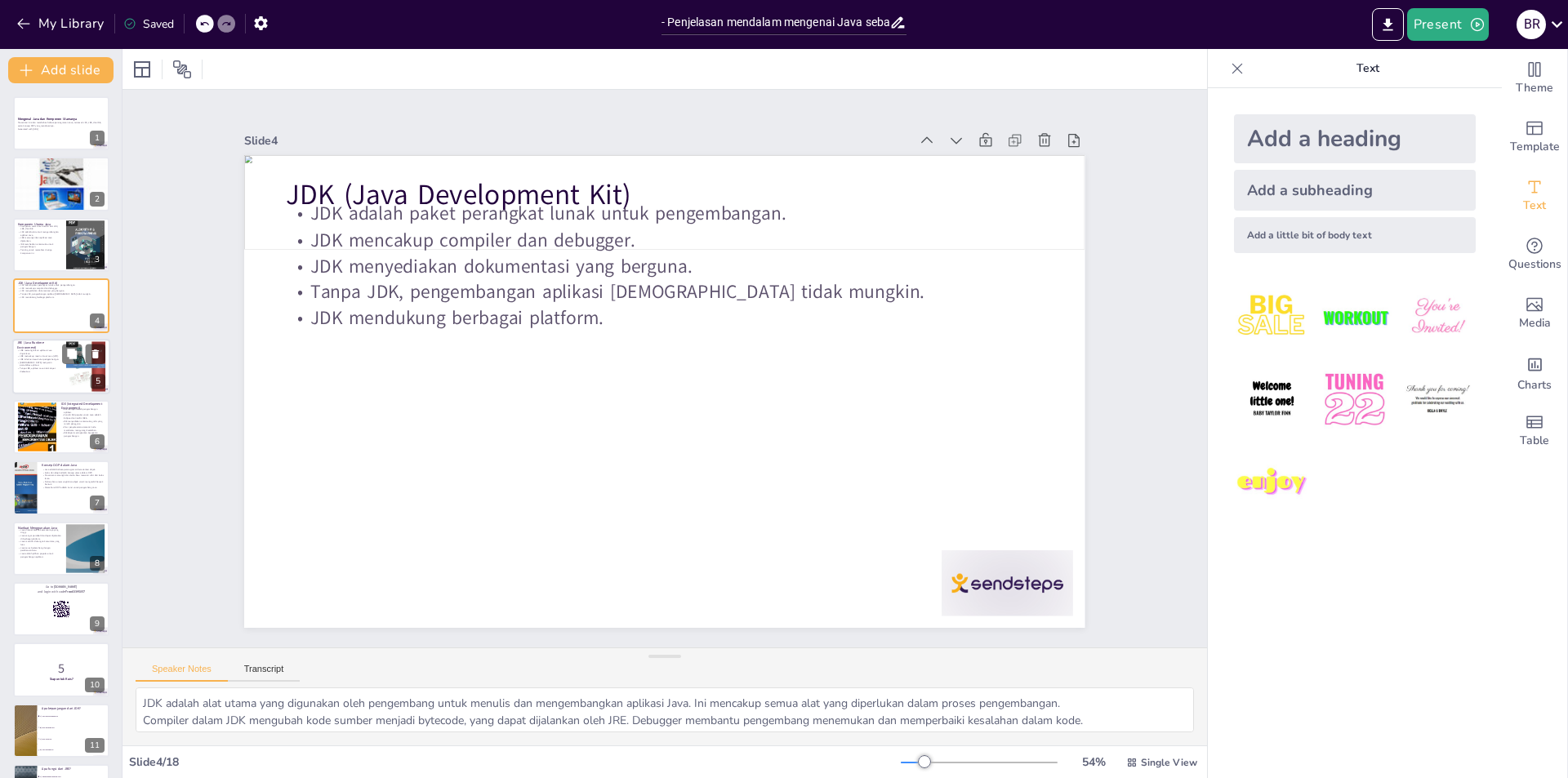
checkbox input "true"
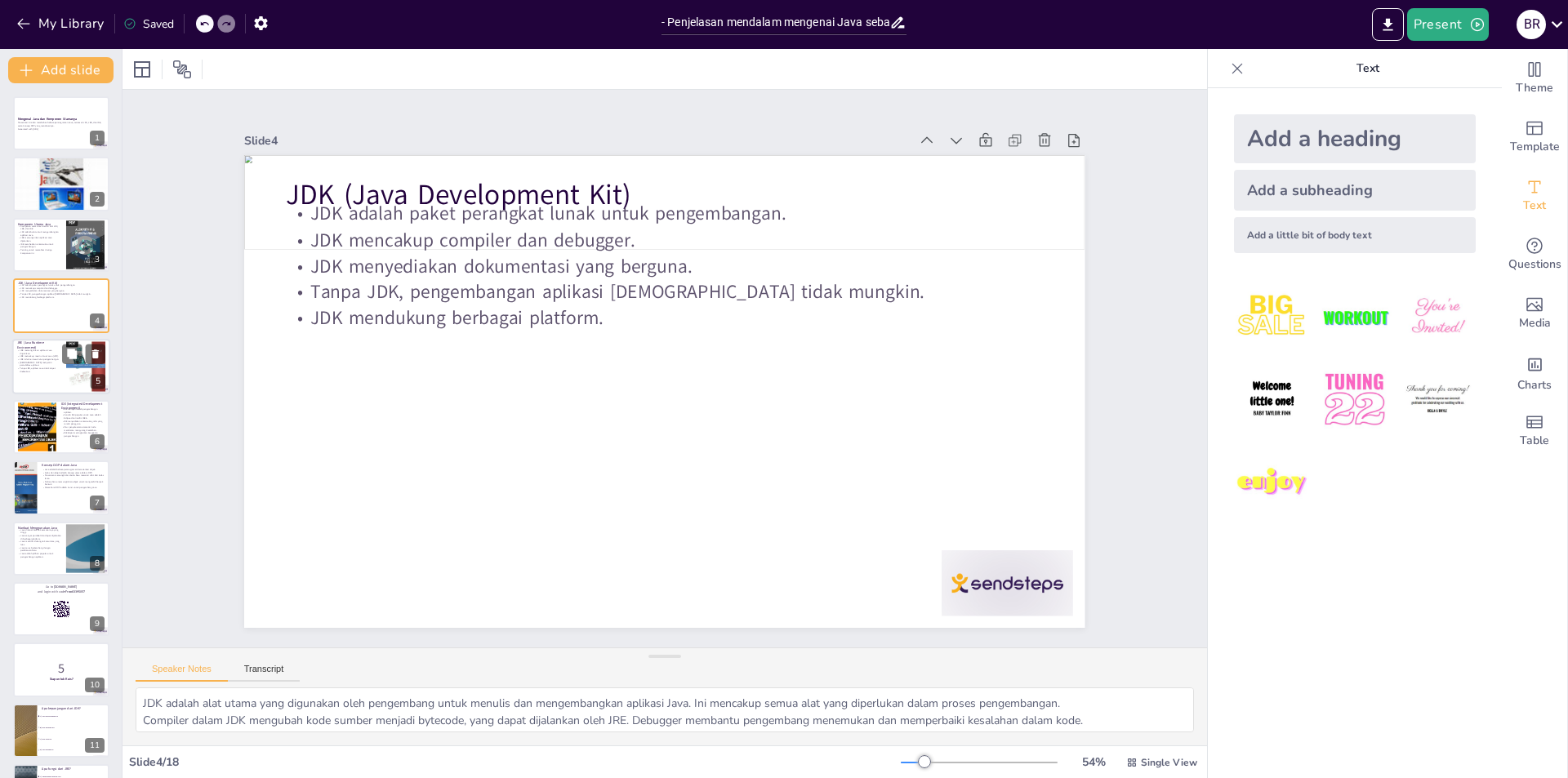
checkbox input "true"
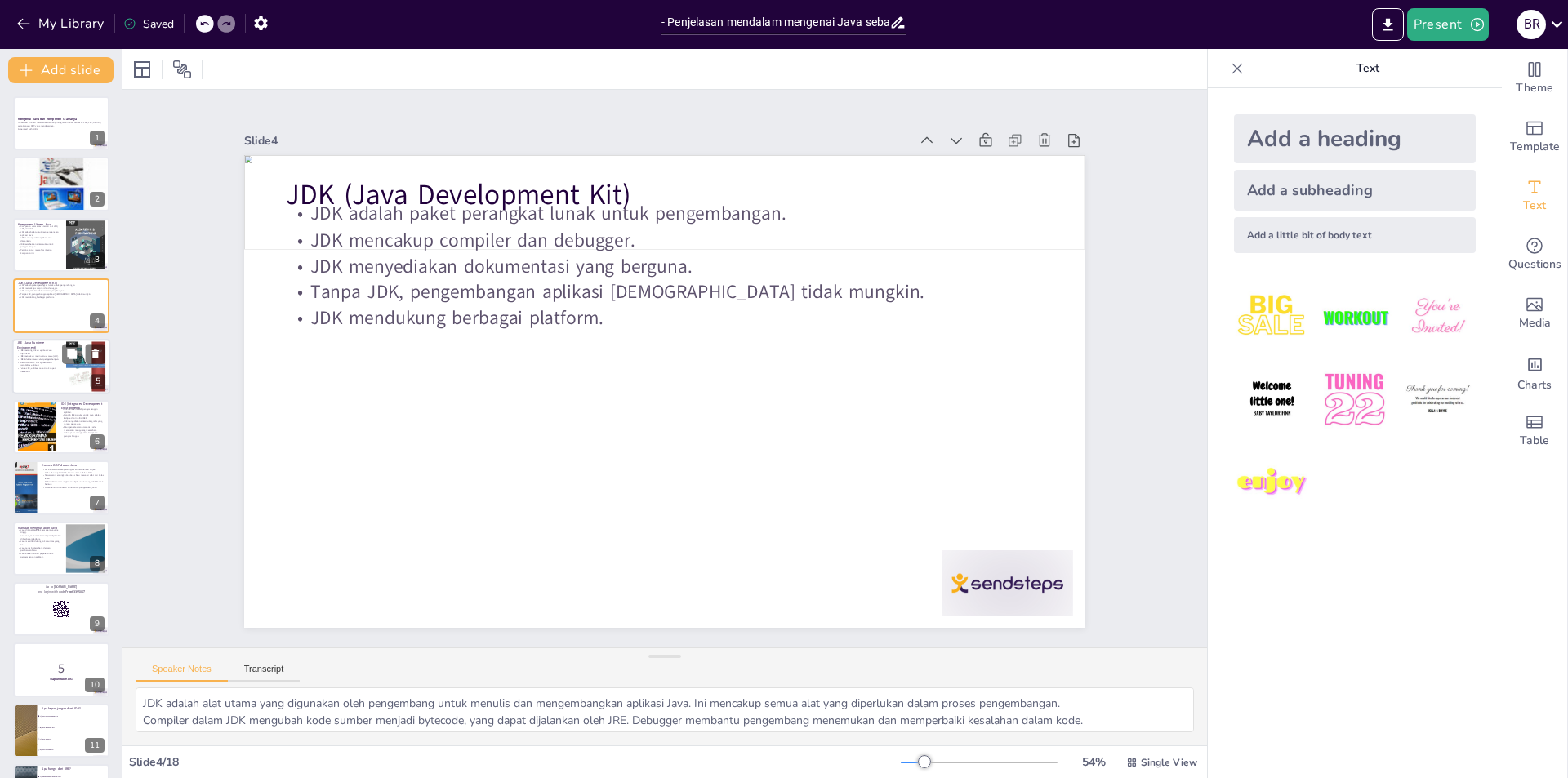
checkbox input "true"
click at [38, 378] on div at bounding box center [61, 366] width 98 height 56
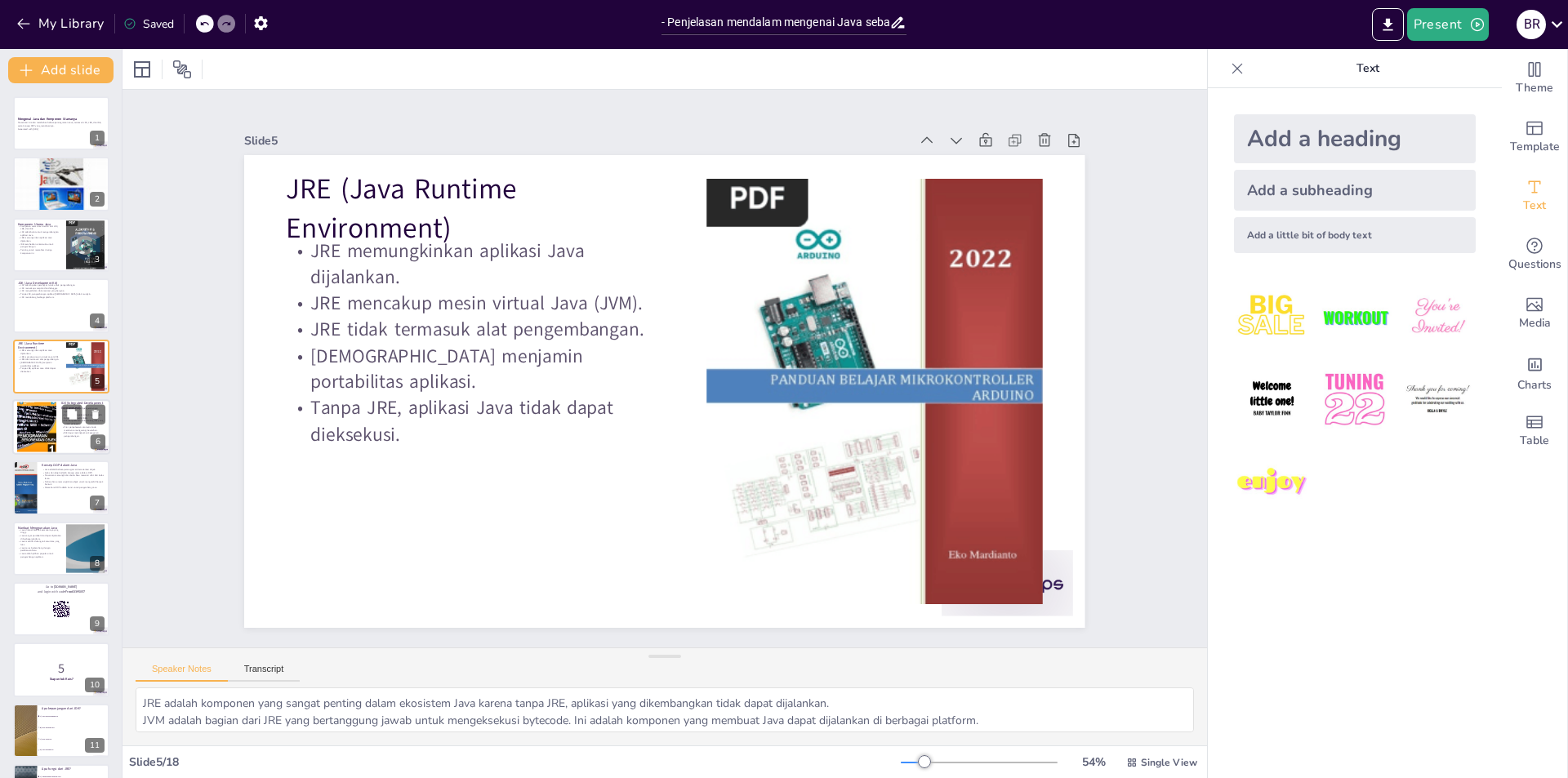
click at [32, 419] on div at bounding box center [36, 427] width 39 height 56
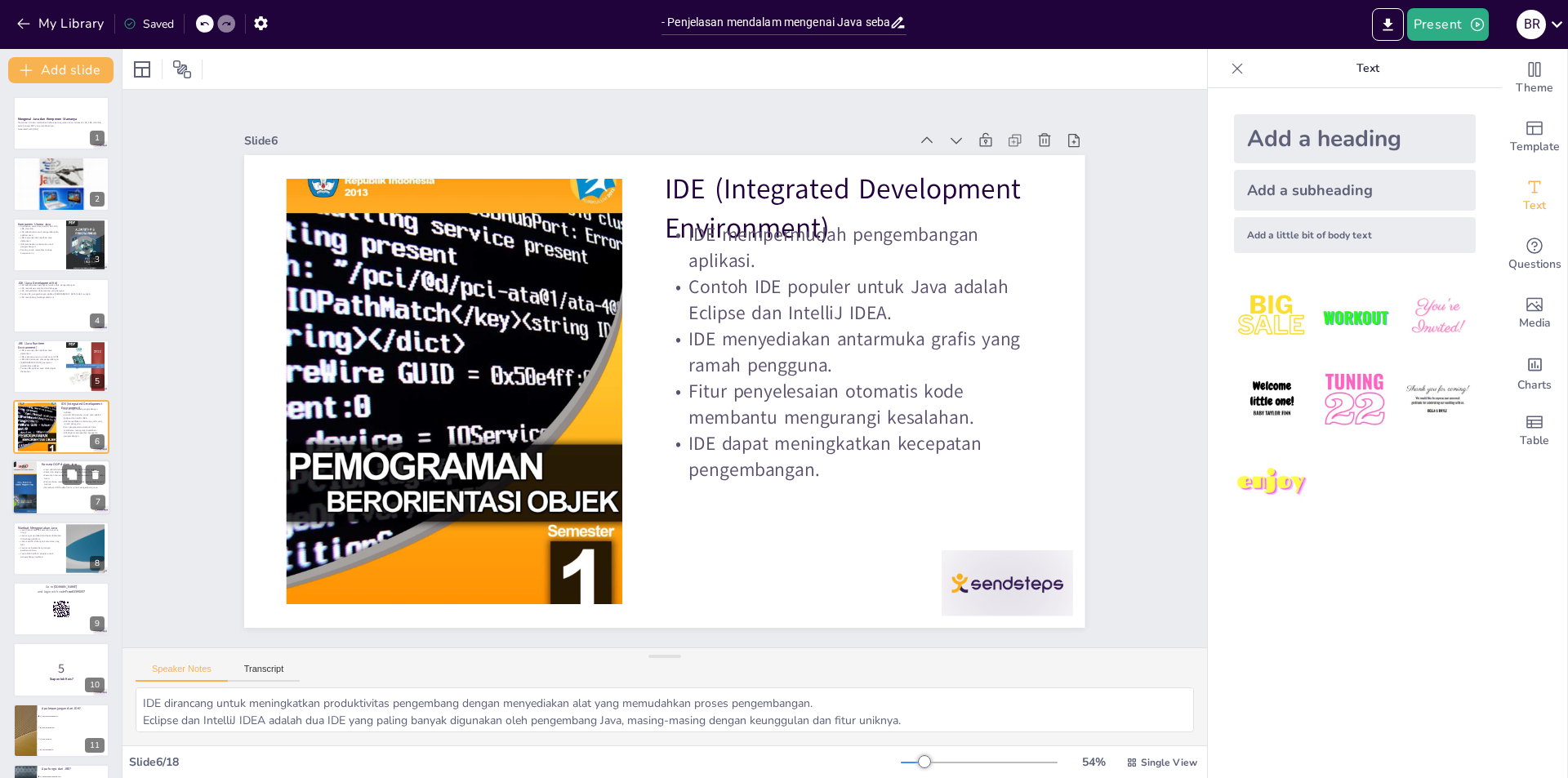
click at [40, 495] on div at bounding box center [61, 488] width 98 height 56
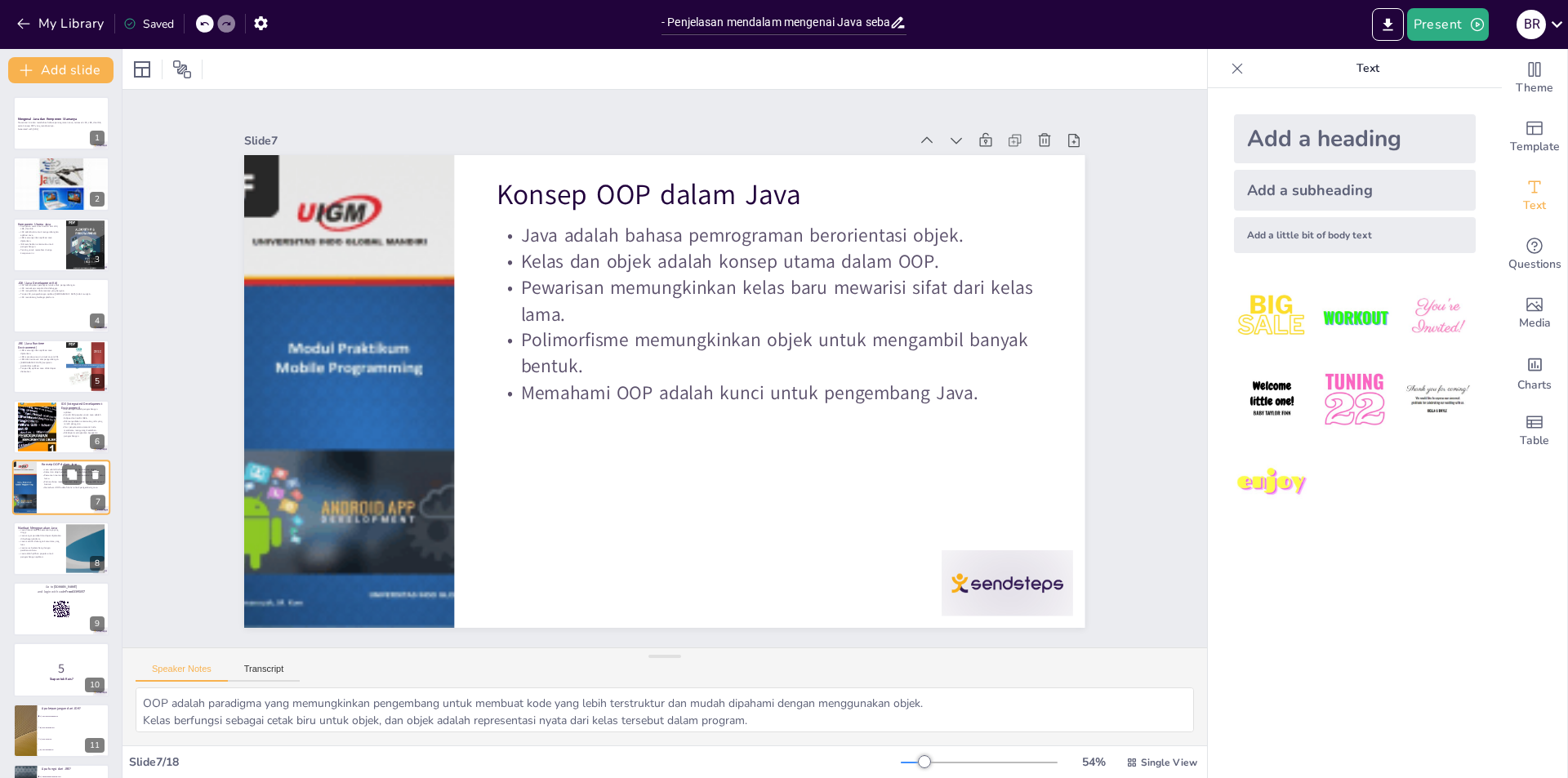
scroll to position [58, 0]
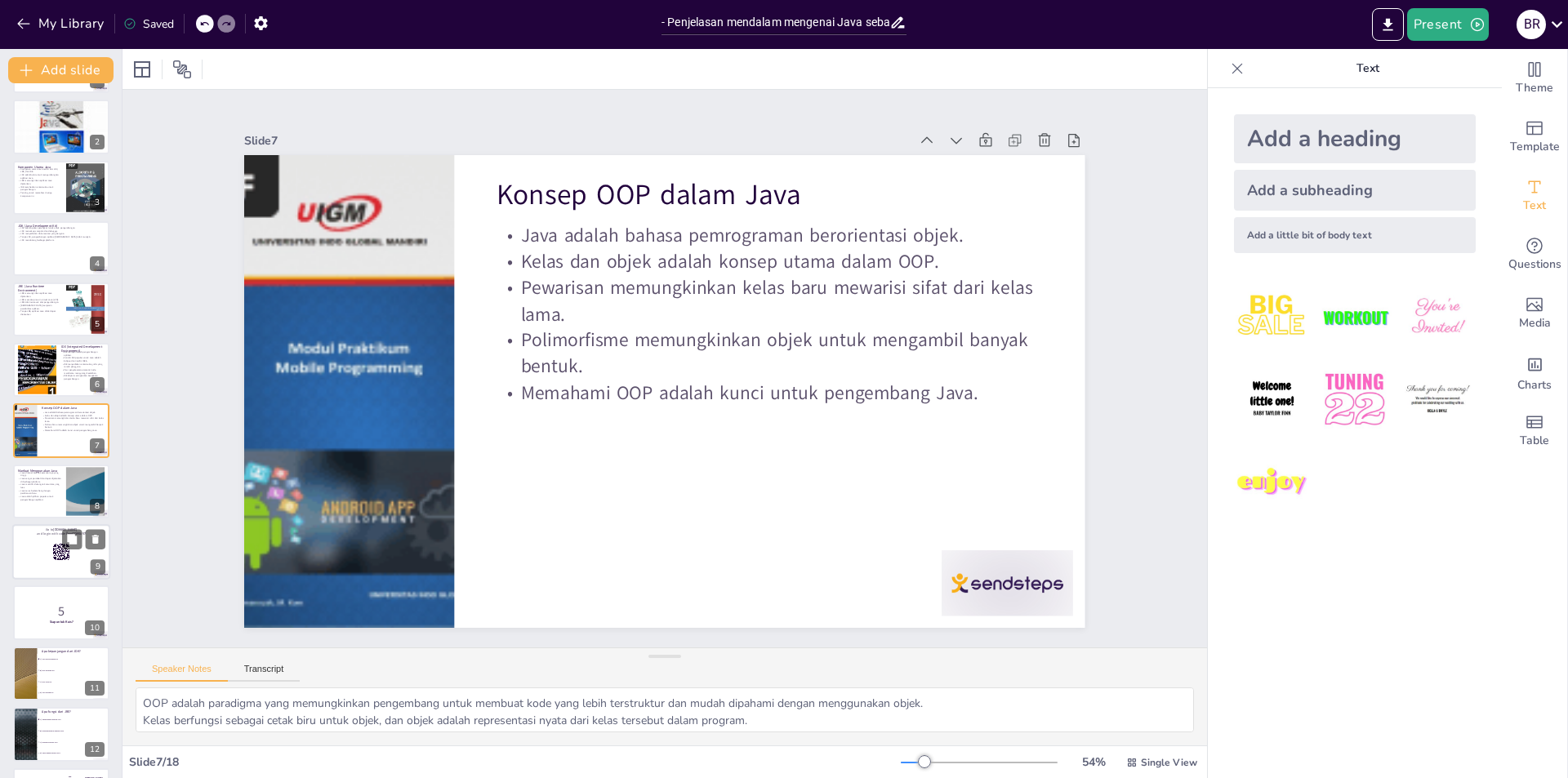
click at [33, 551] on div at bounding box center [61, 552] width 98 height 56
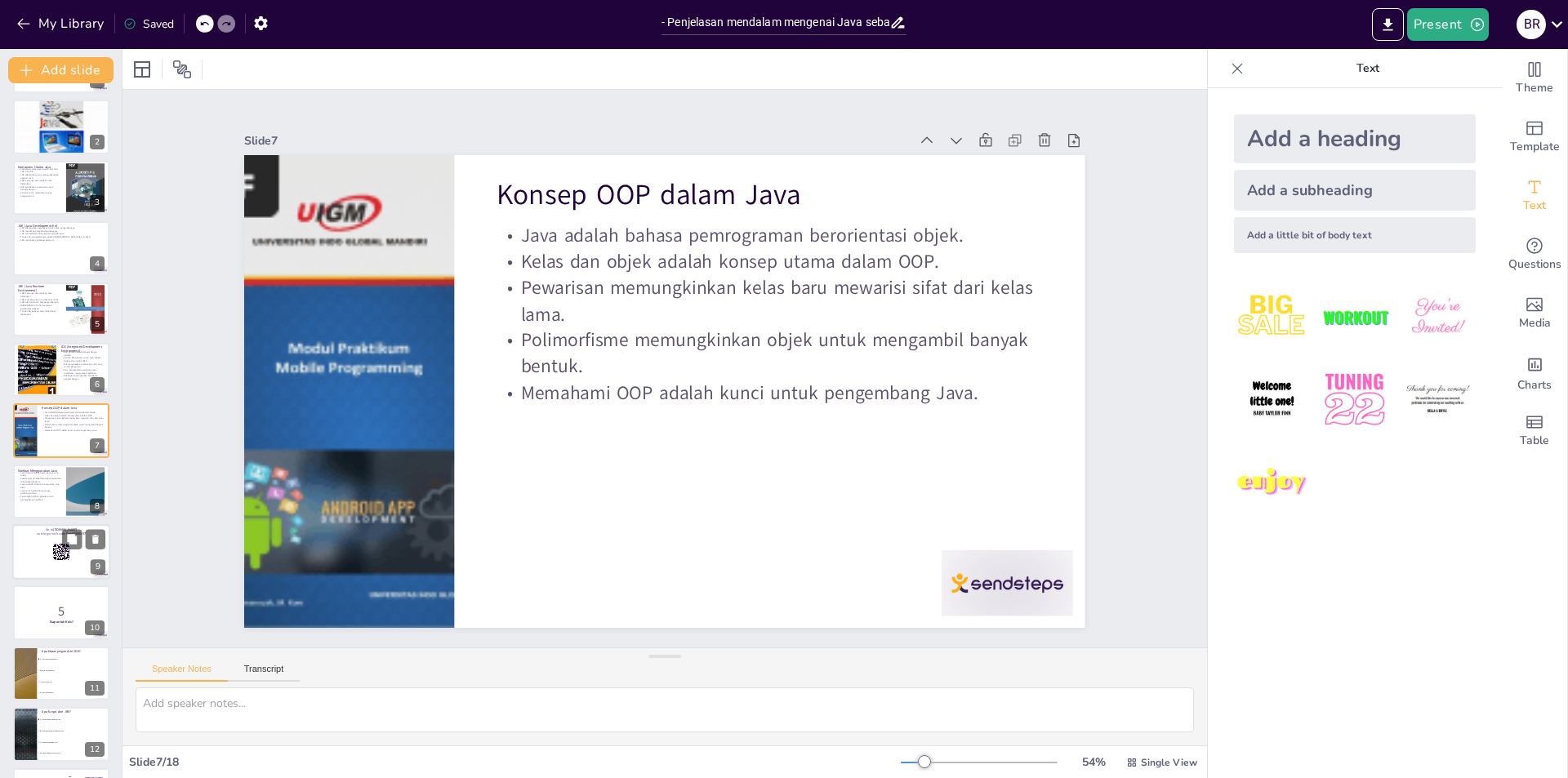
scroll to position [178, 0]
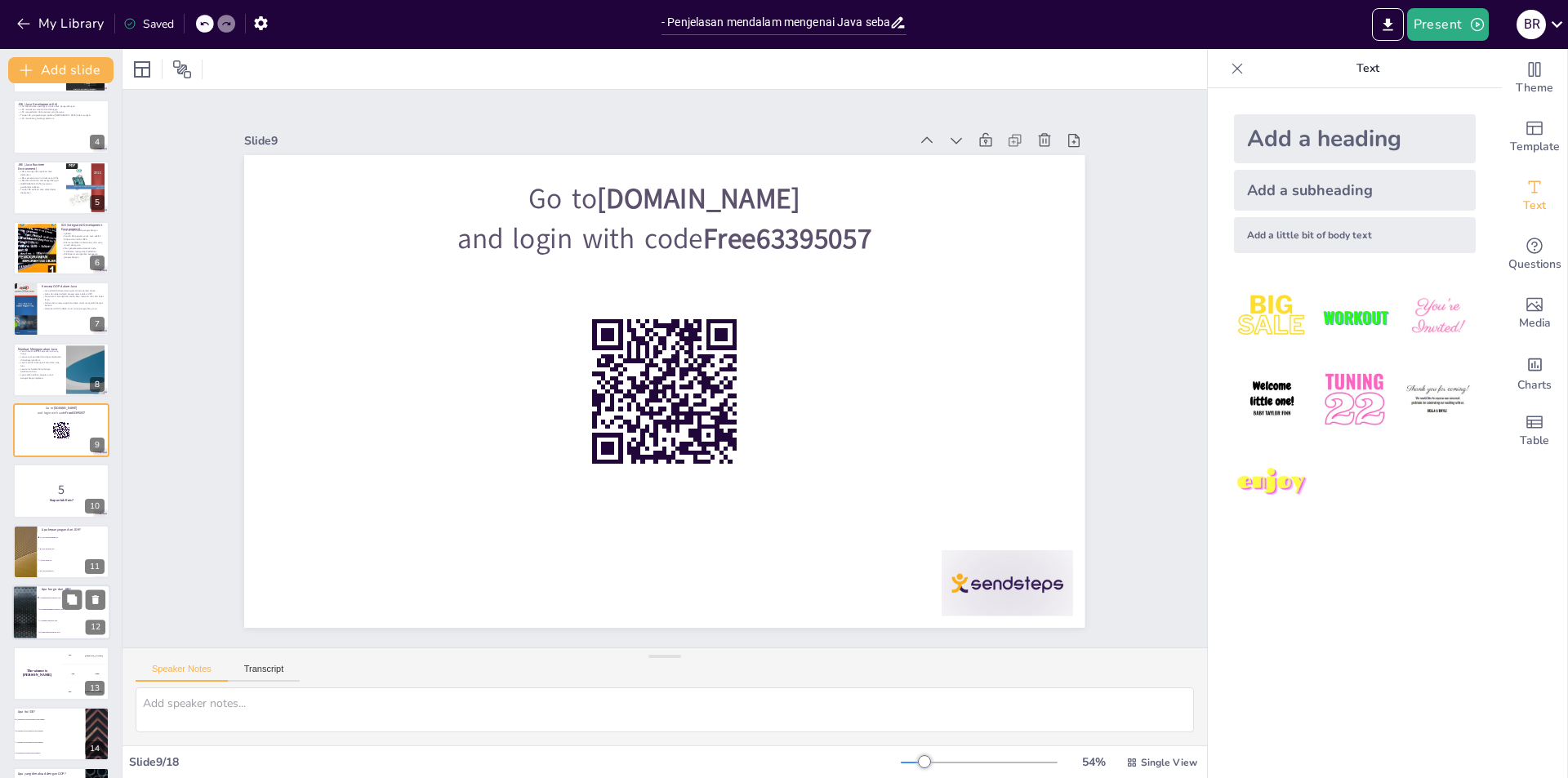
click at [47, 595] on li "A) Menjalankan aplikasi Java" at bounding box center [73, 598] width 74 height 12
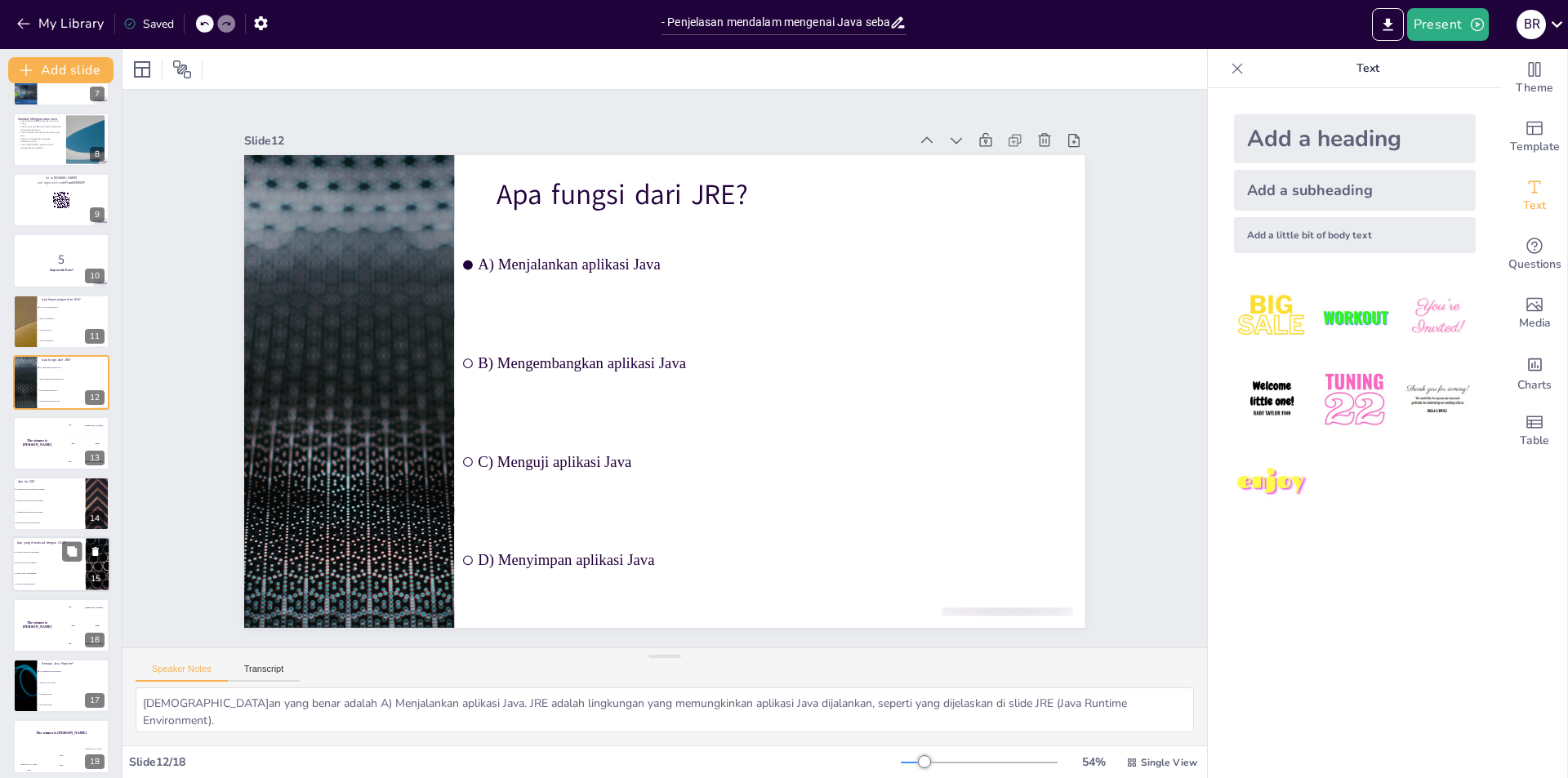
scroll to position [418, 0]
